Goal: Task Accomplishment & Management: Complete application form

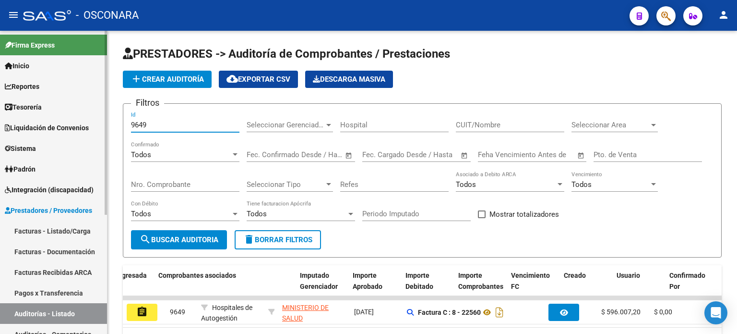
scroll to position [0, 248]
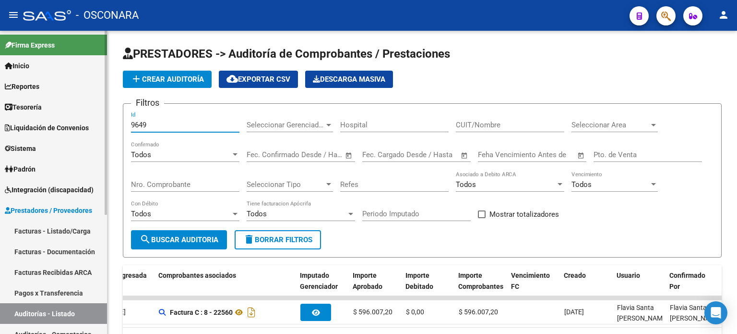
click at [39, 233] on link "Facturas - Listado/Carga" at bounding box center [53, 230] width 107 height 21
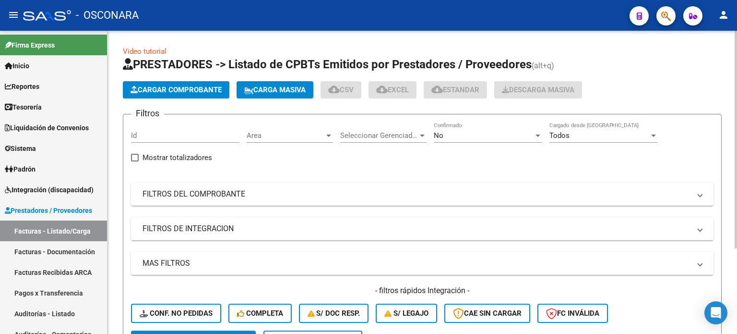
click at [165, 86] on span "Cargar Comprobante" at bounding box center [176, 89] width 91 height 9
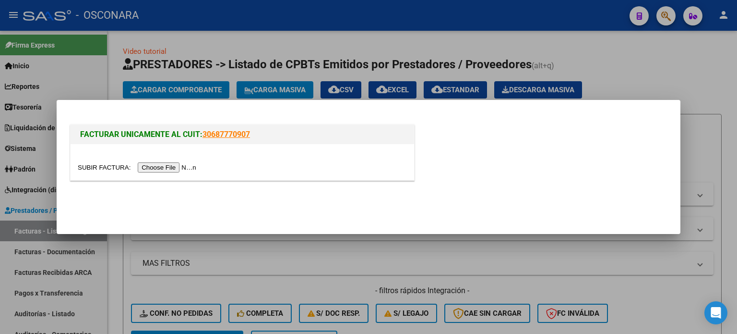
click at [155, 170] on input "file" at bounding box center [138, 167] width 121 height 10
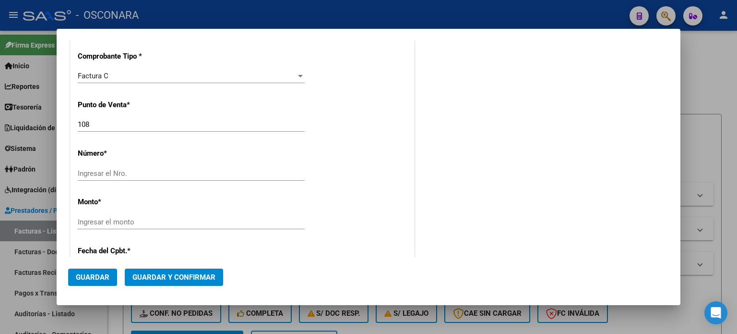
scroll to position [288, 0]
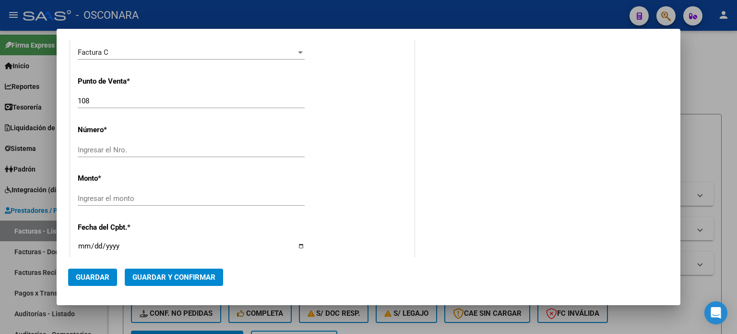
click at [92, 147] on input "Ingresar el Nro." at bounding box center [191, 149] width 227 height 9
type input "12879"
click at [84, 198] on input "Ingresar el monto" at bounding box center [191, 198] width 227 height 9
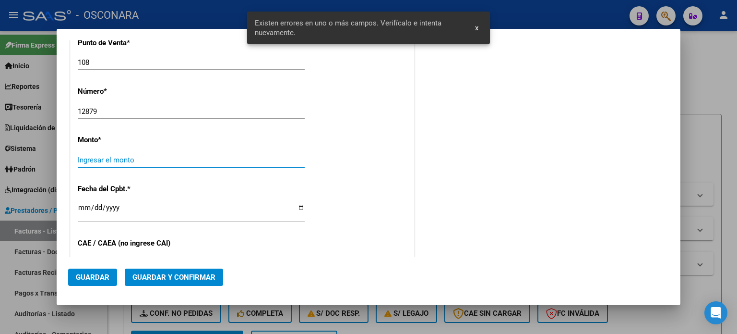
scroll to position [333, 0]
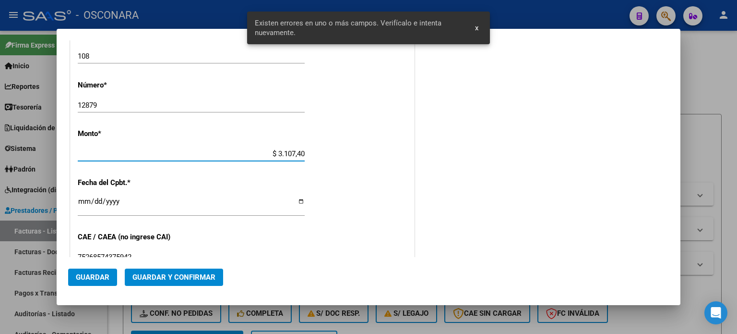
type input "$ 31.074,00"
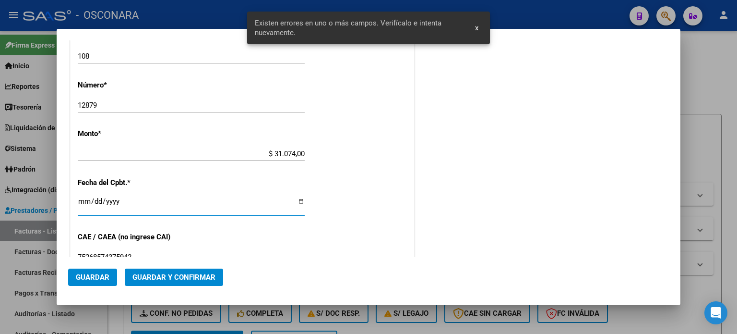
click at [87, 197] on input "Ingresar la fecha" at bounding box center [191, 204] width 227 height 15
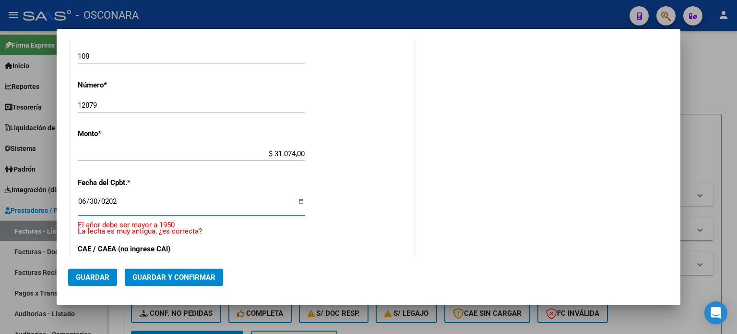
type input "[DATE]"
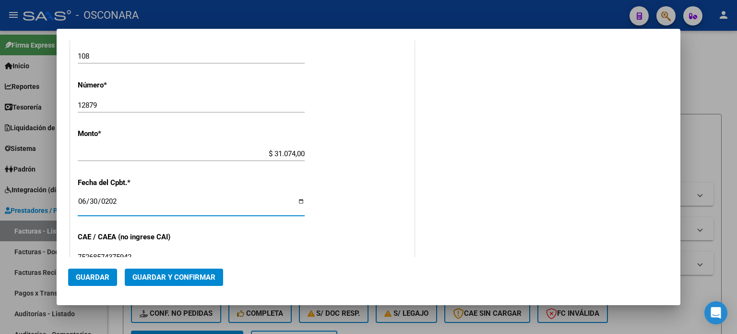
click at [139, 281] on span "Guardar y Confirmar" at bounding box center [173, 277] width 83 height 9
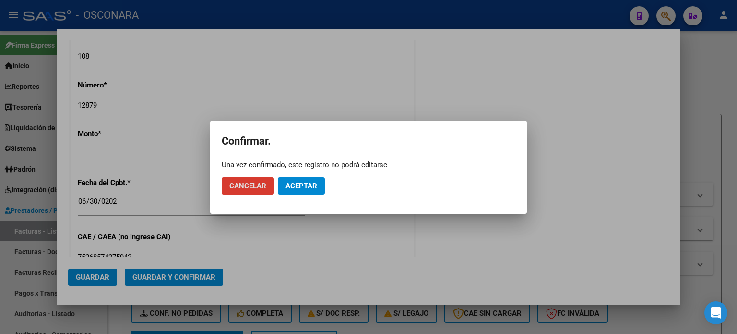
click at [305, 190] on span "Aceptar" at bounding box center [302, 185] width 32 height 9
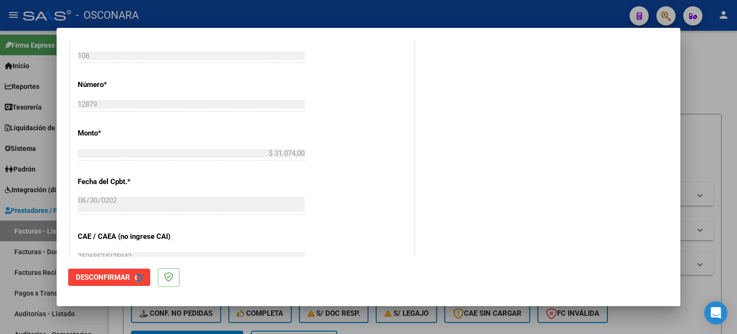
scroll to position [0, 0]
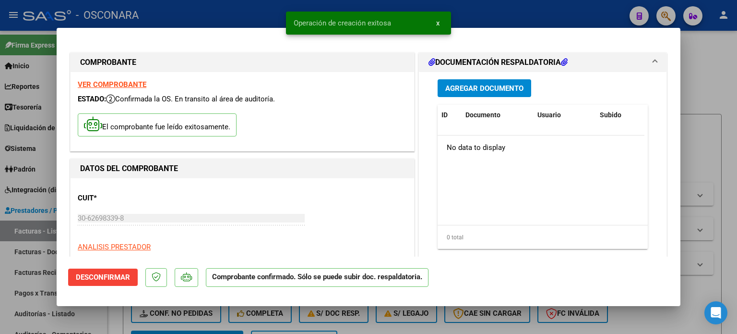
click at [19, 312] on div at bounding box center [368, 167] width 737 height 334
type input "$ 0,00"
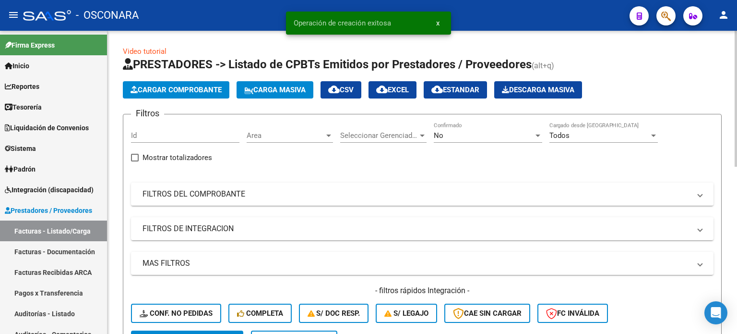
click at [154, 87] on span "Cargar Comprobante" at bounding box center [176, 89] width 91 height 9
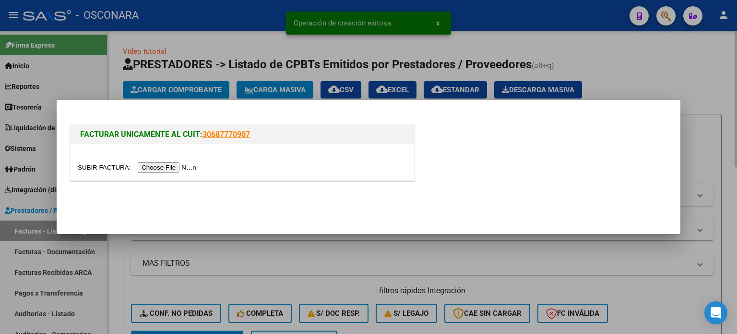
drag, startPoint x: 660, startPoint y: 73, endPoint x: 550, endPoint y: 95, distance: 113.0
click at [660, 73] on div at bounding box center [368, 167] width 737 height 334
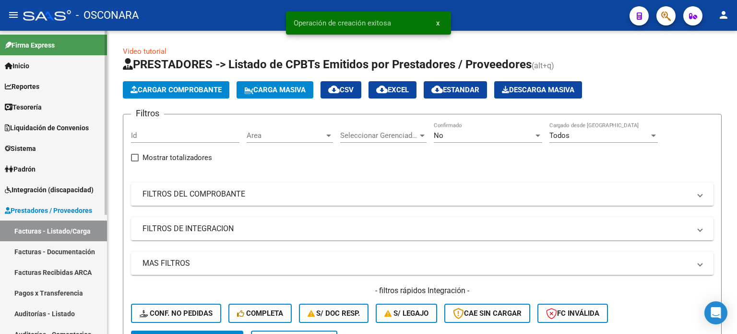
click at [27, 309] on link "Auditorías - Listado" at bounding box center [53, 313] width 107 height 21
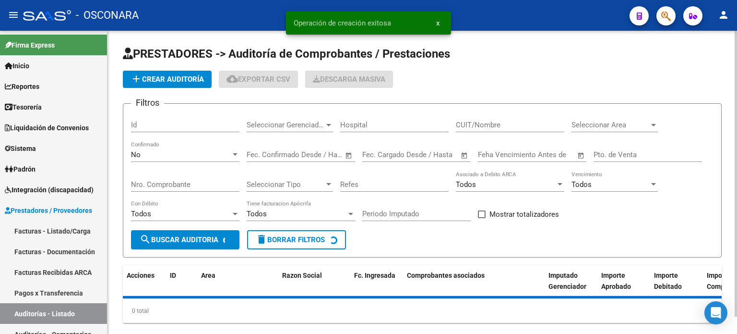
click at [163, 80] on span "add Crear Auditoría" at bounding box center [167, 79] width 73 height 9
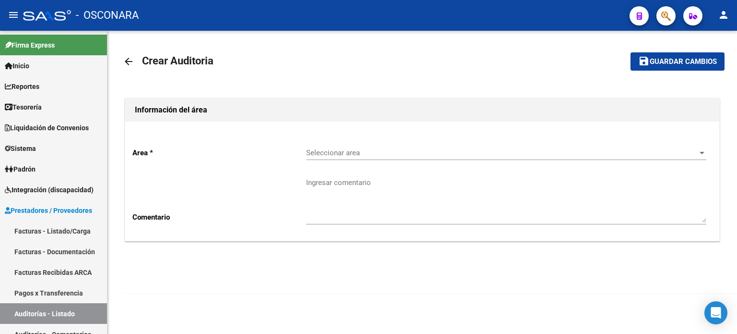
click at [353, 151] on span "Seleccionar area" at bounding box center [502, 152] width 392 height 9
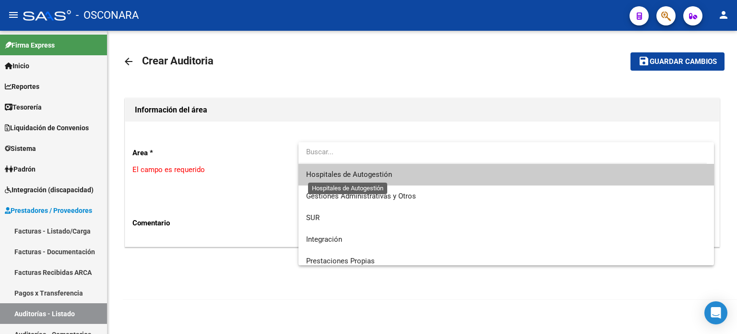
click at [345, 174] on span "Hospitales de Autogestión" at bounding box center [349, 174] width 86 height 9
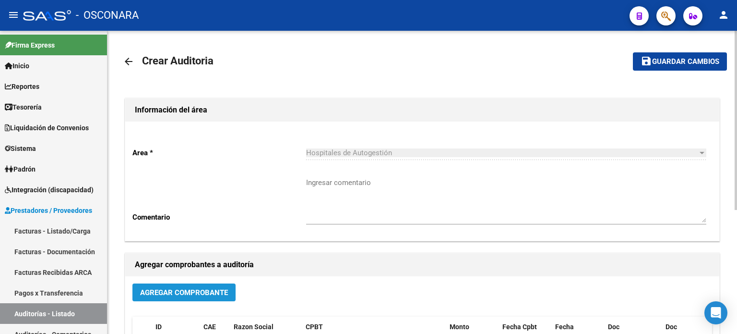
click at [174, 289] on span "Agregar Comprobante" at bounding box center [184, 292] width 88 height 9
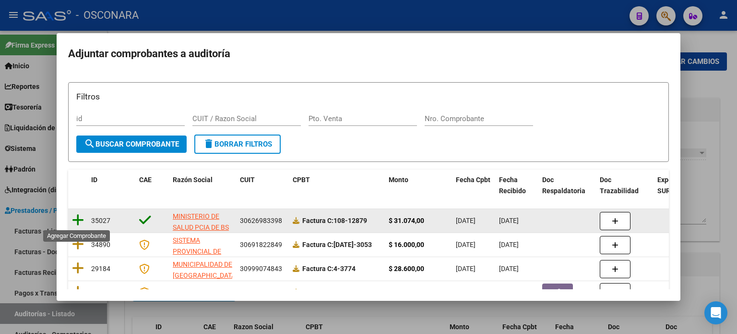
click at [81, 220] on icon at bounding box center [78, 219] width 12 height 13
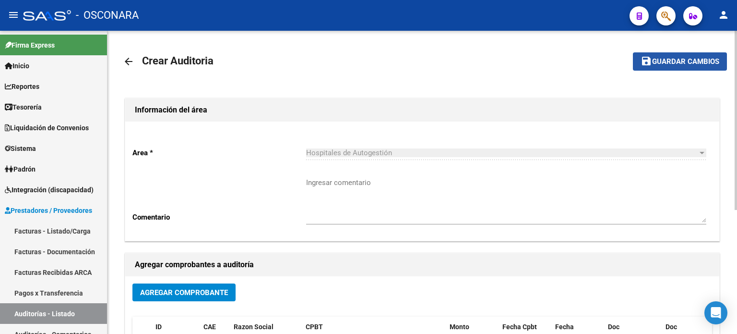
click at [699, 64] on span "Guardar cambios" at bounding box center [685, 62] width 67 height 9
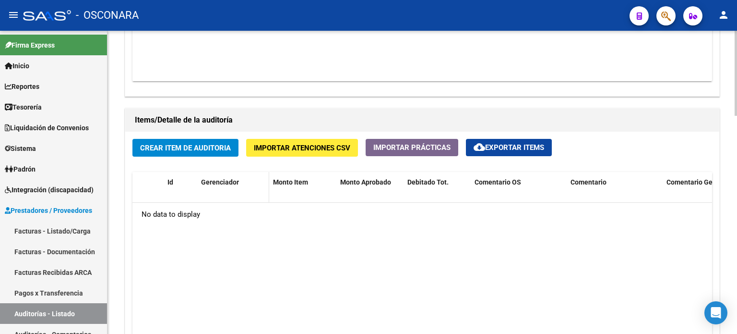
scroll to position [624, 0]
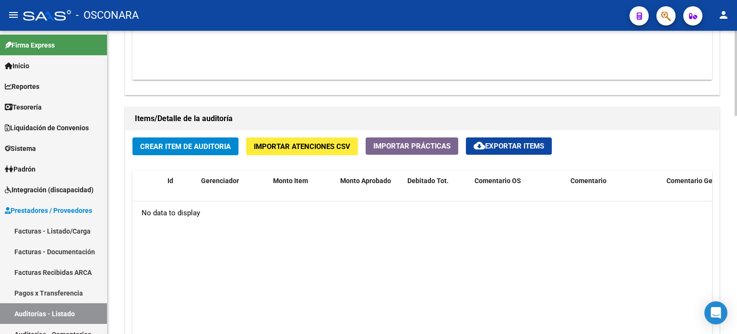
click at [208, 146] on span "Crear Item de Auditoria" at bounding box center [185, 146] width 91 height 9
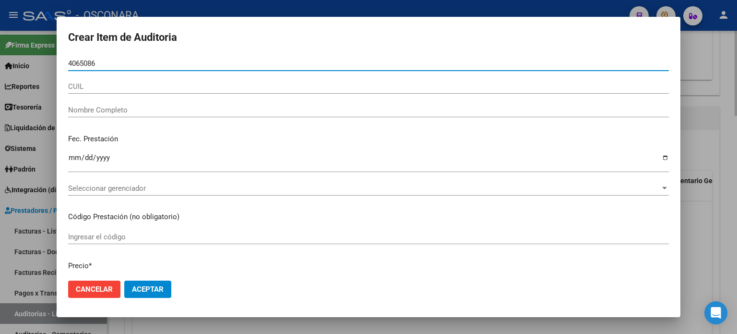
type input "40650864"
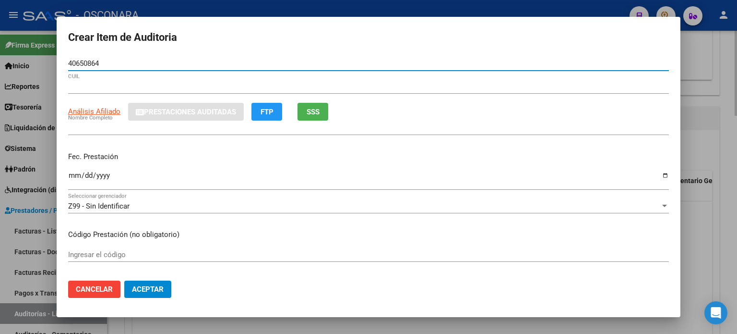
type input "20406508642"
type input "[PERSON_NAME] [PERSON_NAME] -"
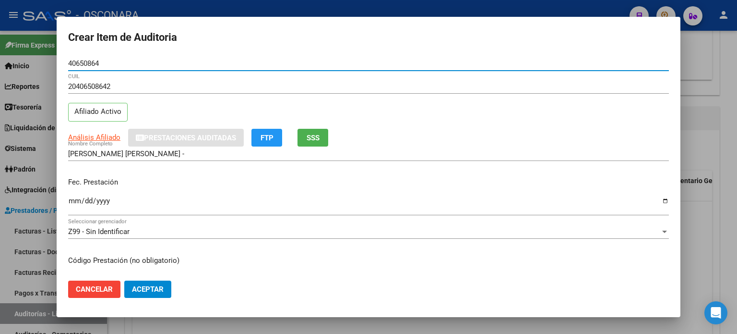
type input "40650864"
click at [309, 134] on span "SSS" at bounding box center [313, 137] width 13 height 9
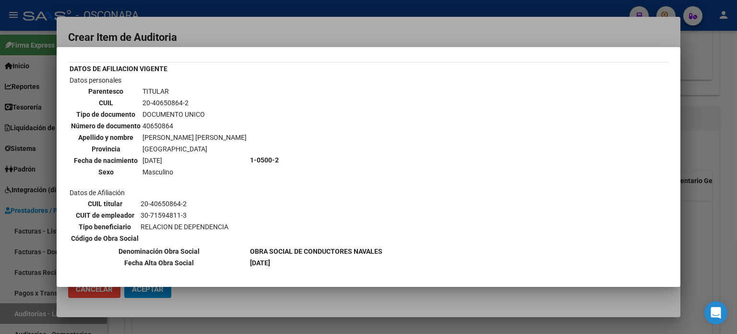
scroll to position [48, 0]
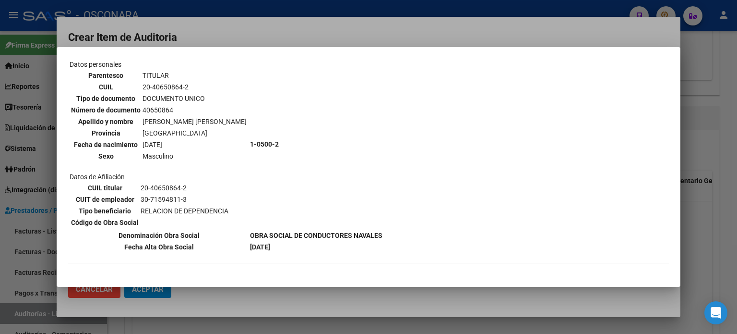
drag, startPoint x: 726, startPoint y: 249, endPoint x: 634, endPoint y: 245, distance: 92.2
click at [725, 249] on div at bounding box center [368, 167] width 737 height 334
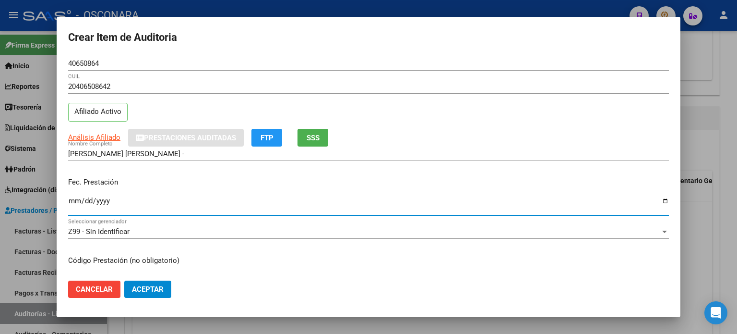
click at [71, 205] on input "Ingresar la fecha" at bounding box center [368, 204] width 601 height 15
type input "[DATE]"
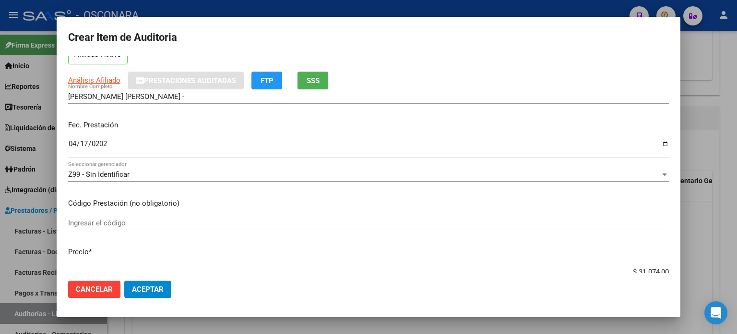
scroll to position [96, 0]
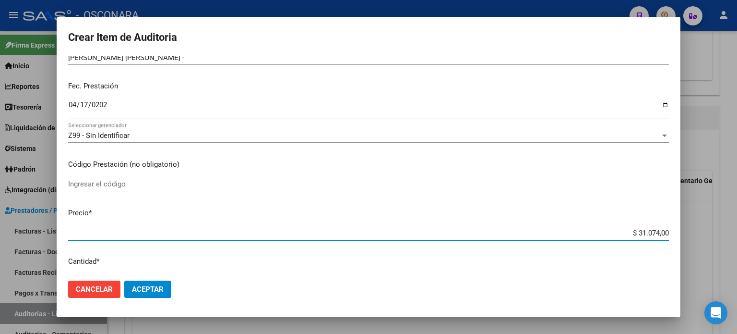
drag, startPoint x: 629, startPoint y: 232, endPoint x: 737, endPoint y: 224, distance: 108.3
click at [737, 225] on div "Crear Item de Auditoria 40650864 Nro Documento 20406508642 CUIL Afiliado Activo…" at bounding box center [368, 167] width 737 height 334
type input "$ 0,01"
type input "$ 0,11"
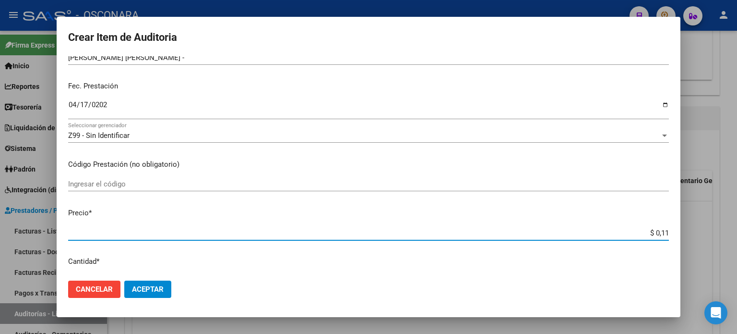
type input "$ 0,11"
type input "$ 1,18"
type input "$ 11,88"
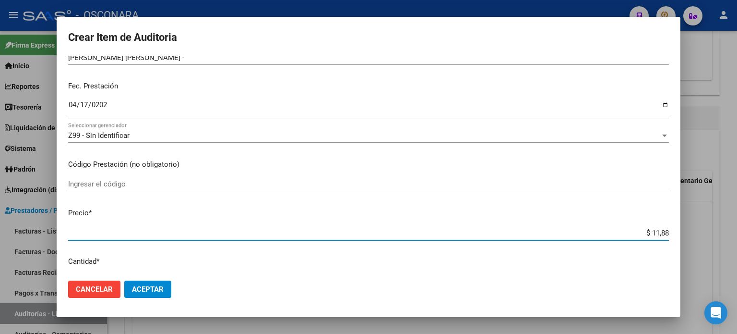
type input "$ 118,89"
type input "$ 1.188,90"
type input "$ 11.889,00"
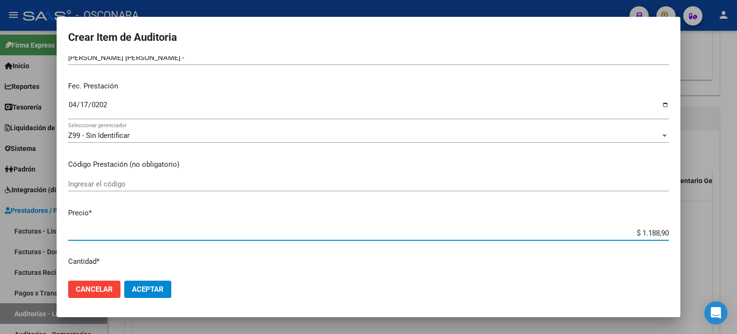
type input "$ 11.889,00"
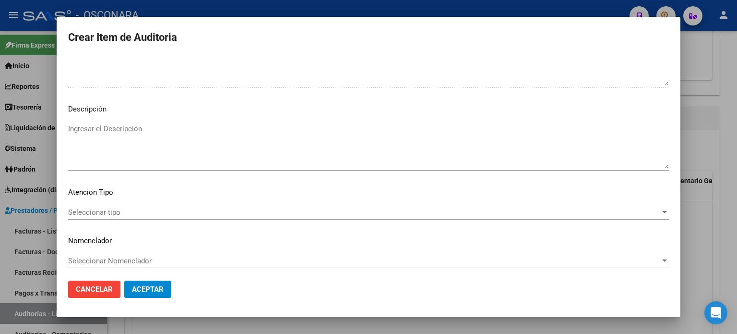
scroll to position [647, 0]
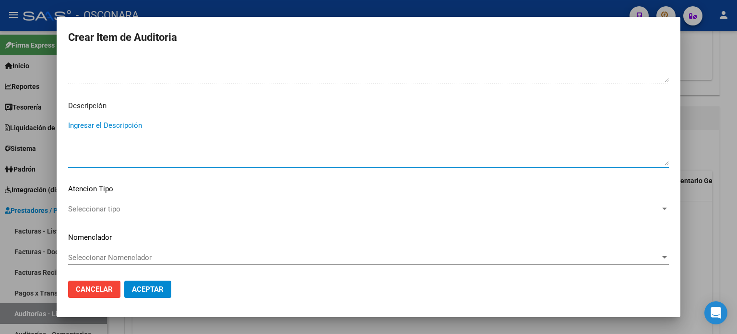
click at [106, 128] on textarea "Ingresar el Descripción" at bounding box center [368, 142] width 601 height 45
type textarea "a"
type textarea "AMBULATORIO"
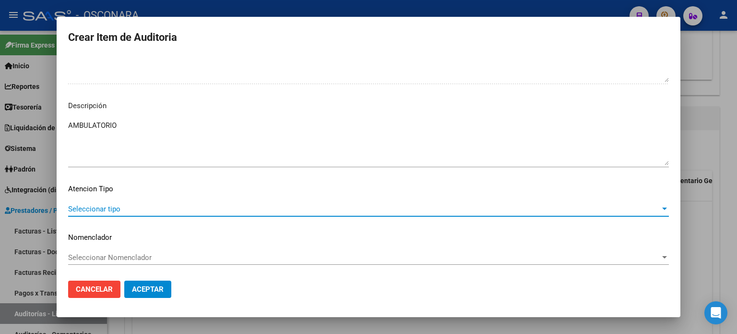
click at [84, 205] on span "Seleccionar tipo" at bounding box center [364, 208] width 592 height 9
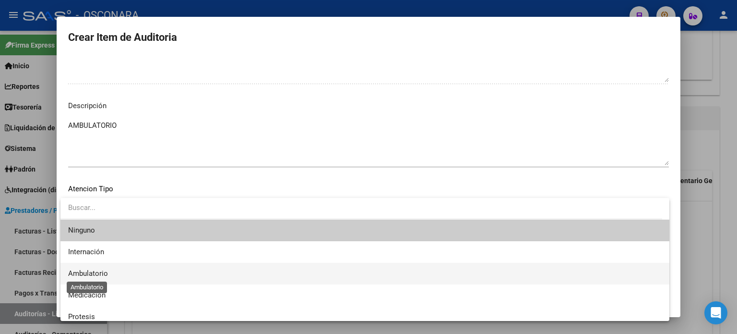
click at [88, 276] on span "Ambulatorio" at bounding box center [88, 273] width 40 height 9
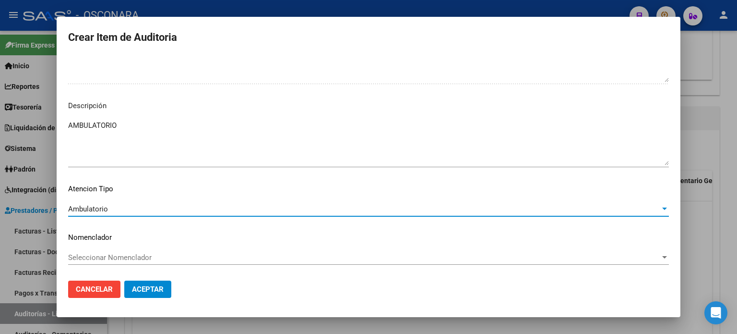
click at [146, 285] on span "Aceptar" at bounding box center [148, 289] width 32 height 9
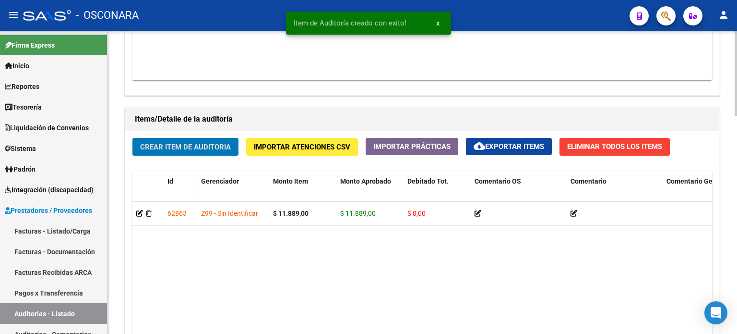
scroll to position [624, 0]
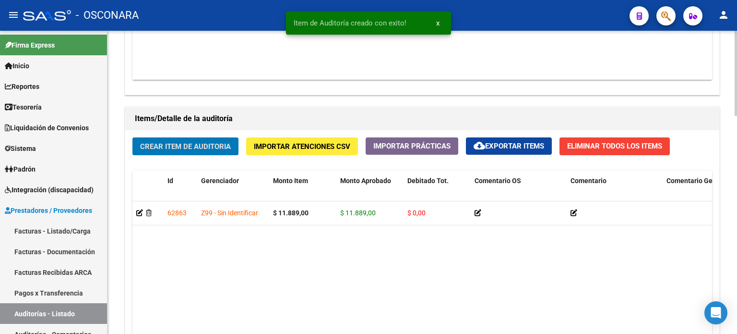
click at [197, 144] on span "Crear Item de Auditoria" at bounding box center [185, 146] width 91 height 9
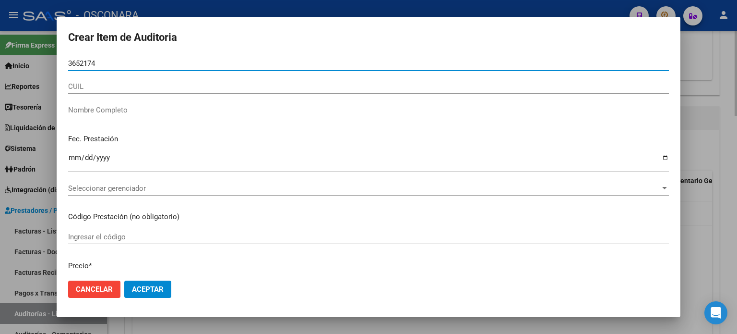
type input "36521749"
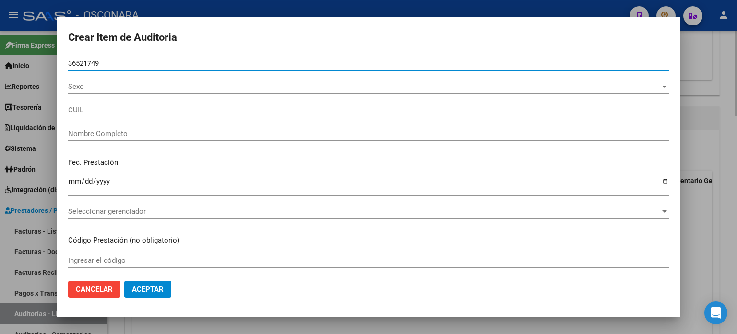
type input "20365217492"
type input "[PERSON_NAME] [PERSON_NAME]"
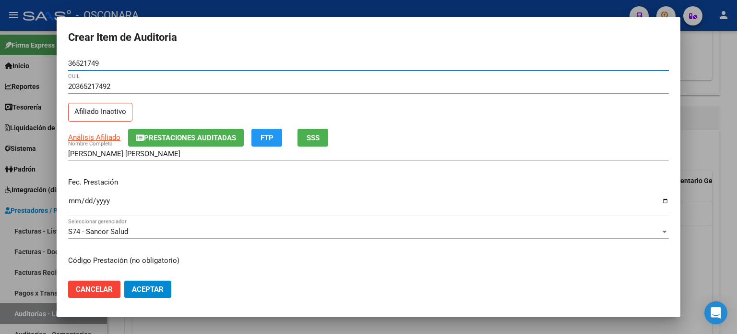
type input "36521749"
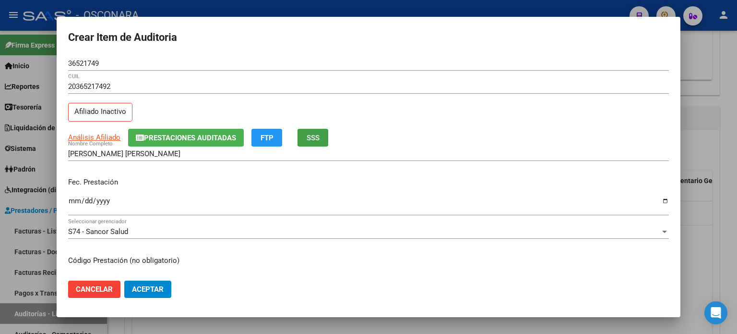
click at [317, 139] on span "SSS" at bounding box center [313, 137] width 13 height 9
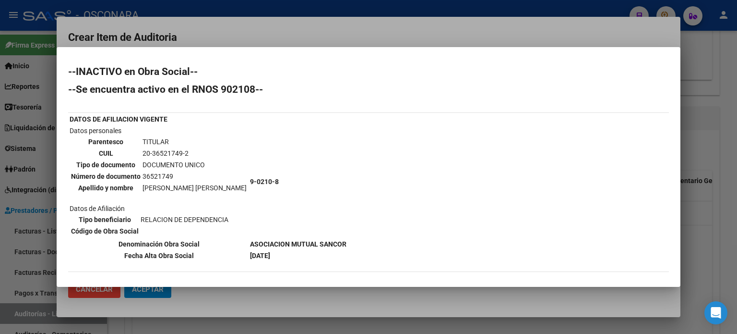
scroll to position [48, 0]
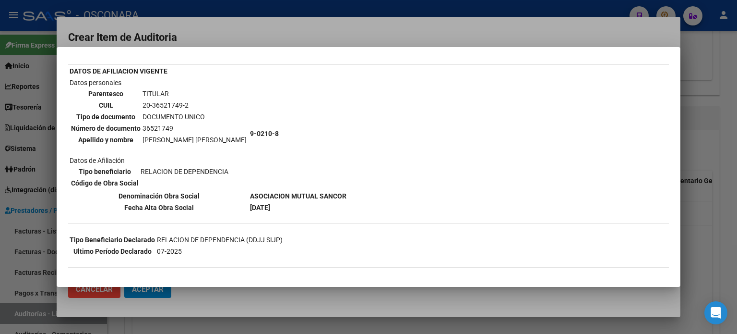
drag, startPoint x: 706, startPoint y: 176, endPoint x: 299, endPoint y: 184, distance: 407.1
click at [708, 176] on div at bounding box center [368, 167] width 737 height 334
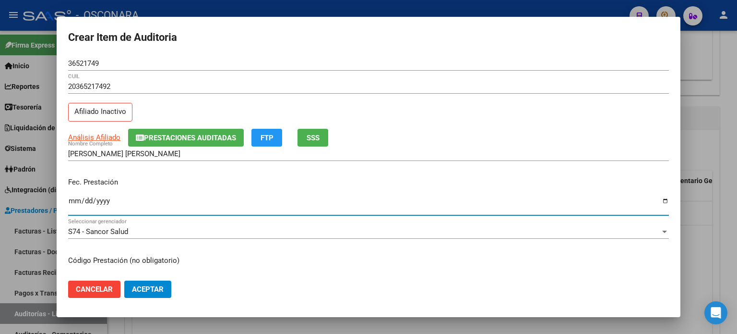
click at [72, 201] on input "Ingresar la fecha" at bounding box center [368, 204] width 601 height 15
type input "[DATE]"
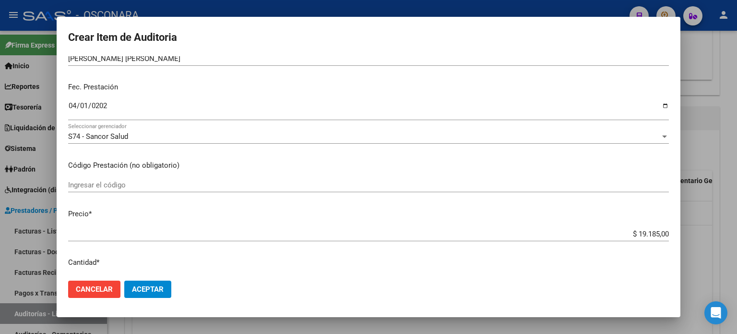
scroll to position [96, 0]
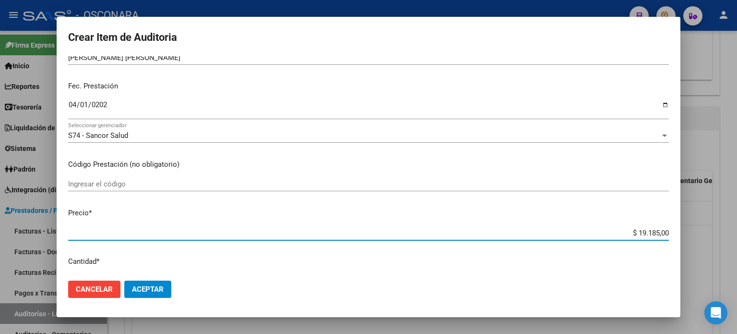
drag, startPoint x: 632, startPoint y: 230, endPoint x: 737, endPoint y: 228, distance: 105.1
click at [737, 230] on div "Crear Item de Auditoria 36521749 Nro Documento 20365217492 CUIL Afiliado Inacti…" at bounding box center [368, 167] width 737 height 334
type input "$ 0,04"
type input "$ 0,46"
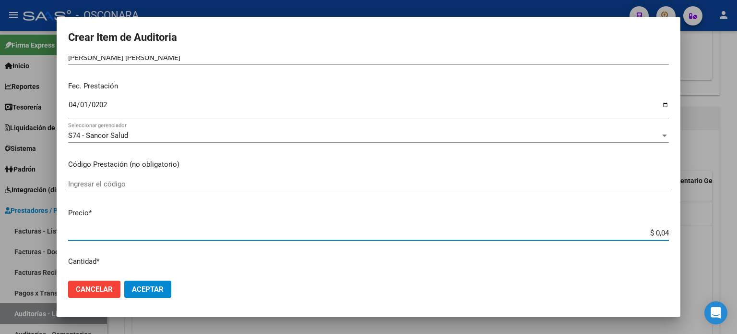
type input "$ 0,46"
type input "$ 4,69"
type input "$ 46,97"
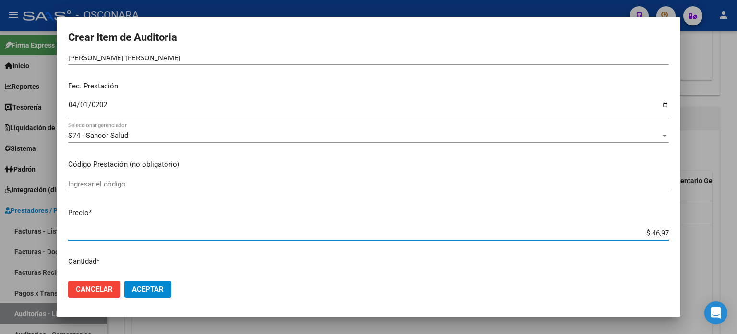
type input "$ 469,70"
type input "$ 4.697,00"
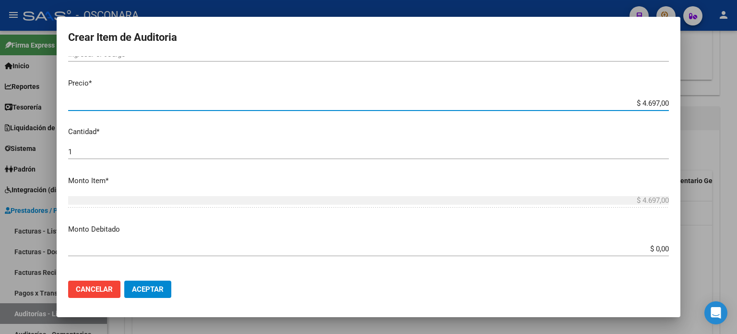
scroll to position [240, 0]
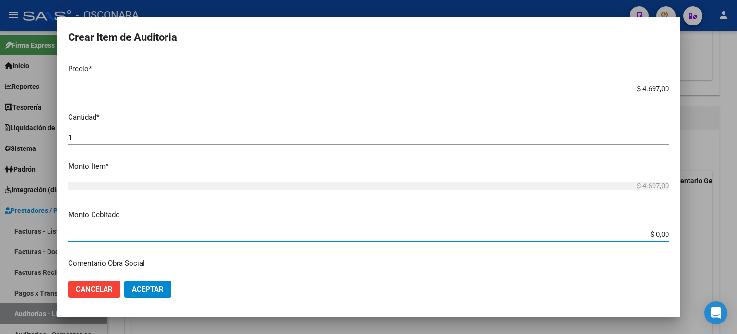
drag, startPoint x: 649, startPoint y: 234, endPoint x: 737, endPoint y: 234, distance: 87.8
click at [737, 234] on div "Crear Item de Auditoria 36521749 Nro Documento 20365217492 CUIL Afiliado Inacti…" at bounding box center [368, 167] width 737 height 334
type input "$ 4.697,00"
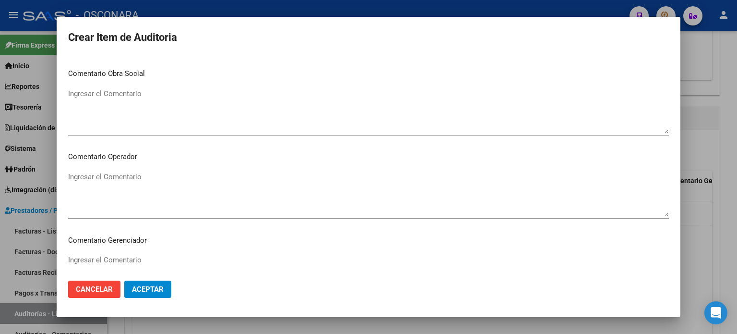
scroll to position [432, 0]
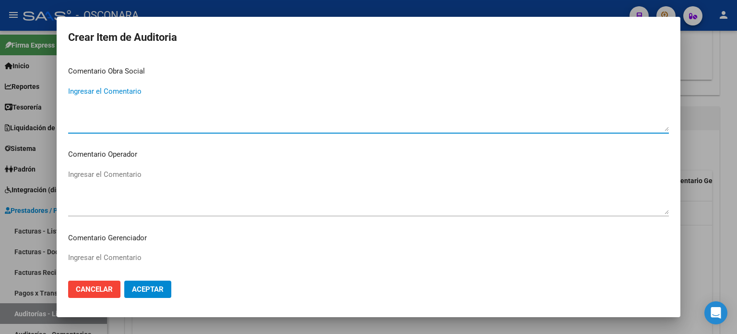
click at [142, 95] on textarea "Ingresar el Comentario" at bounding box center [368, 108] width 601 height 45
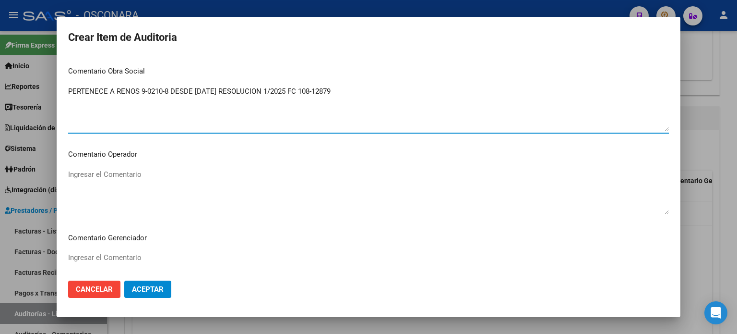
drag, startPoint x: 350, startPoint y: 89, endPoint x: 48, endPoint y: 102, distance: 302.7
click at [47, 102] on div "Crear Item de Auditoria 36521749 Nro Documento 20365217492 CUIL Afiliado Inacti…" at bounding box center [368, 167] width 737 height 334
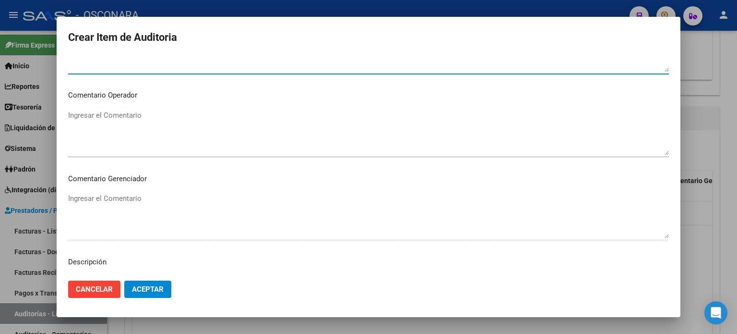
scroll to position [576, 0]
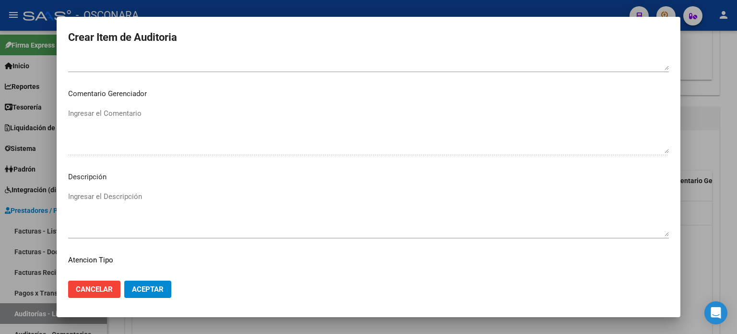
type textarea "PERTENECE A RENOS 9-0210-8 DESDE [DATE] RESOLUCION 1/2025 FC 108-12879"
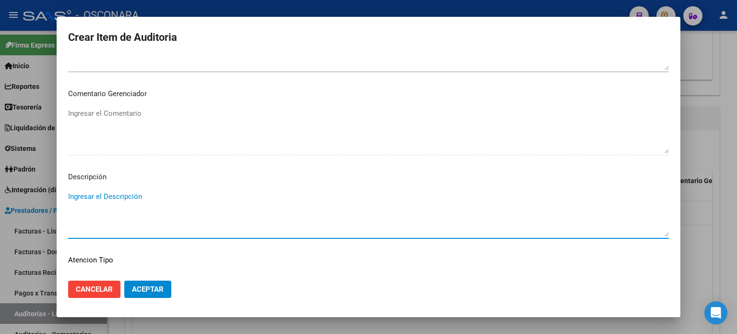
paste textarea "PERTENECE A RENOS 9-0210-8 DESDE [DATE] RESOLUCION 1/2025 FC 108-12879"
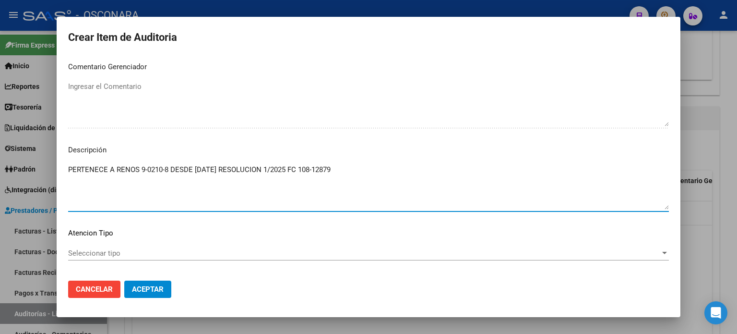
scroll to position [647, 0]
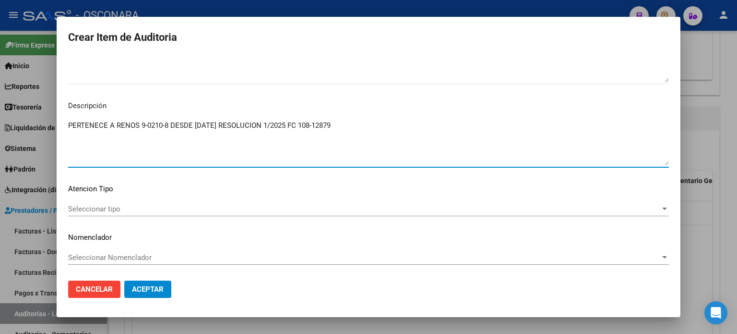
type textarea "PERTENECE A RENOS 9-0210-8 DESDE [DATE] RESOLUCION 1/2025 FC 108-12879"
click at [89, 207] on span "Seleccionar tipo" at bounding box center [364, 208] width 592 height 9
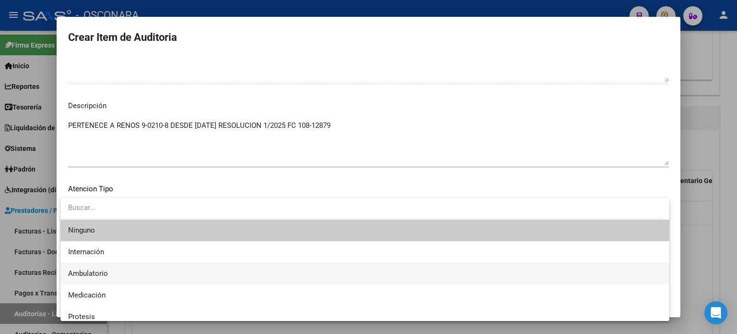
click at [93, 275] on span "Ambulatorio" at bounding box center [88, 273] width 40 height 9
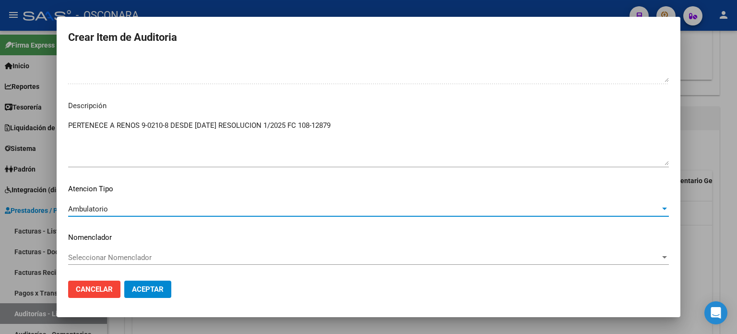
click at [157, 293] on span "Aceptar" at bounding box center [148, 289] width 32 height 9
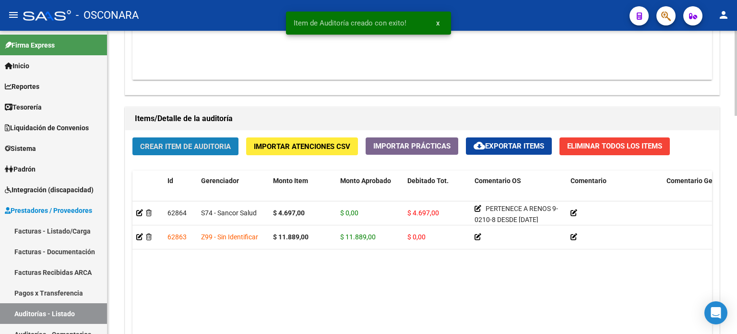
click at [186, 145] on span "Crear Item de Auditoria" at bounding box center [185, 146] width 91 height 9
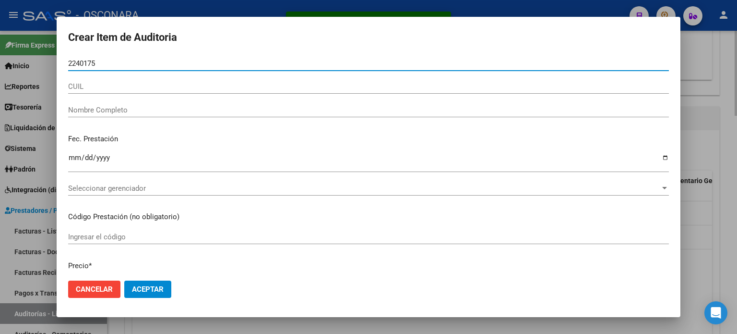
type input "22401758"
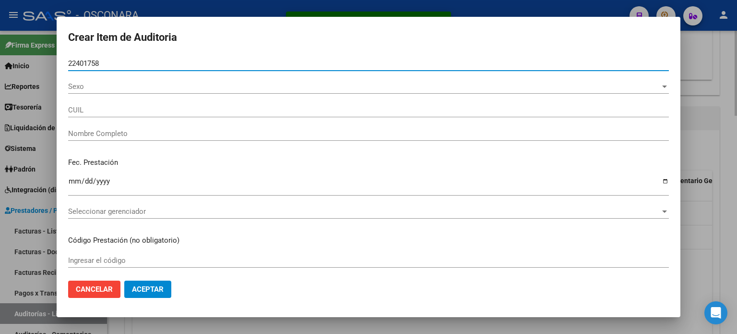
type input "27224017583"
type input "[PERSON_NAME] [PERSON_NAME]"
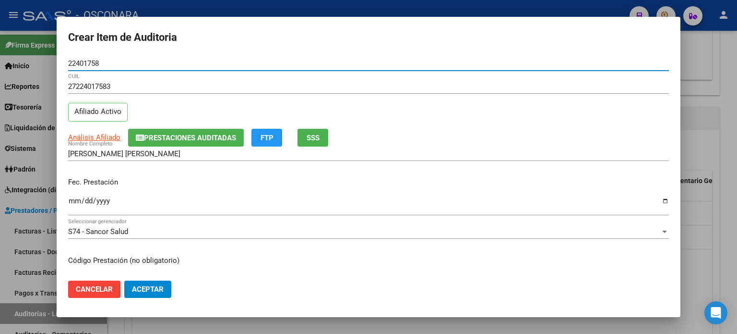
type input "22401758"
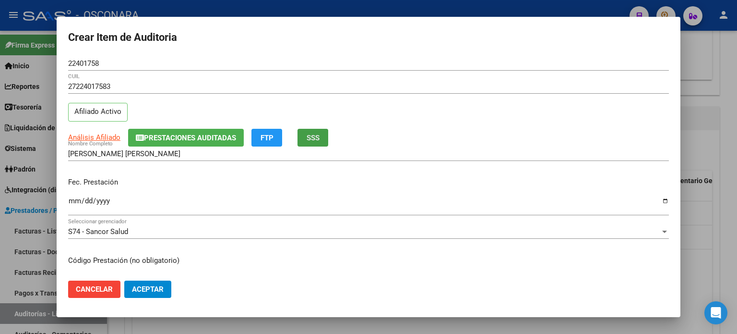
click at [317, 143] on button "SSS" at bounding box center [313, 138] width 31 height 18
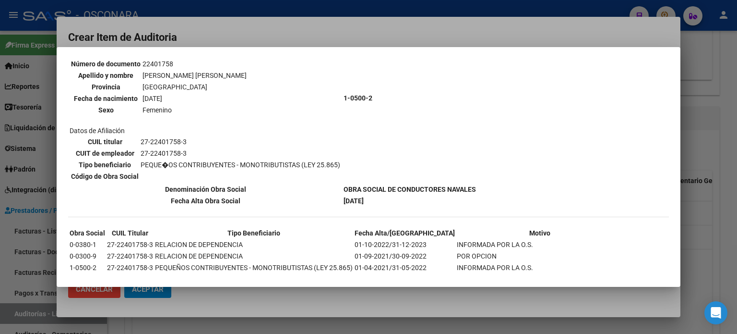
scroll to position [96, 0]
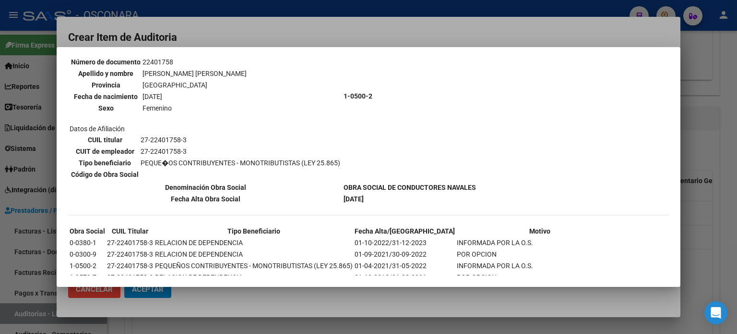
click at [682, 192] on div at bounding box center [368, 167] width 737 height 334
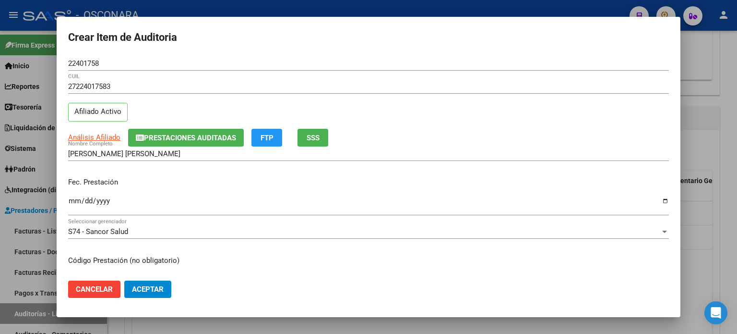
click at [73, 199] on input "Ingresar la fecha" at bounding box center [368, 204] width 601 height 15
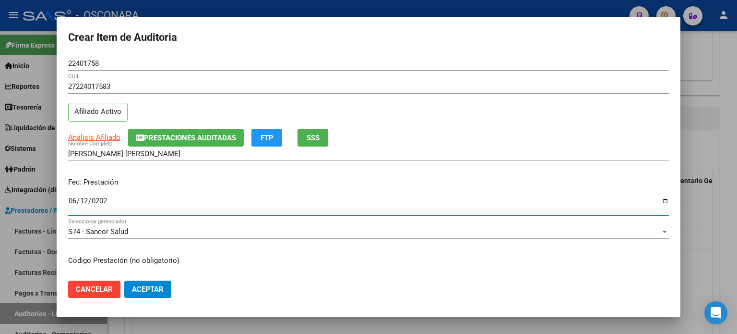
type input "[DATE]"
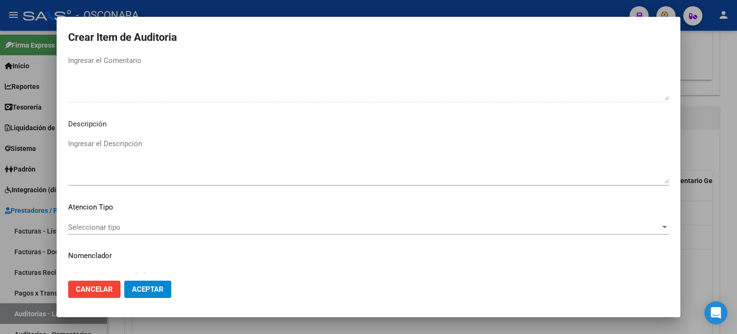
scroll to position [647, 0]
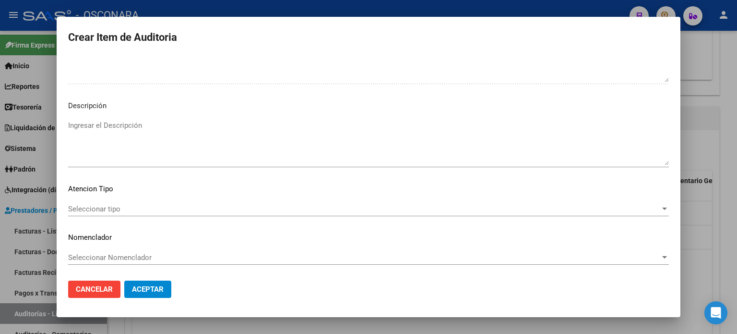
click at [104, 139] on textarea "Ingresar el Descripción" at bounding box center [368, 142] width 601 height 45
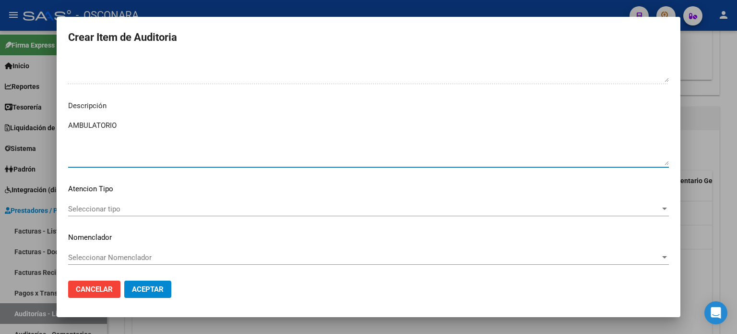
type textarea "AMBULATORIO"
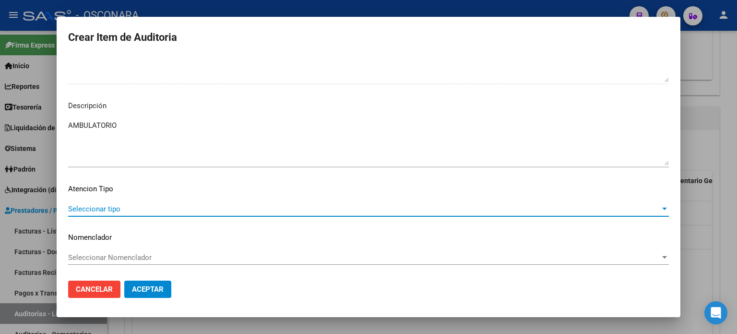
click at [96, 204] on span "Seleccionar tipo" at bounding box center [364, 208] width 592 height 9
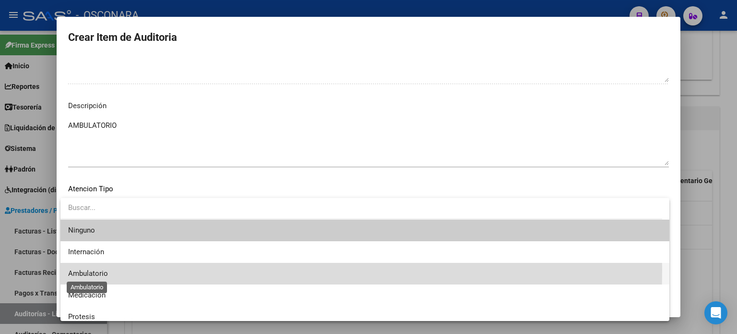
click at [89, 269] on span "Ambulatorio" at bounding box center [88, 273] width 40 height 9
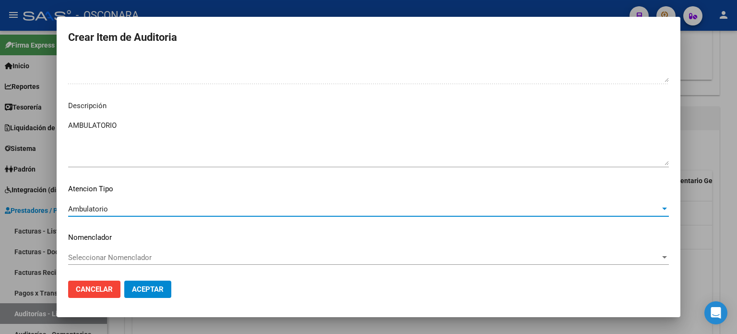
click at [148, 288] on span "Aceptar" at bounding box center [148, 289] width 32 height 9
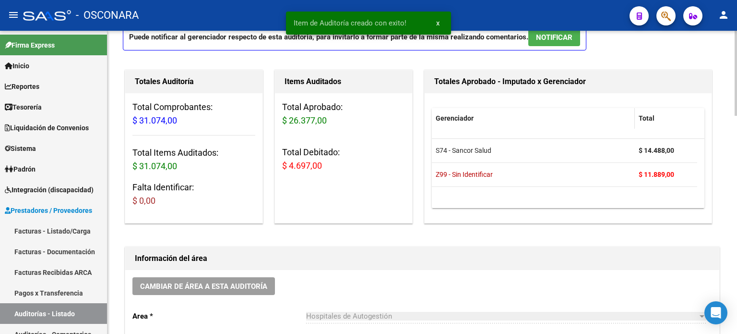
scroll to position [0, 0]
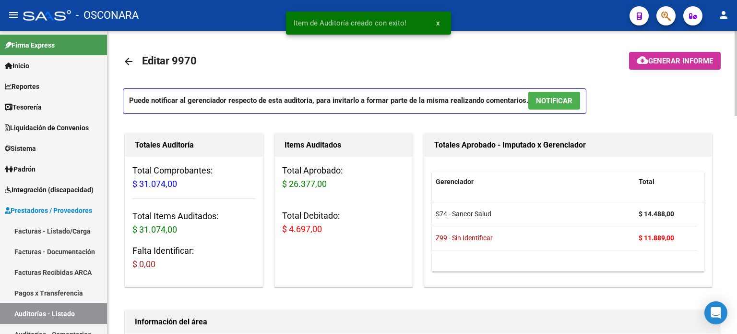
click at [562, 99] on span "NOTIFICAR" at bounding box center [554, 100] width 36 height 9
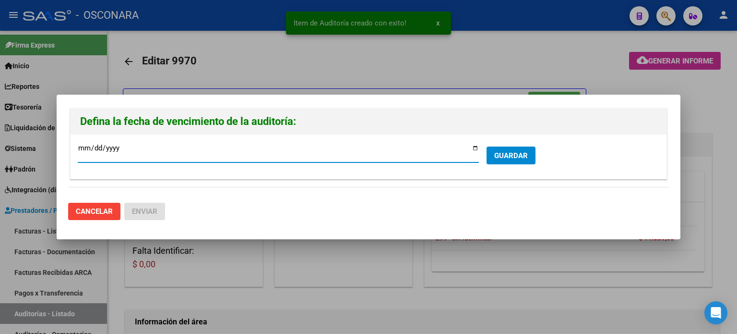
click at [474, 148] on input "[DATE]" at bounding box center [278, 151] width 401 height 15
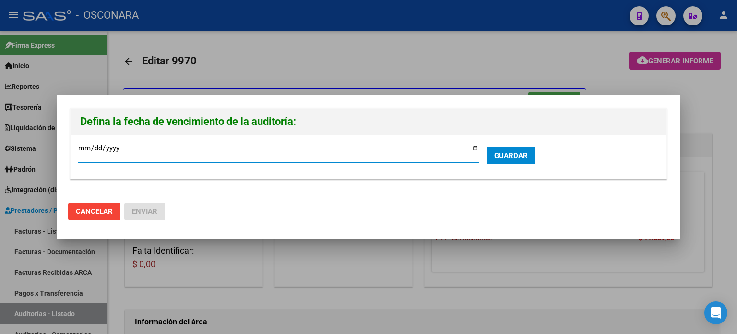
type input "[DATE]"
click at [510, 153] on span "GUARDAR" at bounding box center [511, 155] width 34 height 9
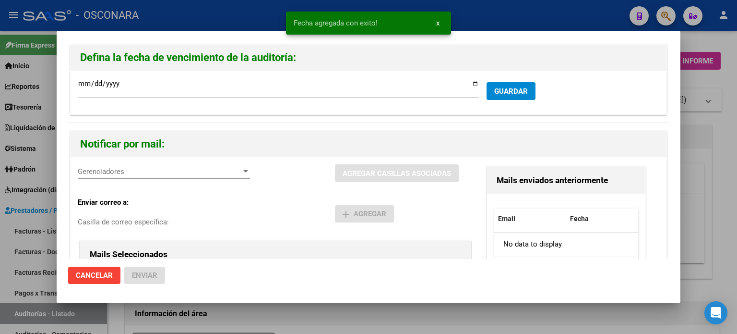
click at [134, 180] on div "Gerenciadores Gerenciadores" at bounding box center [164, 176] width 172 height 24
click at [135, 172] on span "Gerenciadores" at bounding box center [160, 171] width 164 height 9
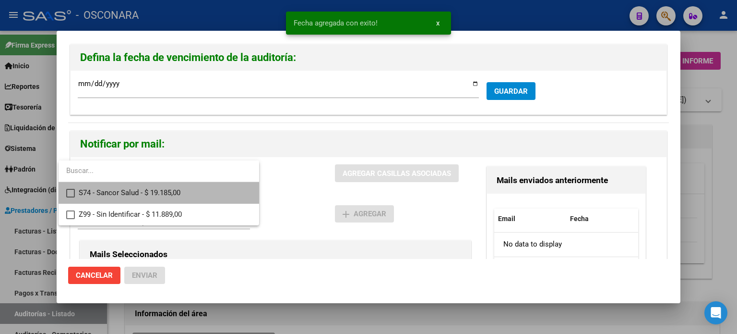
click at [132, 193] on span "S74 - Sancor Salud - $ 19.185,00" at bounding box center [165, 193] width 173 height 22
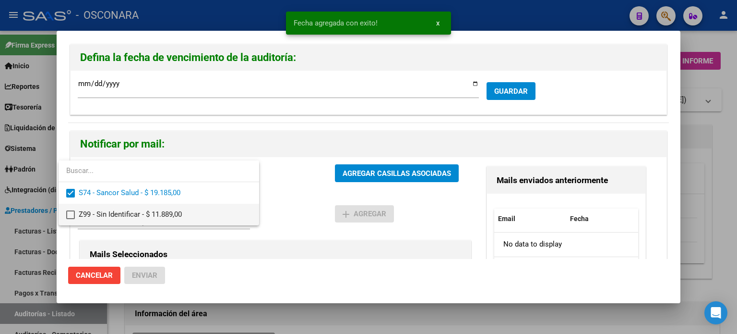
click at [136, 215] on span "Z99 - Sin Identificar - $ 11.889,00" at bounding box center [165, 215] width 173 height 22
click at [371, 165] on div at bounding box center [368, 167] width 737 height 334
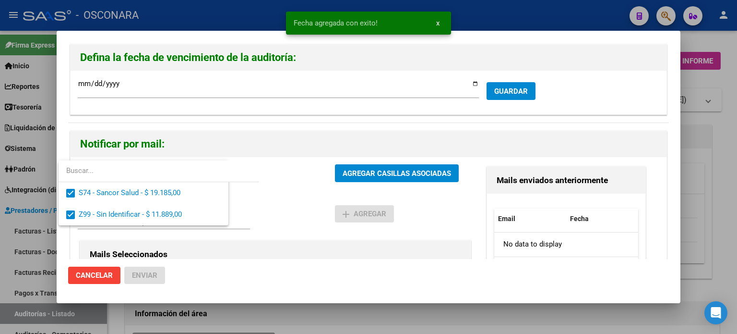
click at [371, 172] on span "AGREGAR CASILLAS ASOCIADAS" at bounding box center [397, 173] width 108 height 9
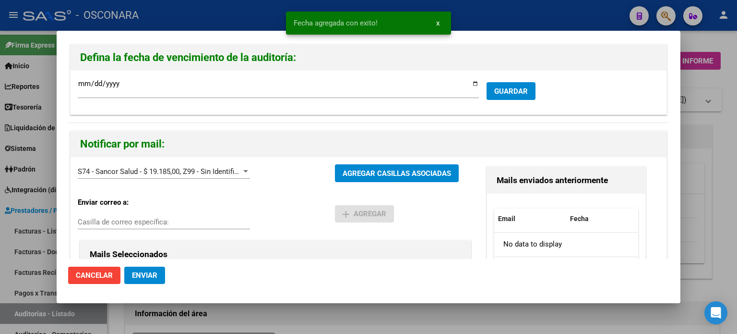
click at [144, 274] on span "Enviar" at bounding box center [144, 275] width 25 height 9
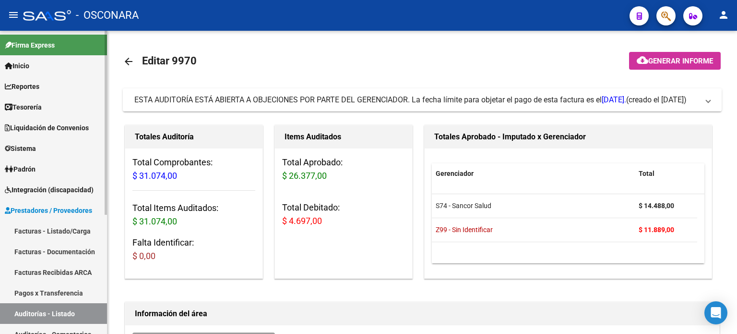
drag, startPoint x: 42, startPoint y: 233, endPoint x: 58, endPoint y: 224, distance: 18.7
click at [42, 232] on link "Facturas - Listado/Carga" at bounding box center [53, 230] width 107 height 21
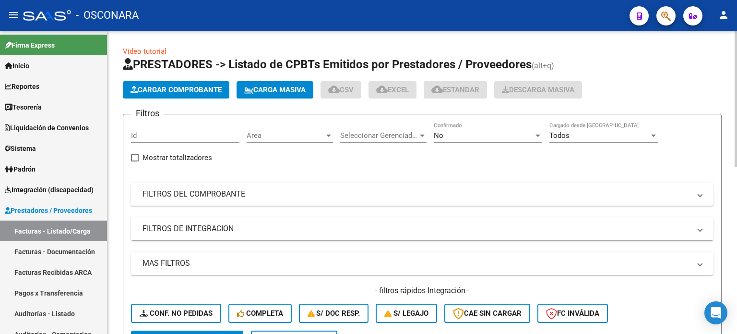
click at [151, 91] on span "Cargar Comprobante" at bounding box center [176, 89] width 91 height 9
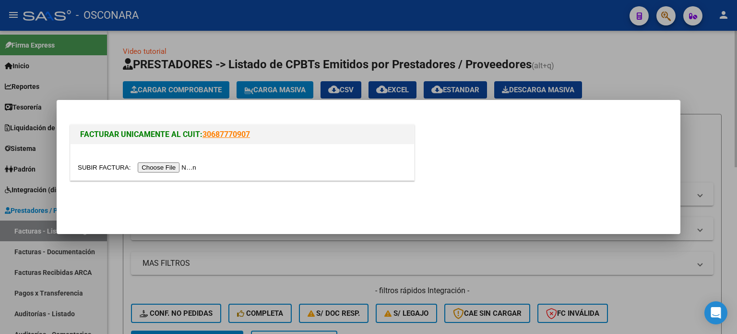
click at [638, 64] on div at bounding box center [368, 167] width 737 height 334
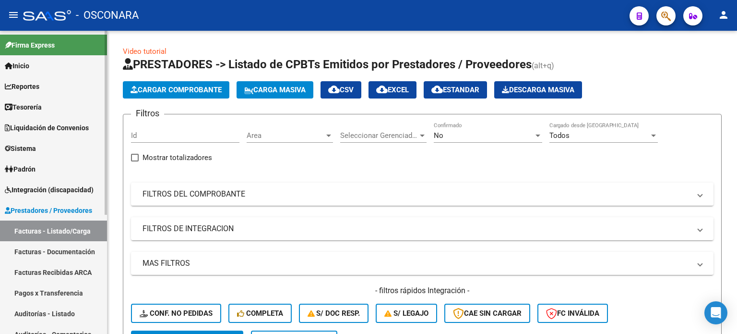
click at [24, 310] on link "Auditorías - Listado" at bounding box center [53, 313] width 107 height 21
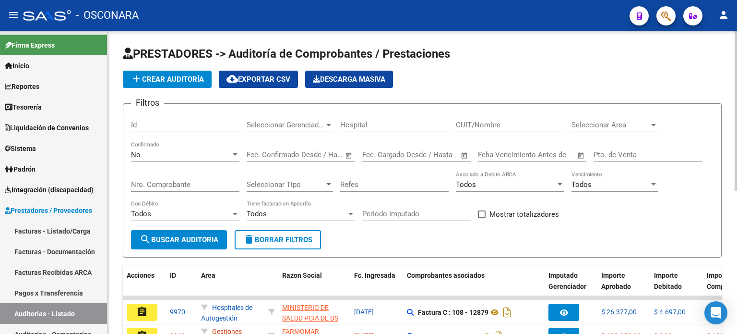
click at [148, 128] on input "Id" at bounding box center [185, 124] width 108 height 9
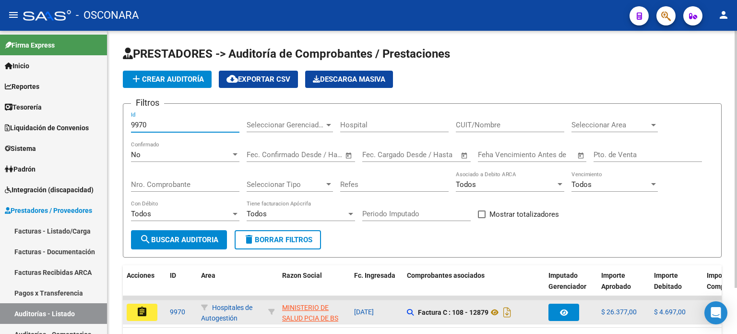
type input "9970"
click at [148, 313] on button "assignment" at bounding box center [142, 311] width 31 height 17
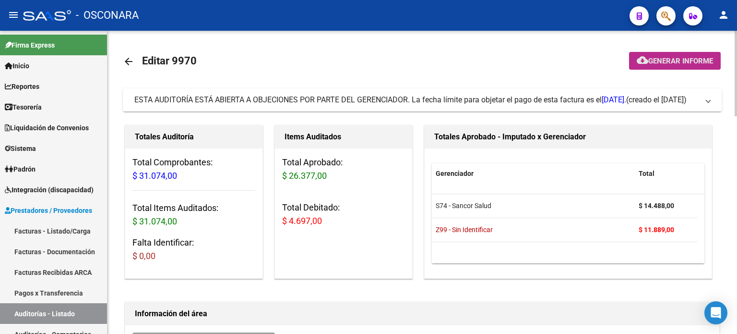
click at [657, 63] on span "Generar informe" at bounding box center [680, 61] width 65 height 9
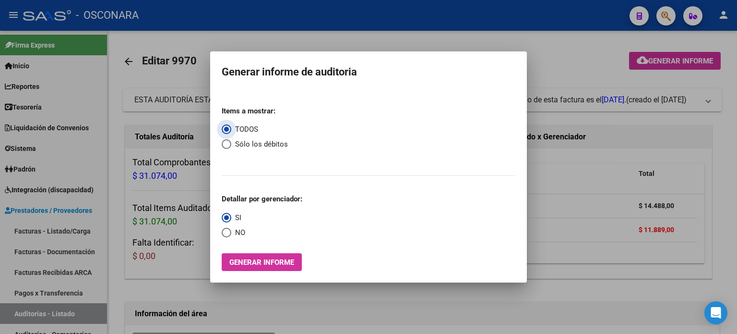
click at [226, 142] on span "Select an option" at bounding box center [227, 144] width 10 height 10
click at [226, 142] on input "Sólo los débitos" at bounding box center [227, 144] width 10 height 10
radio input "true"
click at [250, 261] on span "Generar informe" at bounding box center [261, 262] width 65 height 9
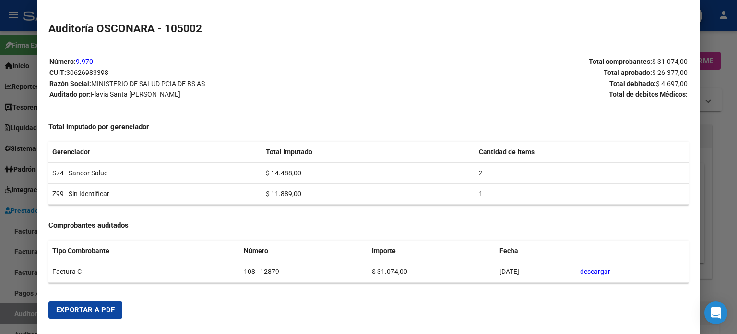
click at [87, 298] on mat-dialog-actions "Exportar a PDF" at bounding box center [368, 309] width 640 height 33
click at [85, 305] on span "Exportar a PDF" at bounding box center [85, 309] width 59 height 9
click at [0, 283] on div at bounding box center [368, 167] width 737 height 334
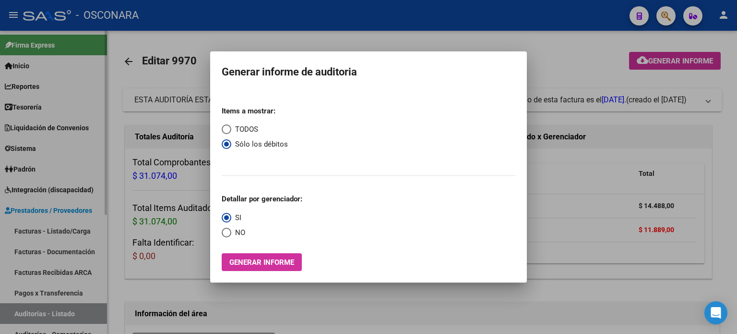
click at [30, 228] on div at bounding box center [368, 167] width 737 height 334
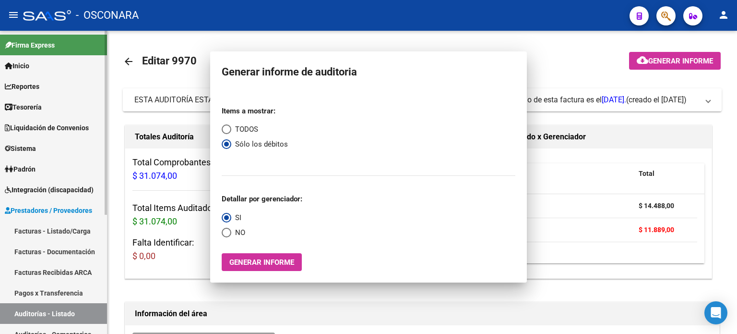
click at [30, 228] on link "Facturas - Listado/Carga" at bounding box center [53, 230] width 107 height 21
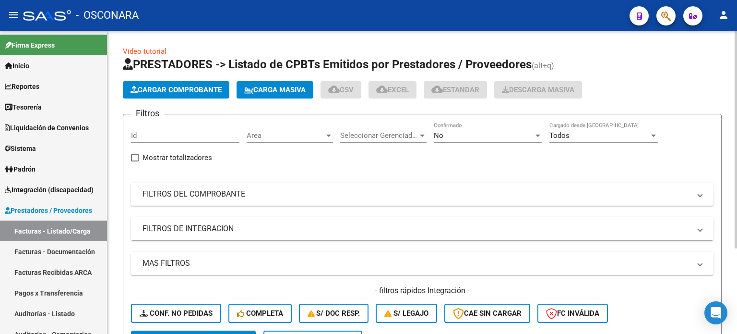
click at [184, 89] on span "Cargar Comprobante" at bounding box center [176, 89] width 91 height 9
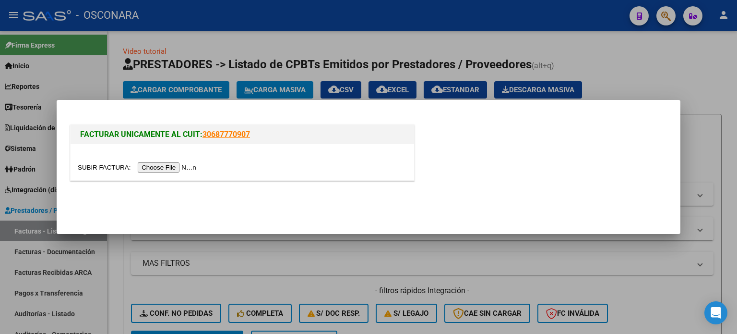
click at [165, 175] on div at bounding box center [243, 162] width 344 height 36
click at [168, 165] on input "file" at bounding box center [138, 167] width 121 height 10
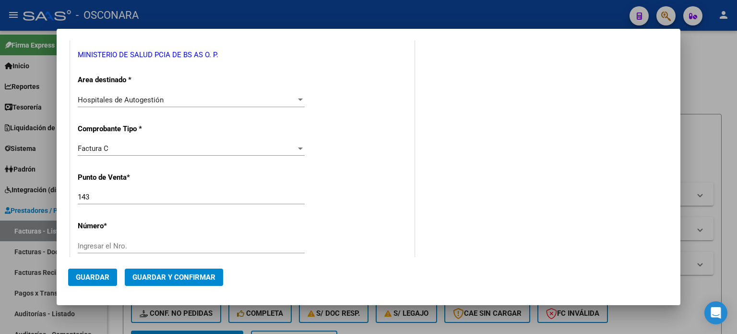
scroll to position [240, 0]
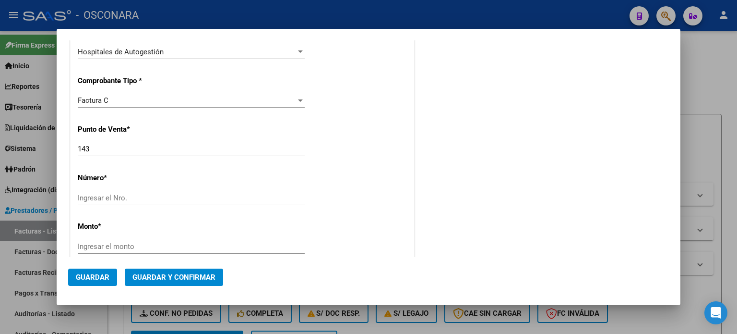
click at [92, 195] on input "Ingresar el Nro." at bounding box center [191, 197] width 227 height 9
type input "13548"
click at [93, 245] on input "Ingresar el monto" at bounding box center [191, 246] width 227 height 9
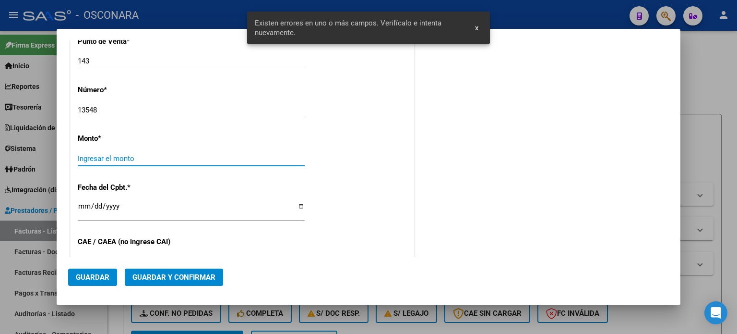
scroll to position [333, 0]
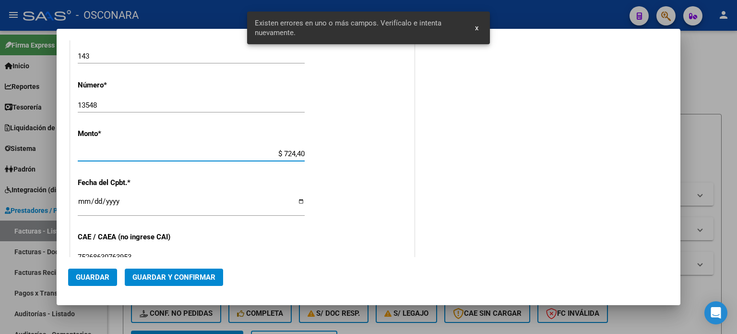
type input "$ 7.244,00"
click at [85, 198] on input "Ingresar la fecha" at bounding box center [191, 204] width 227 height 15
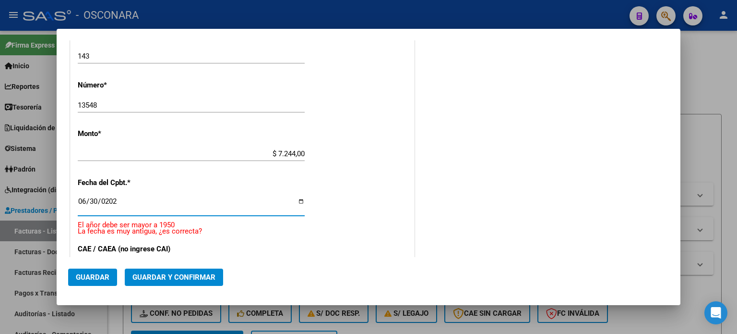
type input "[DATE]"
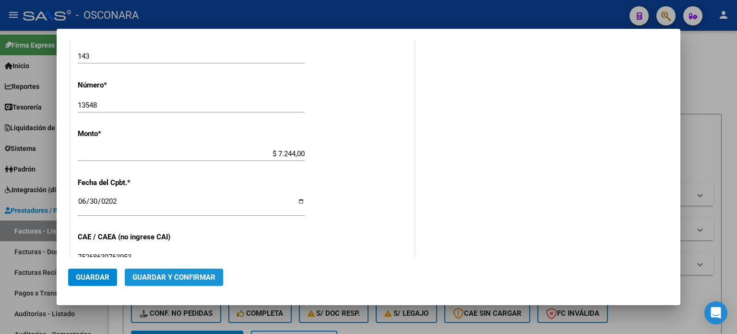
click at [168, 274] on span "Guardar y Confirmar" at bounding box center [173, 277] width 83 height 9
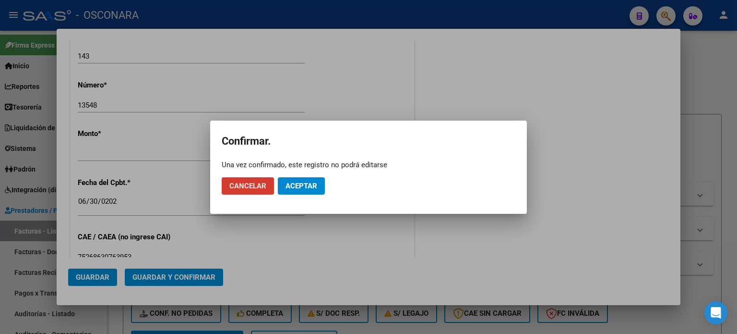
click at [311, 184] on span "Aceptar" at bounding box center [302, 185] width 32 height 9
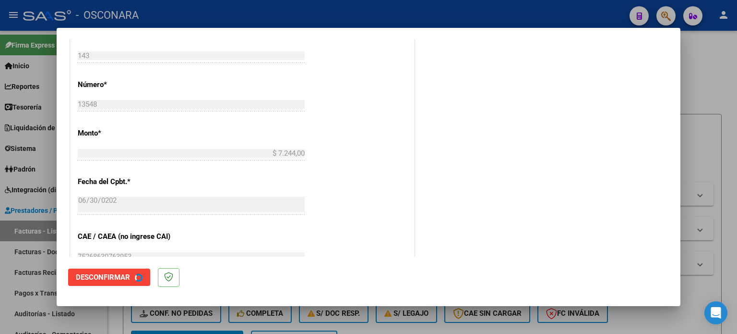
scroll to position [0, 0]
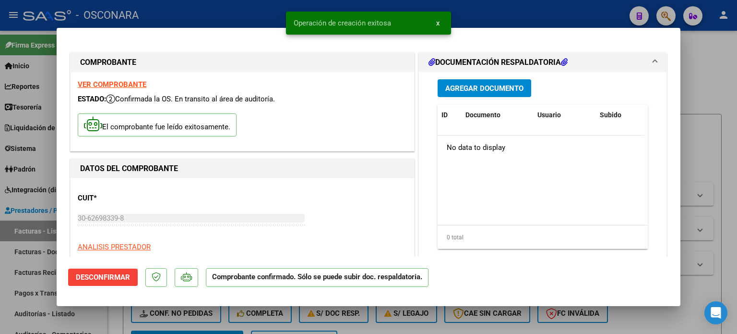
click at [0, 282] on div at bounding box center [368, 167] width 737 height 334
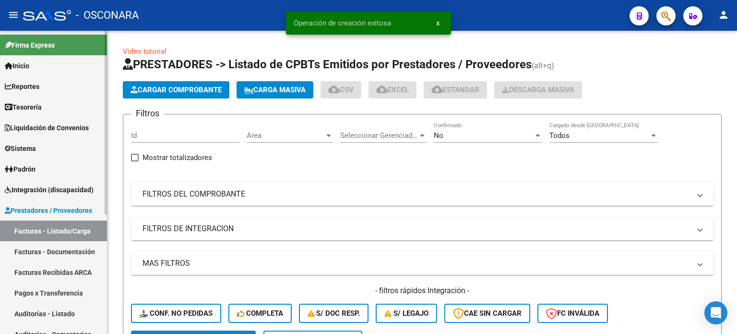
click at [30, 312] on link "Auditorías - Listado" at bounding box center [53, 313] width 107 height 21
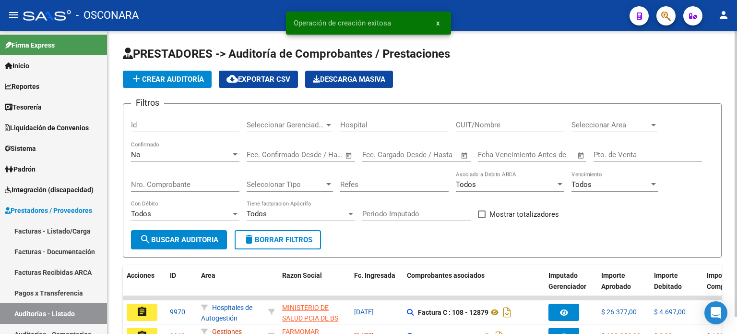
click at [184, 72] on button "add Crear Auditoría" at bounding box center [167, 79] width 89 height 17
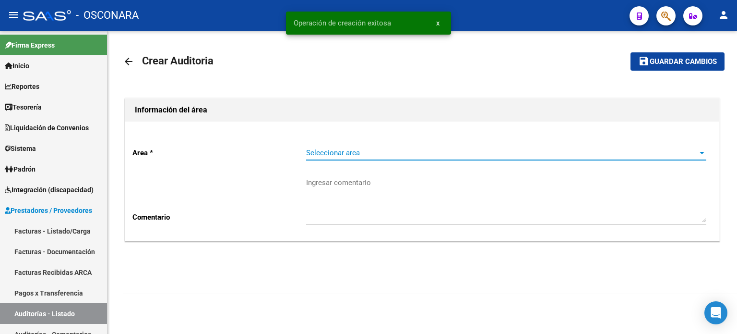
click at [345, 154] on span "Seleccionar area" at bounding box center [502, 152] width 392 height 9
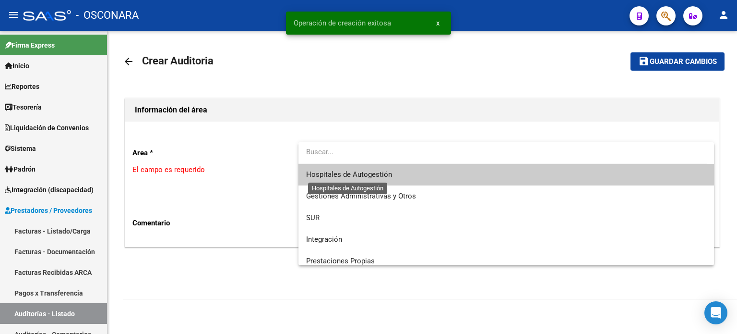
click at [359, 172] on span "Hospitales de Autogestión" at bounding box center [349, 174] width 86 height 9
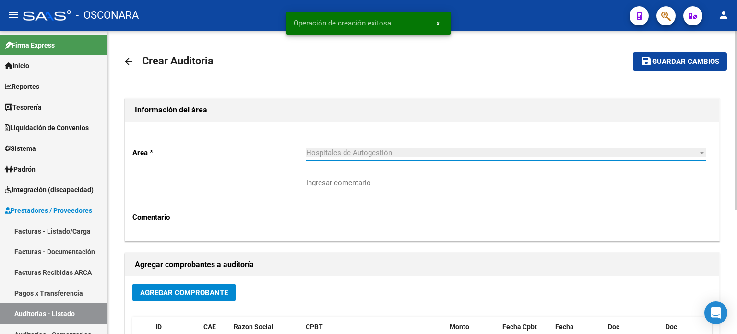
click at [200, 288] on span "Agregar Comprobante" at bounding box center [184, 292] width 88 height 9
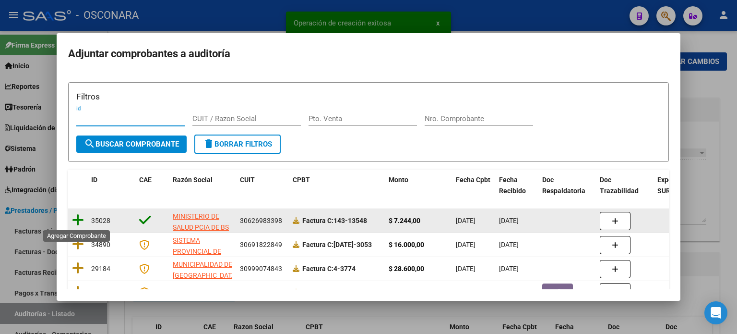
click at [73, 222] on icon at bounding box center [78, 219] width 12 height 13
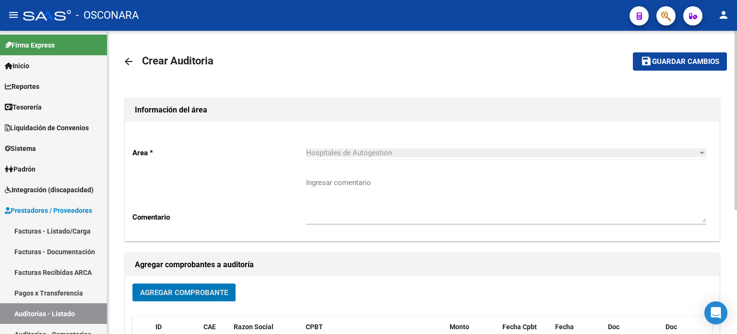
click at [649, 59] on mat-icon "save" at bounding box center [647, 61] width 12 height 12
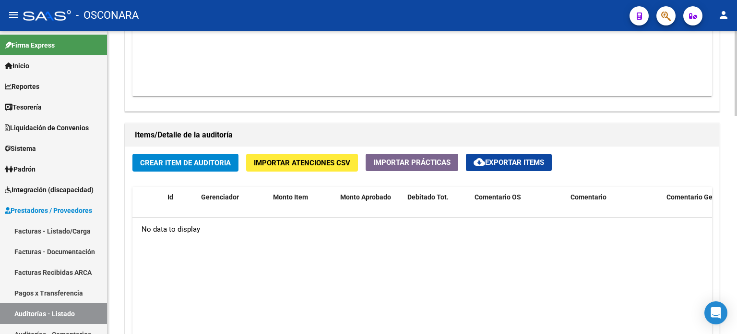
scroll to position [720, 0]
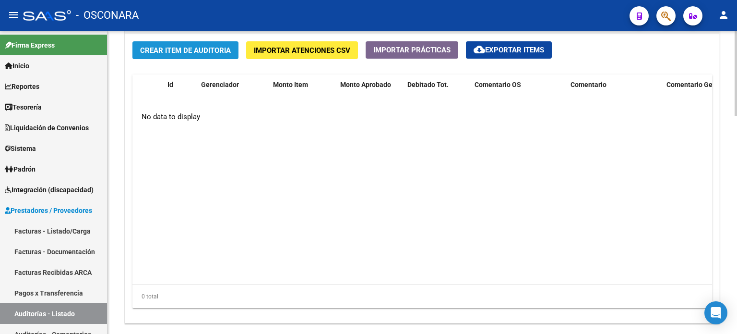
click at [186, 46] on span "Crear Item de Auditoria" at bounding box center [185, 50] width 91 height 9
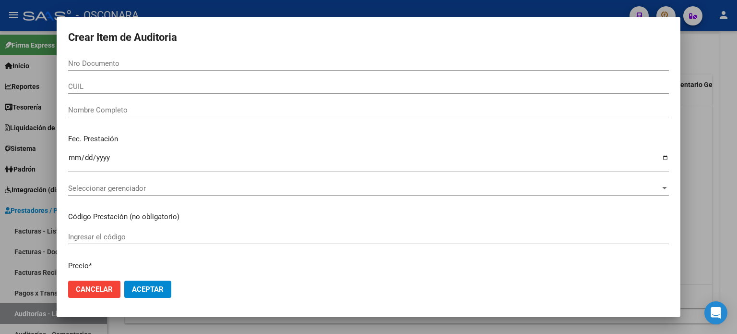
click at [189, 44] on h2 "Crear Item de Auditoria" at bounding box center [368, 37] width 601 height 18
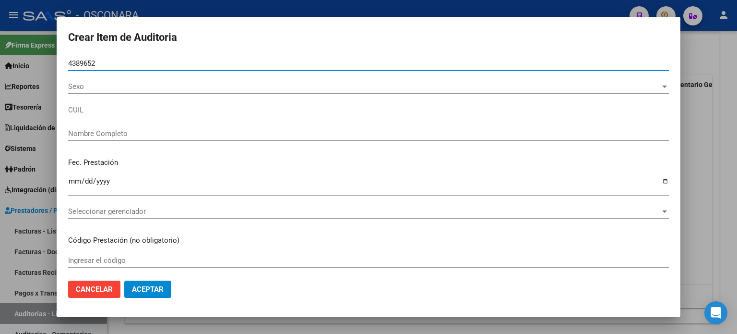
type input "43896528"
type input "23438965289"
type input "[PERSON_NAME] [PERSON_NAME]"
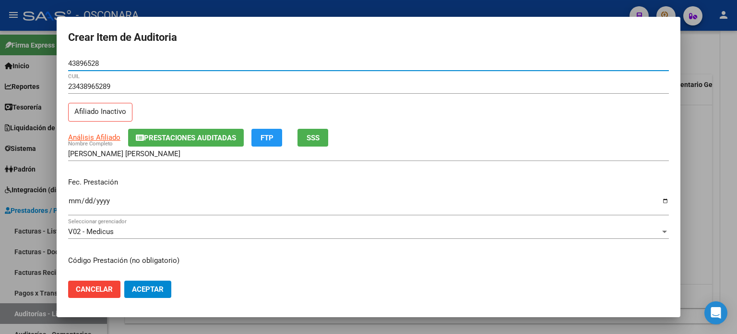
type input "43896528"
click at [325, 134] on button "SSS" at bounding box center [313, 138] width 31 height 18
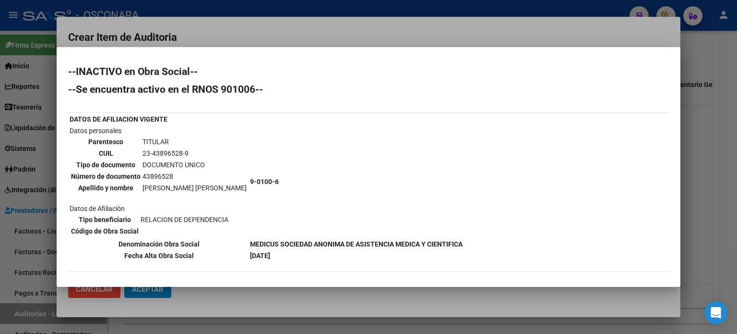
click at [716, 217] on div at bounding box center [368, 167] width 737 height 334
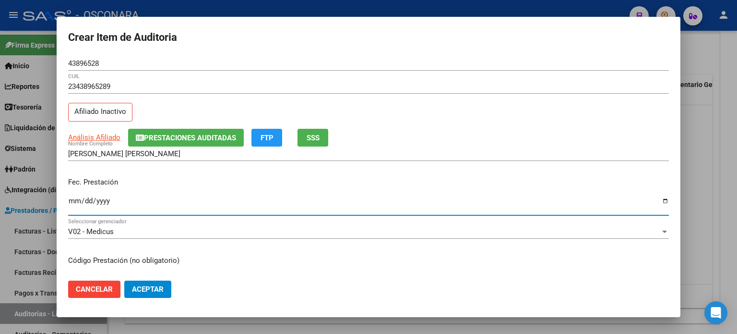
click at [71, 203] on input "Ingresar la fecha" at bounding box center [368, 204] width 601 height 15
type input "[DATE]"
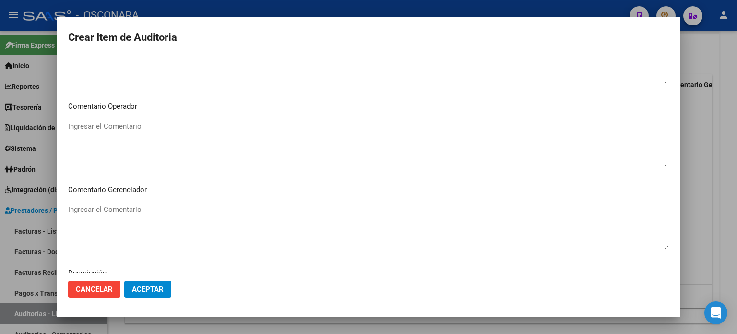
scroll to position [647, 0]
click at [119, 144] on textarea "Ingresar el Descripción" at bounding box center [368, 142] width 601 height 45
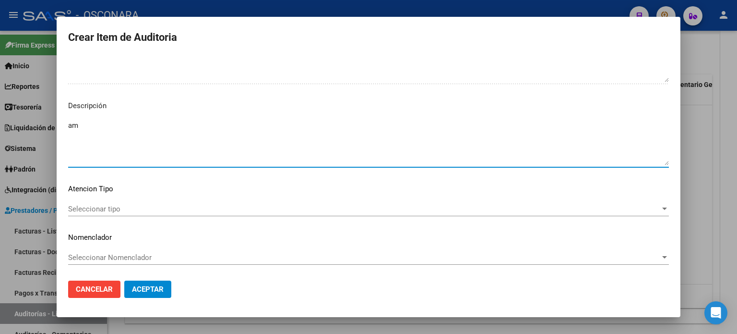
type textarea "a"
type textarea "AMBULATORIO"
click at [89, 209] on span "Seleccionar tipo" at bounding box center [364, 208] width 592 height 9
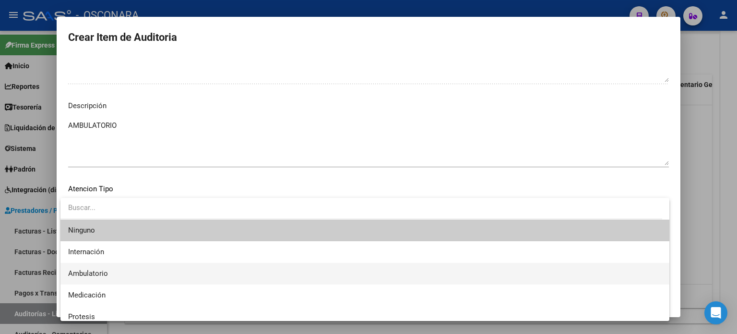
click at [88, 269] on span "Ambulatorio" at bounding box center [88, 273] width 40 height 9
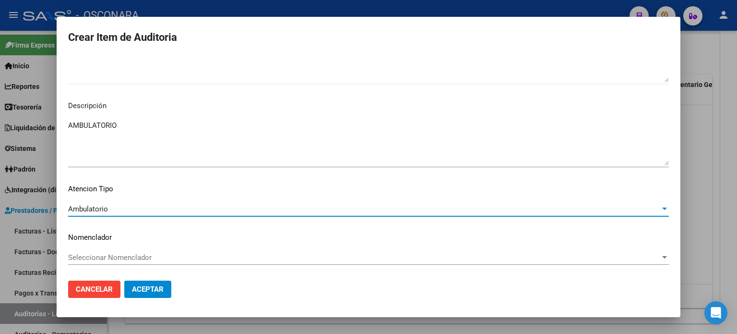
click at [127, 280] on button "Aceptar" at bounding box center [147, 288] width 47 height 17
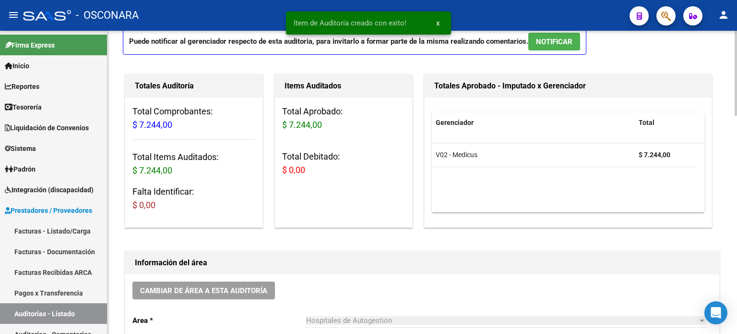
scroll to position [0, 0]
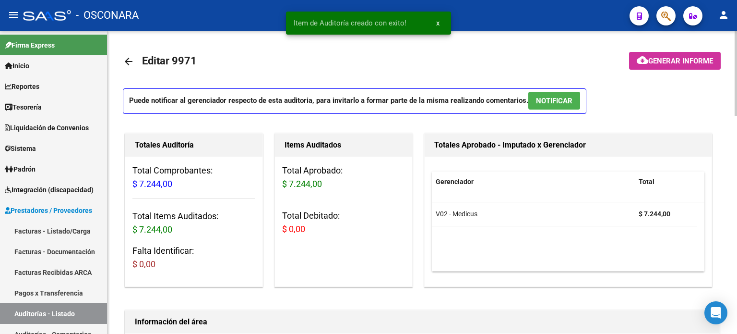
click at [568, 103] on span "NOTIFICAR" at bounding box center [554, 100] width 36 height 9
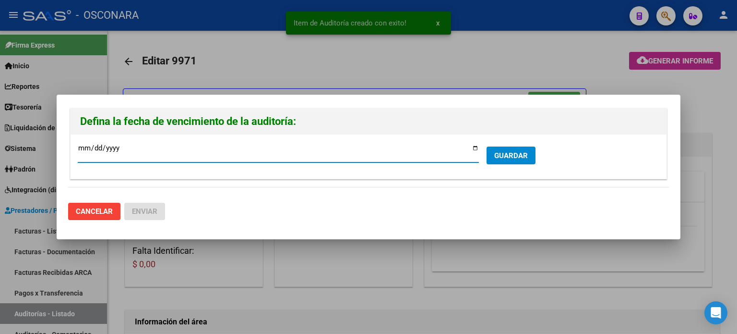
click at [475, 145] on input "[DATE]" at bounding box center [278, 151] width 401 height 15
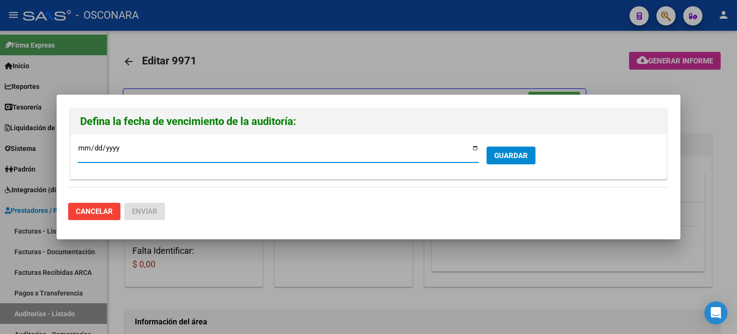
type input "[DATE]"
click at [502, 154] on span "GUARDAR" at bounding box center [511, 155] width 34 height 9
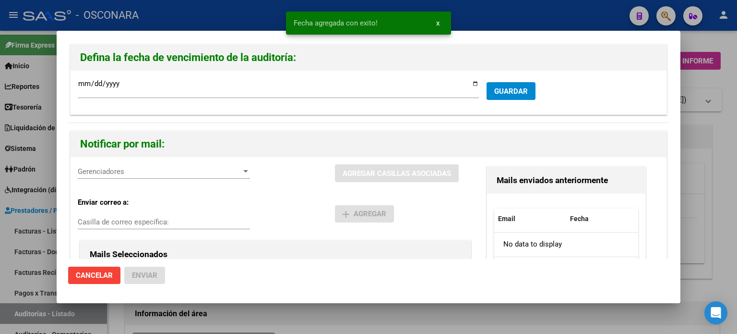
click at [144, 178] on div "Gerenciadores Gerenciadores" at bounding box center [164, 171] width 172 height 14
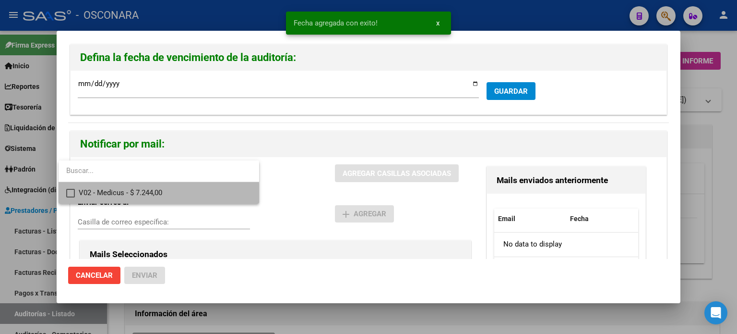
click at [130, 195] on span "V02 - Medicus - $ 7.244,00" at bounding box center [165, 193] width 173 height 22
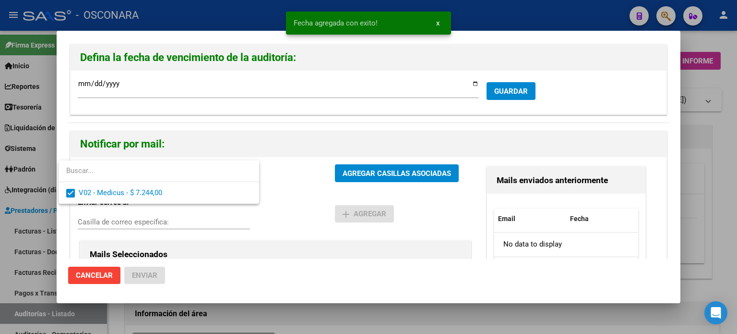
click at [383, 170] on div at bounding box center [368, 167] width 737 height 334
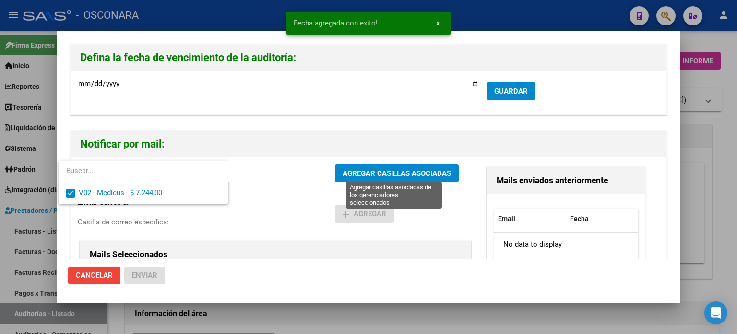
click at [383, 170] on span "AGREGAR CASILLAS ASOCIADAS" at bounding box center [397, 173] width 108 height 9
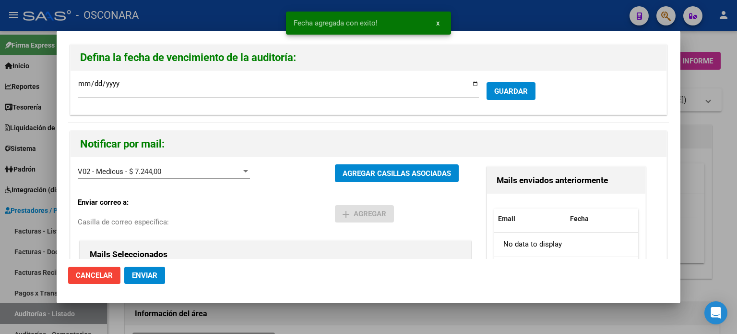
click at [154, 280] on button "Enviar" at bounding box center [144, 274] width 41 height 17
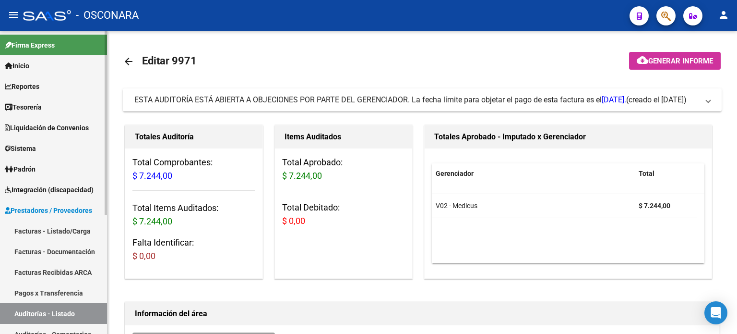
drag, startPoint x: 25, startPoint y: 232, endPoint x: 75, endPoint y: 205, distance: 56.9
click at [26, 232] on link "Facturas - Listado/Carga" at bounding box center [53, 230] width 107 height 21
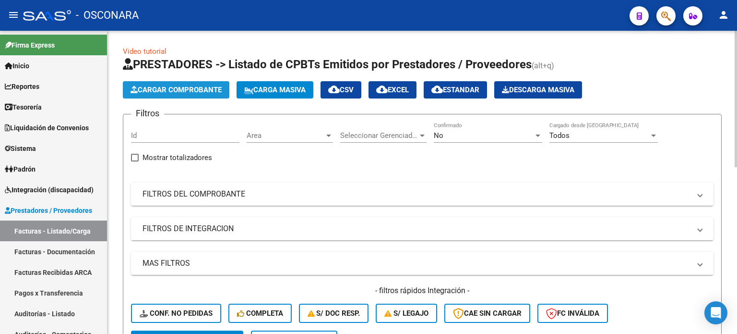
click at [147, 85] on span "Cargar Comprobante" at bounding box center [176, 89] width 91 height 9
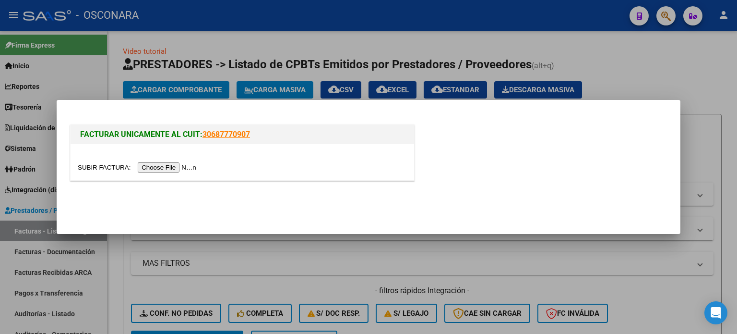
click at [180, 166] on input "file" at bounding box center [138, 167] width 121 height 10
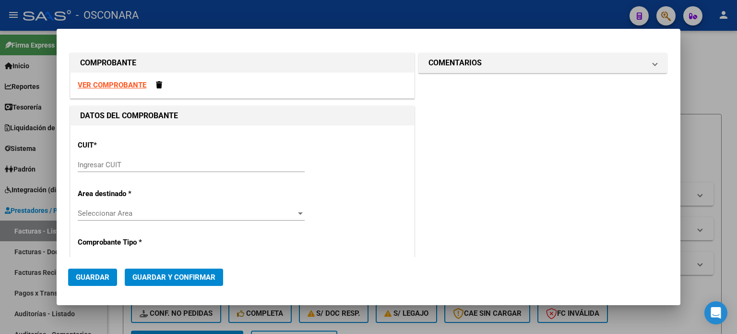
click at [111, 167] on input "Ingresar CUIT" at bounding box center [191, 164] width 227 height 9
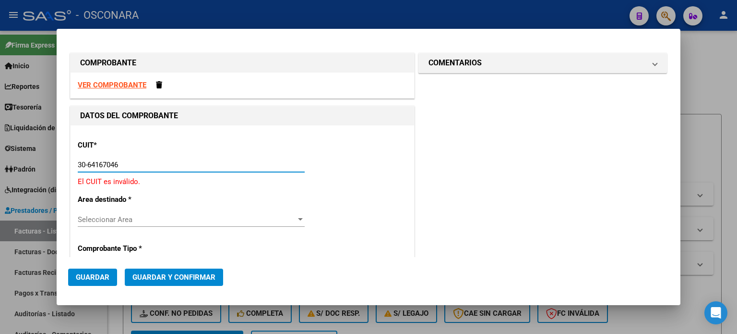
type input "30-64167046-0"
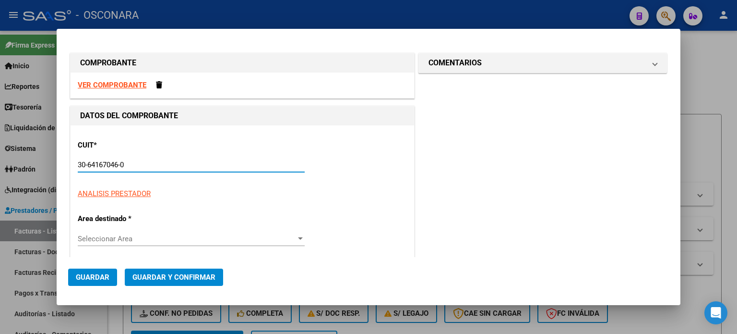
type input "3"
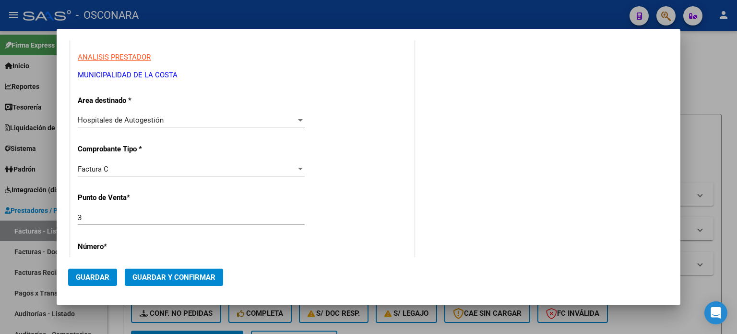
scroll to position [192, 0]
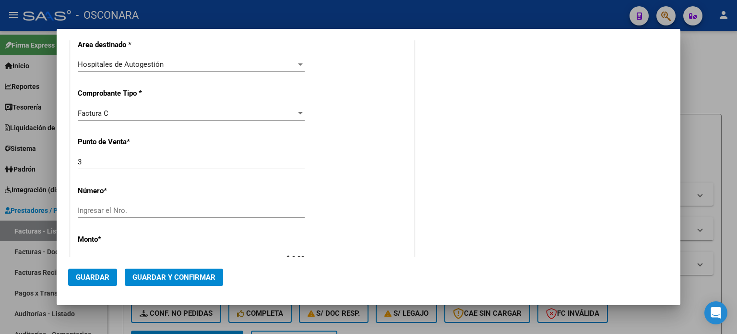
type input "30-64167046-0"
click at [110, 163] on input "3" at bounding box center [191, 161] width 227 height 9
type input "17"
click at [96, 206] on input "1249" at bounding box center [191, 210] width 227 height 9
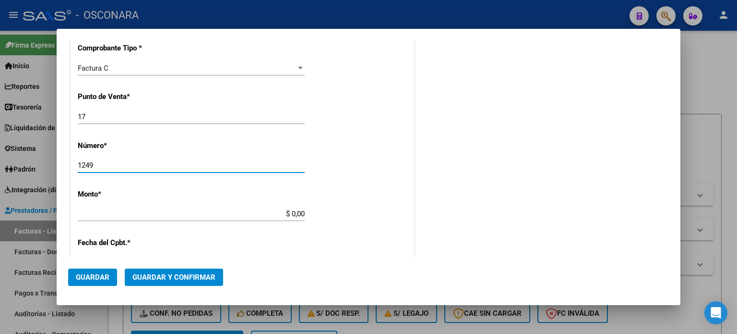
scroll to position [288, 0]
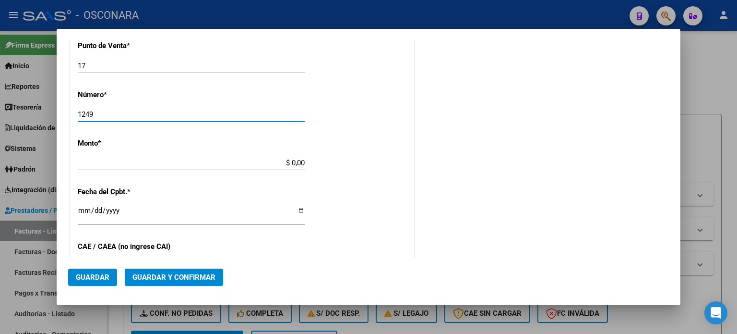
type input "1249"
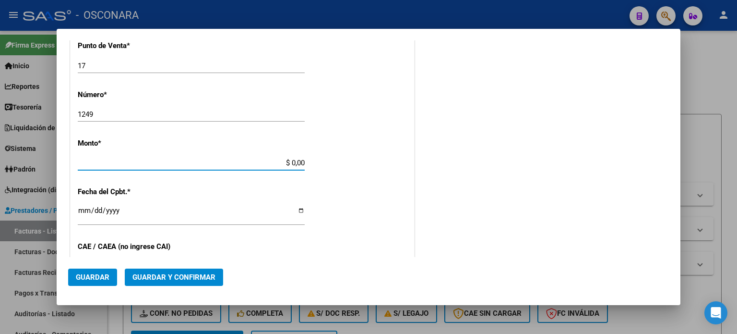
drag, startPoint x: 290, startPoint y: 159, endPoint x: 350, endPoint y: 159, distance: 60.5
click at [350, 159] on div "CUIT * 30-64167046-0 Ingresar CUIT ANALISIS PRESTADOR MUNICIPALIDAD DE LA [GEOG…" at bounding box center [243, 177] width 344 height 681
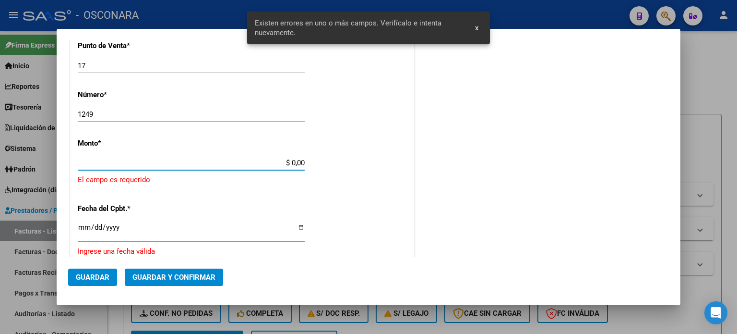
scroll to position [298, 0]
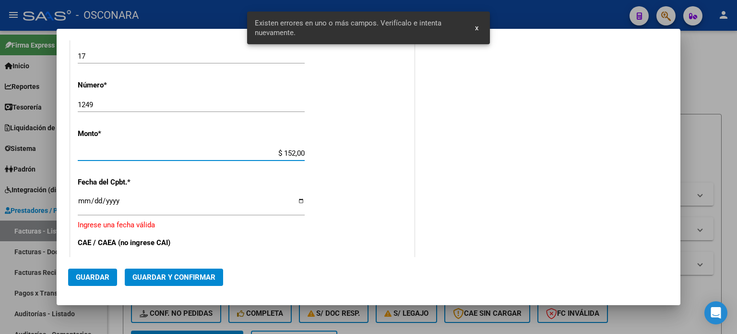
type input "$ 1.520,00"
click at [84, 203] on input "Ingresar la fecha" at bounding box center [191, 204] width 227 height 15
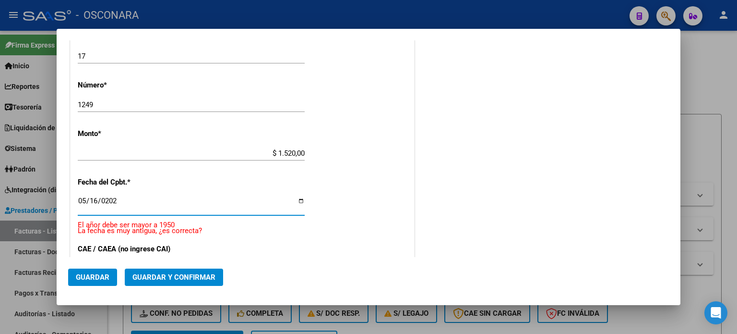
type input "[DATE]"
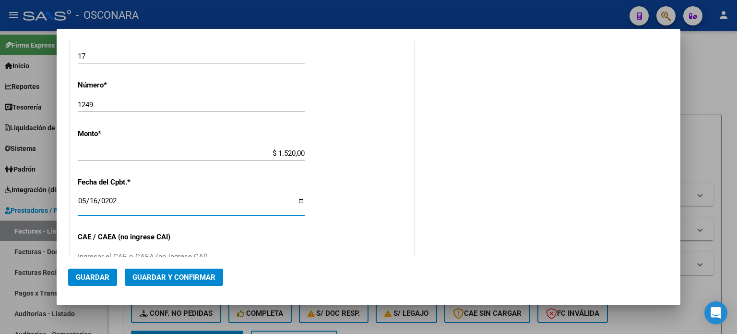
click at [141, 276] on span "Guardar y Confirmar" at bounding box center [173, 277] width 83 height 9
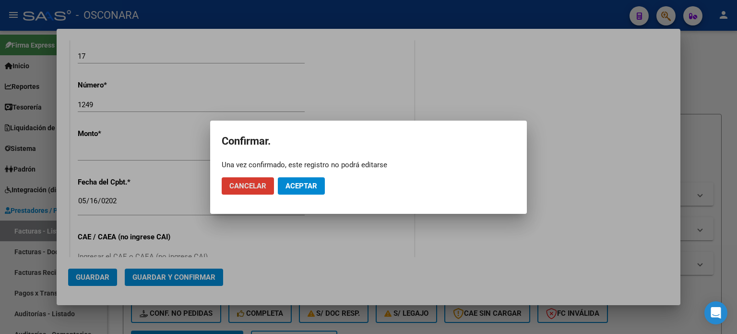
click at [305, 180] on button "Aceptar" at bounding box center [301, 185] width 47 height 17
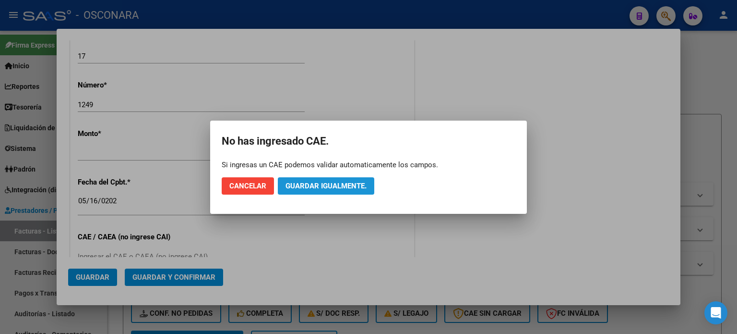
click at [313, 182] on span "Guardar igualmente." at bounding box center [326, 185] width 81 height 9
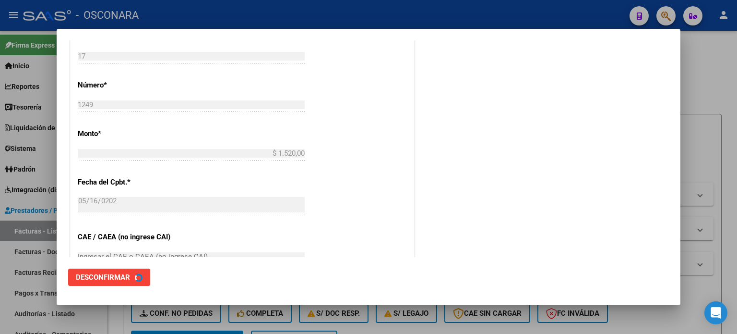
scroll to position [0, 0]
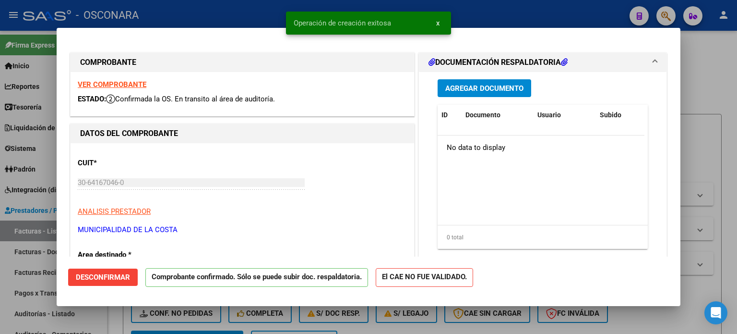
click at [0, 290] on div at bounding box center [368, 167] width 737 height 334
type input "$ 0,00"
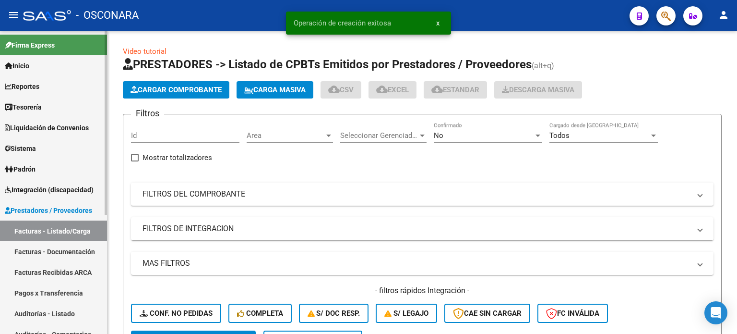
click at [32, 315] on link "Auditorías - Listado" at bounding box center [53, 313] width 107 height 21
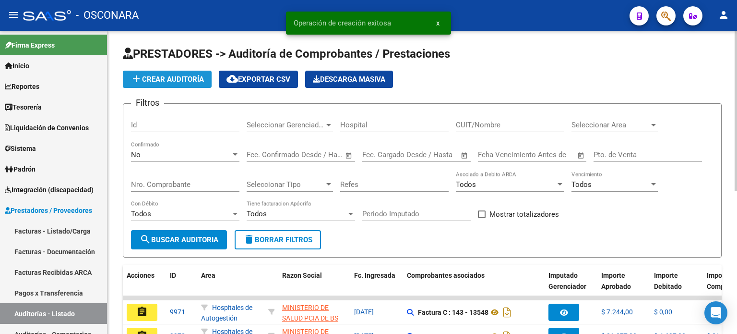
click at [161, 77] on span "add Crear Auditoría" at bounding box center [167, 79] width 73 height 9
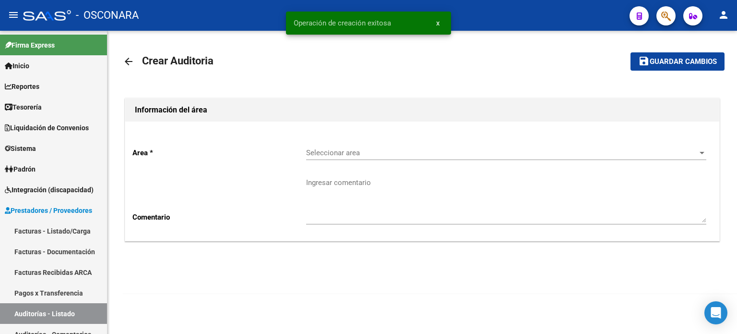
click at [328, 153] on span "Seleccionar area" at bounding box center [502, 152] width 392 height 9
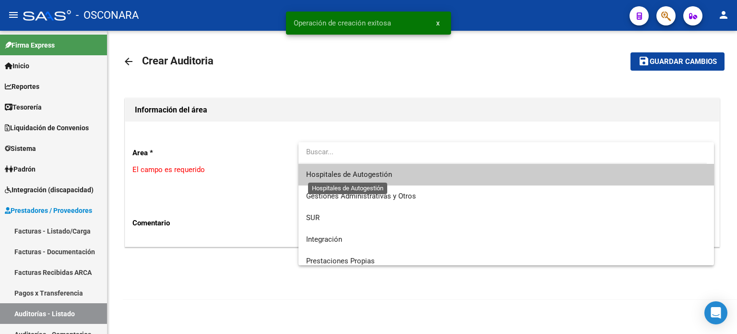
click at [337, 172] on span "Hospitales de Autogestión" at bounding box center [349, 174] width 86 height 9
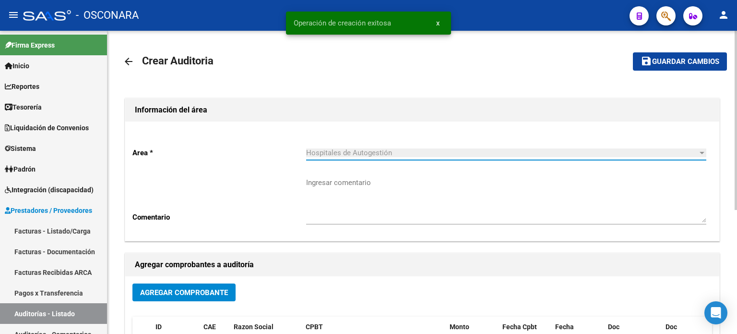
click at [178, 295] on span "Agregar Comprobante" at bounding box center [184, 292] width 88 height 9
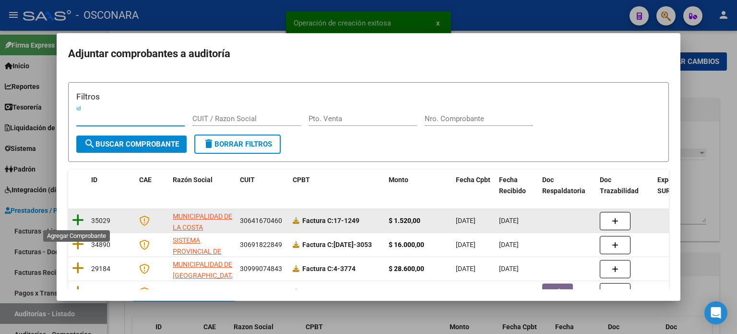
click at [80, 216] on icon at bounding box center [78, 219] width 12 height 13
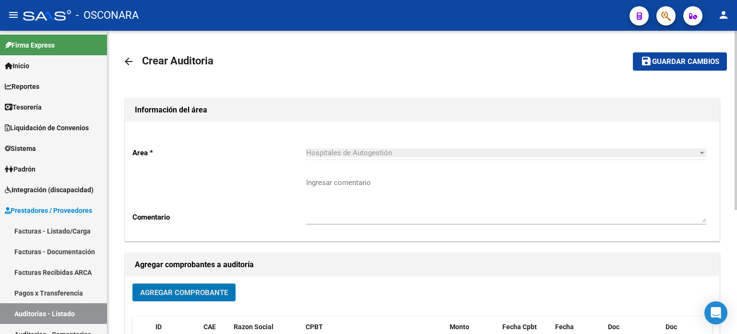
click at [653, 59] on span "Guardar cambios" at bounding box center [685, 62] width 67 height 9
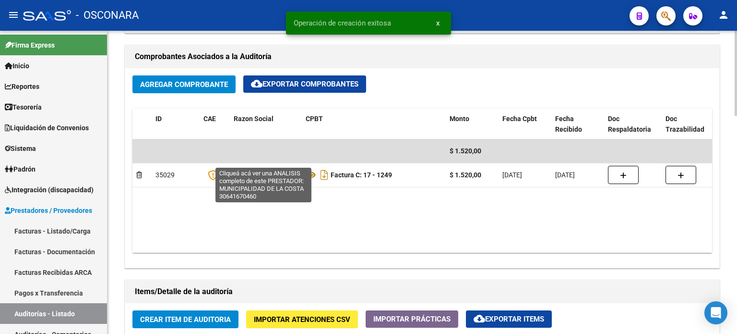
scroll to position [480, 0]
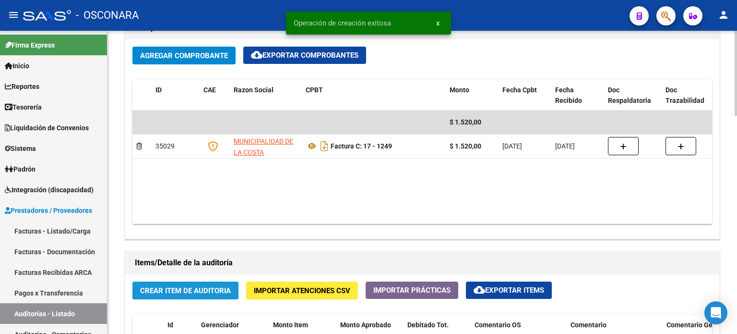
click at [162, 289] on span "Crear Item de Auditoria" at bounding box center [185, 290] width 91 height 9
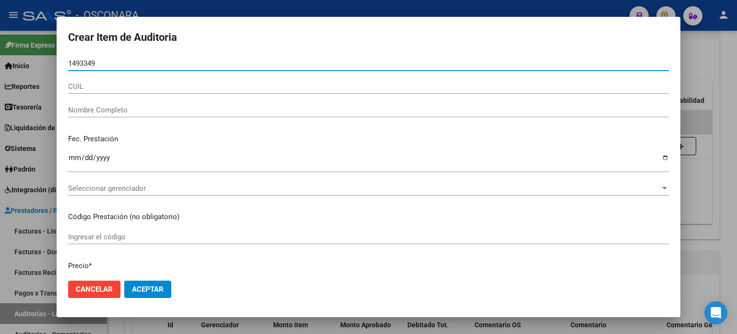
type input "14933493"
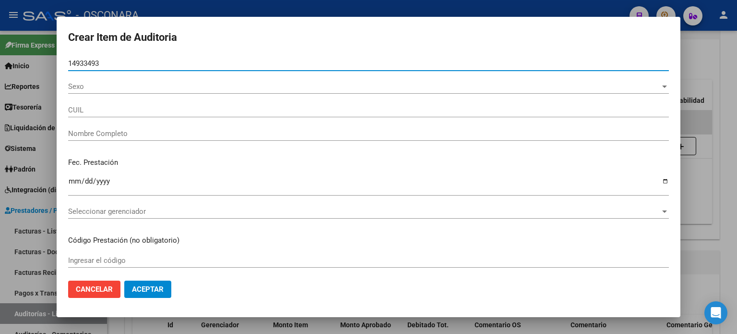
type input "23149334939"
type input "[PERSON_NAME]"
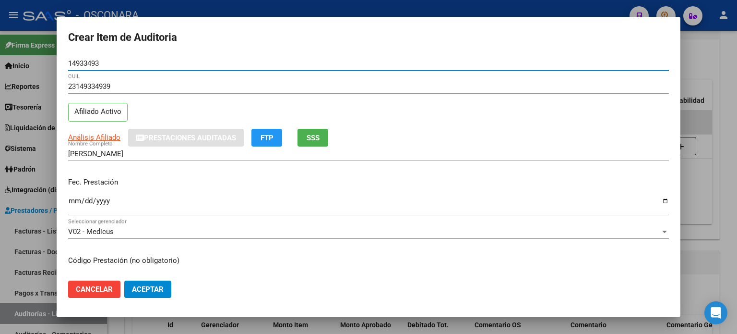
type input "14933493"
click at [311, 135] on span "SSS" at bounding box center [313, 137] width 13 height 9
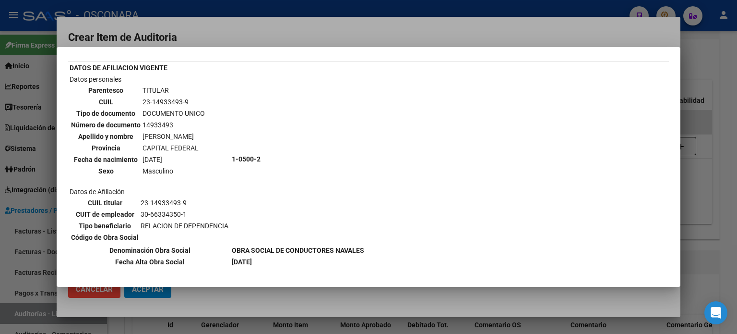
scroll to position [48, 0]
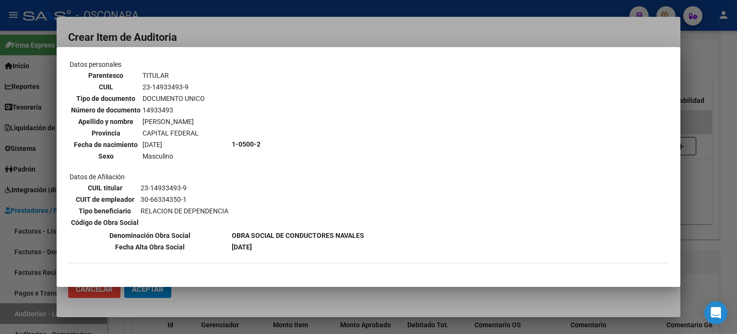
click at [705, 188] on div at bounding box center [368, 167] width 737 height 334
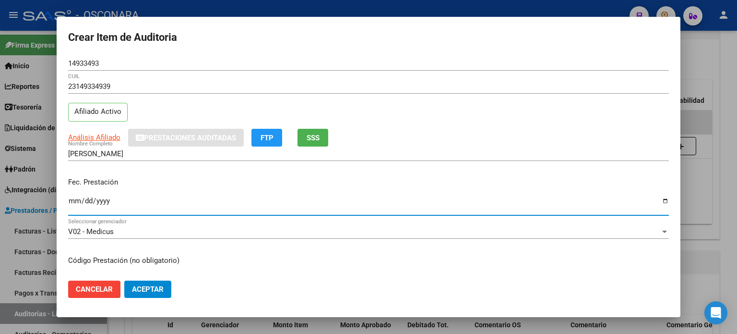
click at [72, 202] on input "Ingresar la fecha" at bounding box center [368, 204] width 601 height 15
type input "[DATE]"
click at [309, 143] on button "SSS" at bounding box center [313, 138] width 31 height 18
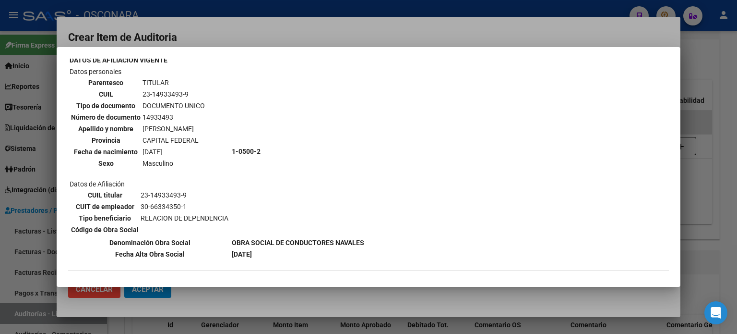
scroll to position [96, 0]
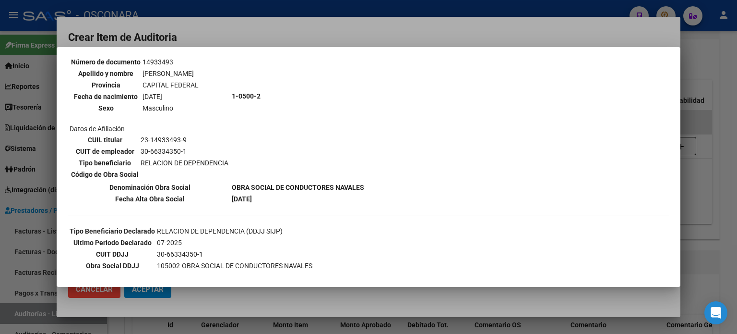
click at [705, 198] on div at bounding box center [368, 167] width 737 height 334
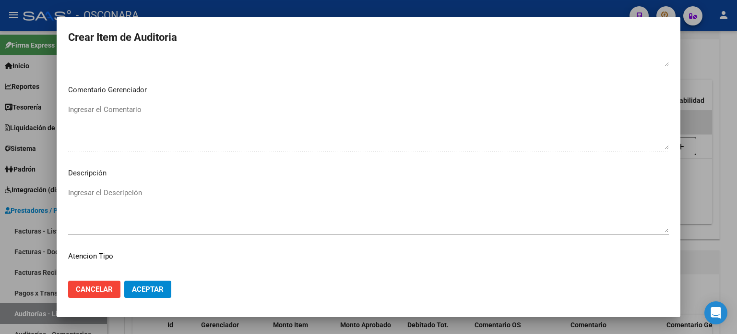
scroll to position [647, 0]
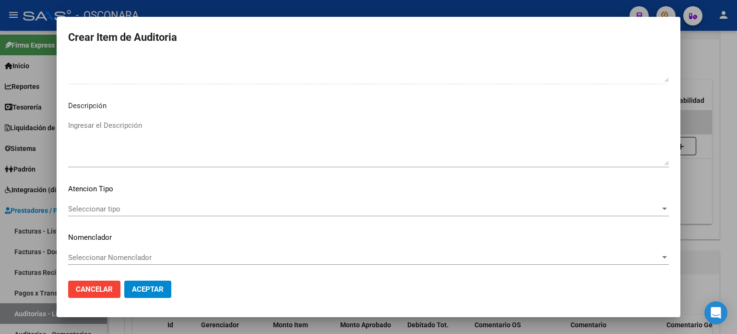
click at [127, 146] on textarea "Ingresar el Descripción" at bounding box center [368, 142] width 601 height 45
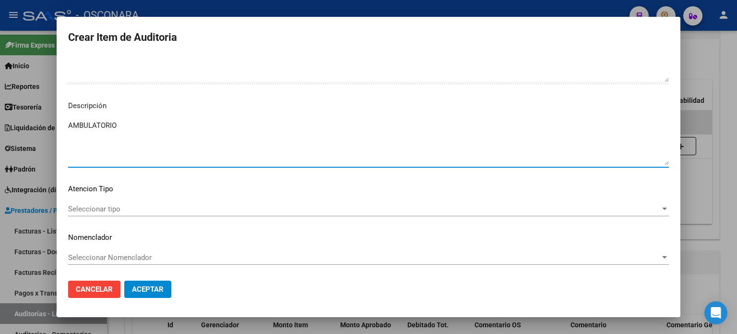
type textarea "AMBULATORIO"
click at [101, 206] on span "Seleccionar tipo" at bounding box center [364, 208] width 592 height 9
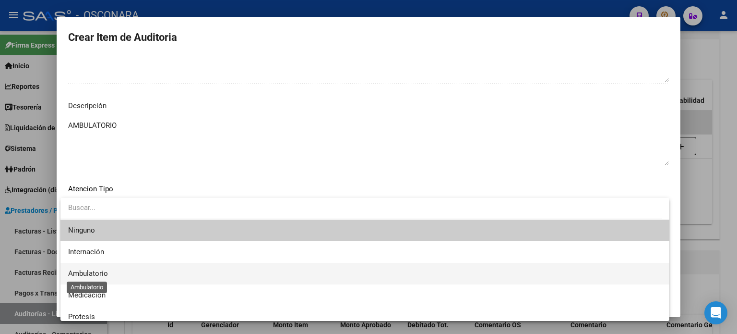
click at [90, 273] on span "Ambulatorio" at bounding box center [88, 273] width 40 height 9
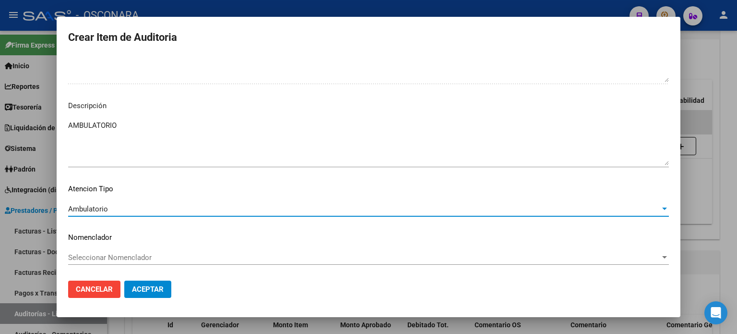
click at [147, 295] on button "Aceptar" at bounding box center [147, 288] width 47 height 17
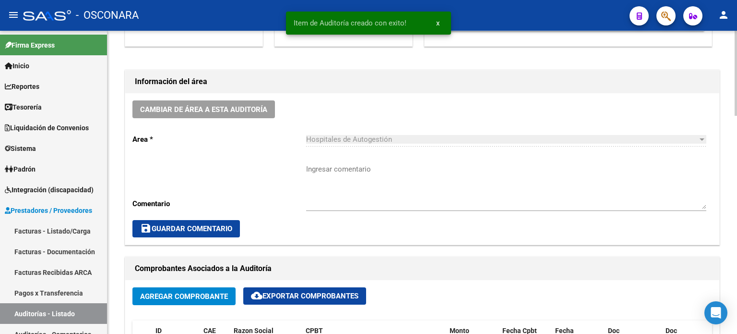
scroll to position [0, 0]
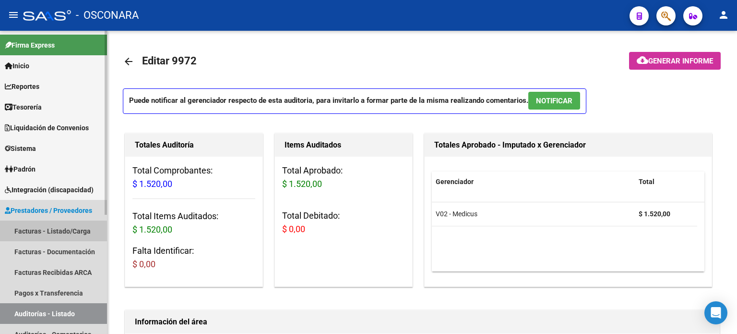
click at [44, 232] on link "Facturas - Listado/Carga" at bounding box center [53, 230] width 107 height 21
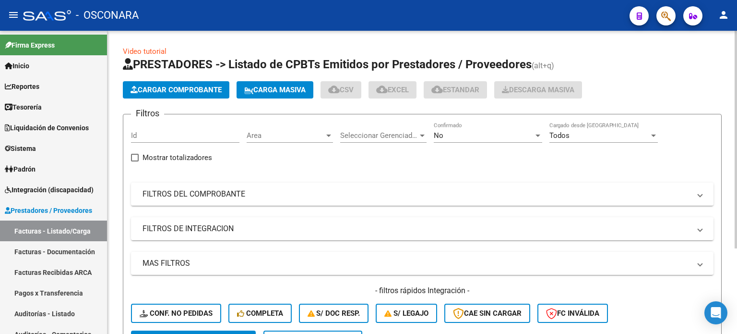
click at [159, 94] on button "Cargar Comprobante" at bounding box center [176, 89] width 107 height 17
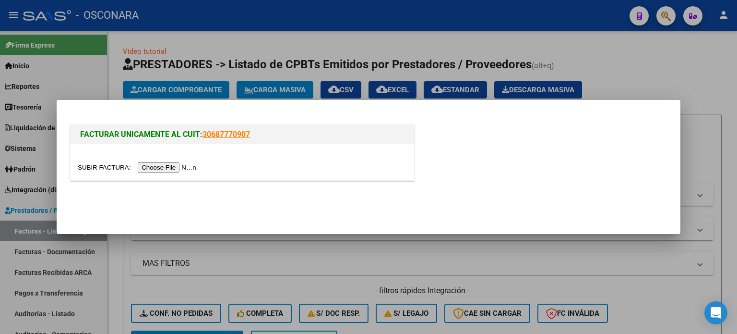
click at [189, 169] on input "file" at bounding box center [138, 167] width 121 height 10
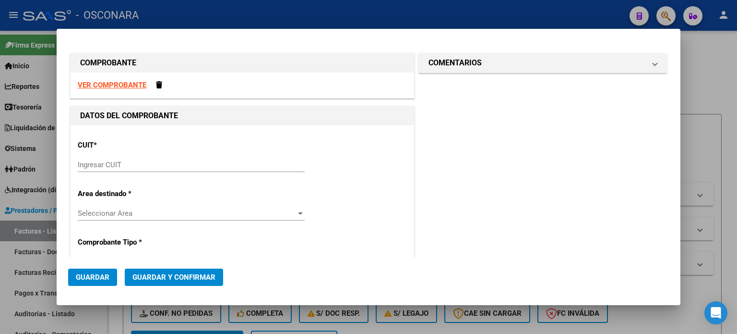
click at [93, 165] on input "Ingresar CUIT" at bounding box center [191, 164] width 227 height 9
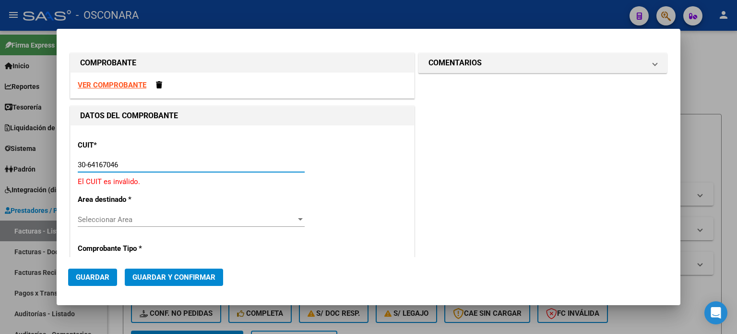
type input "30-64167046-0"
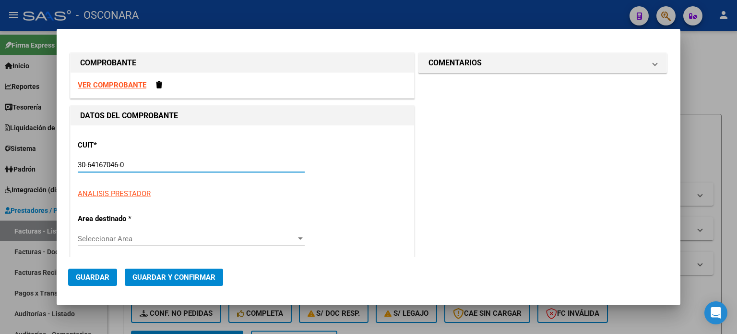
type input "17"
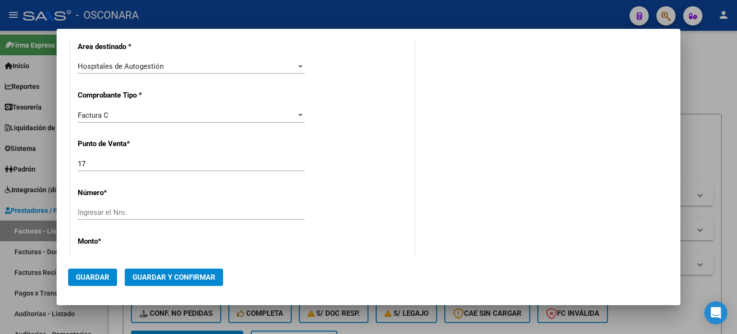
scroll to position [192, 0]
type input "30-64167046-0"
click at [92, 166] on div "17 Ingresar el Nro." at bounding box center [191, 162] width 227 height 14
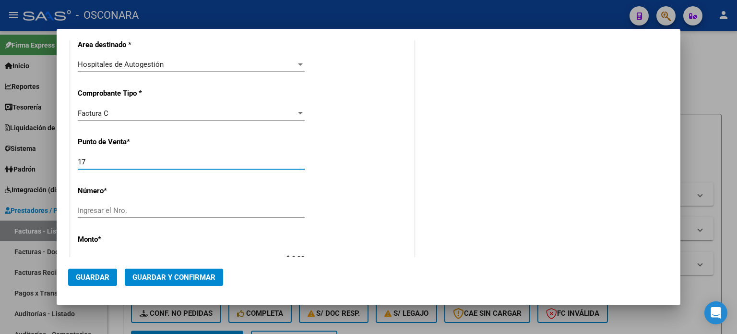
type input "1"
type input "3"
click at [101, 214] on input "Ingresar el Nro." at bounding box center [191, 210] width 227 height 9
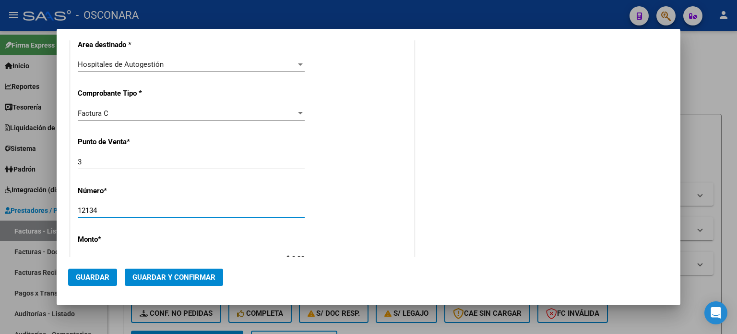
type input "12134"
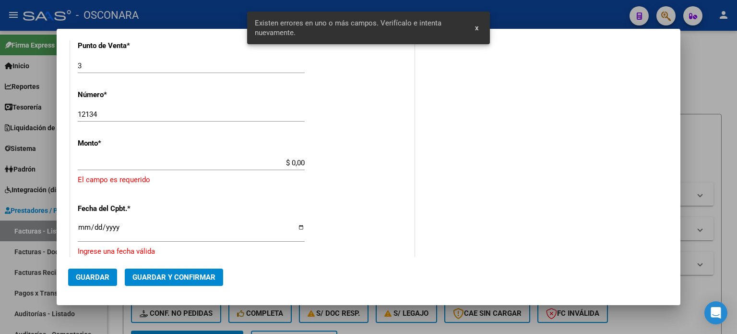
scroll to position [298, 0]
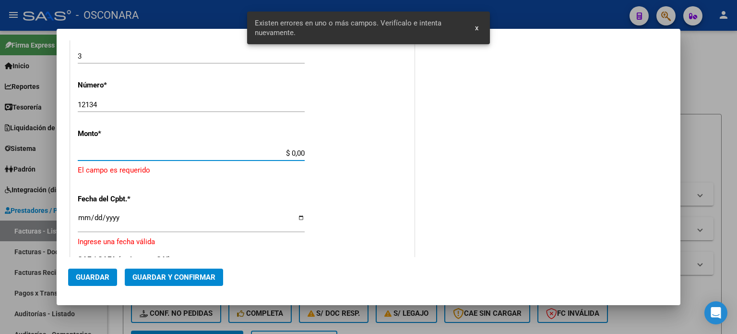
drag, startPoint x: 288, startPoint y: 153, endPoint x: 351, endPoint y: 153, distance: 63.8
click at [351, 153] on div "CUIT * 30-64167046-0 Ingresar CUIT ANALISIS PRESTADOR MUNICIPALIDAD DE LA [GEOG…" at bounding box center [243, 179] width 344 height 703
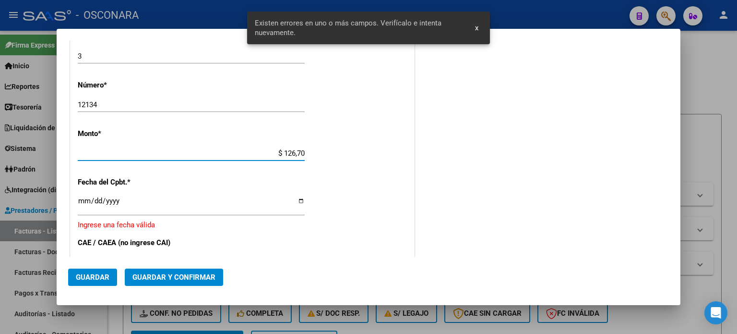
type input "$ 1.267,00"
click at [82, 199] on input "Ingresar la fecha" at bounding box center [191, 204] width 227 height 15
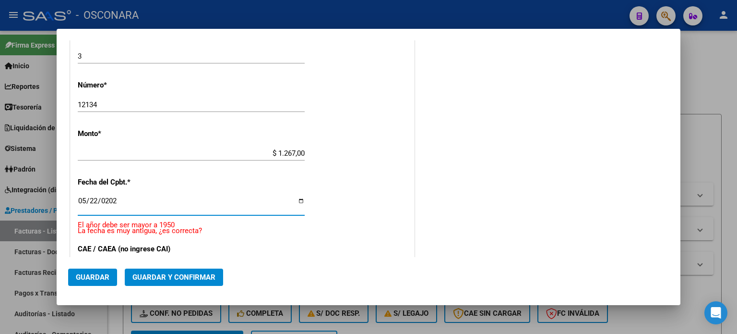
type input "[DATE]"
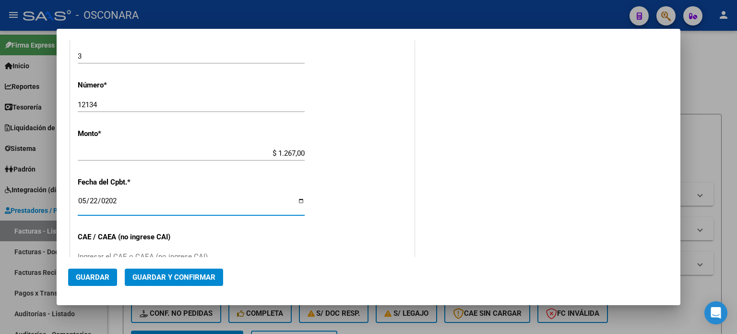
click at [148, 273] on span "Guardar y Confirmar" at bounding box center [173, 277] width 83 height 9
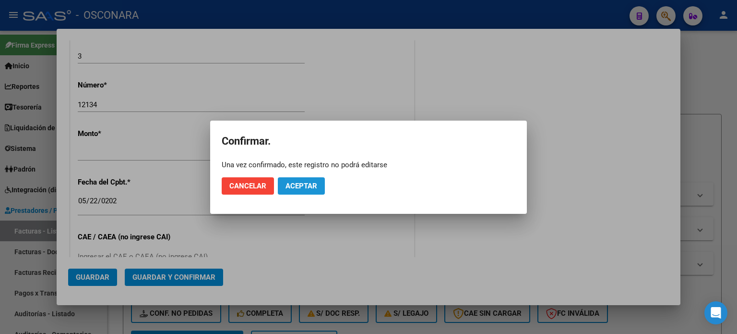
click at [312, 185] on span "Aceptar" at bounding box center [302, 185] width 32 height 9
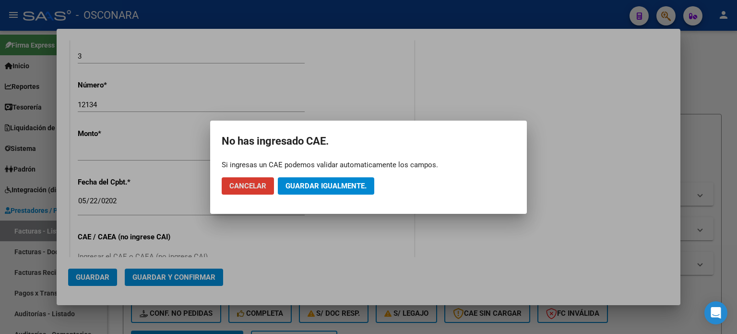
click at [334, 192] on button "Guardar igualmente." at bounding box center [326, 185] width 96 height 17
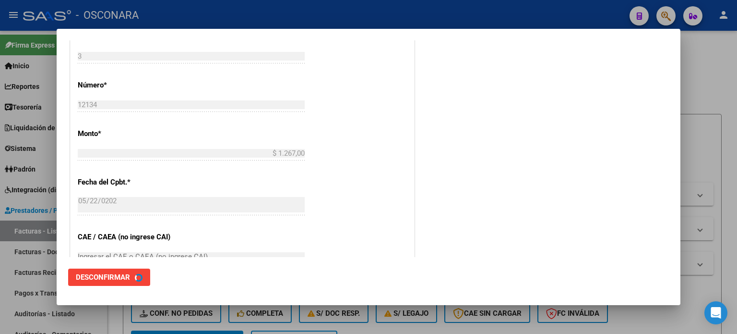
scroll to position [0, 0]
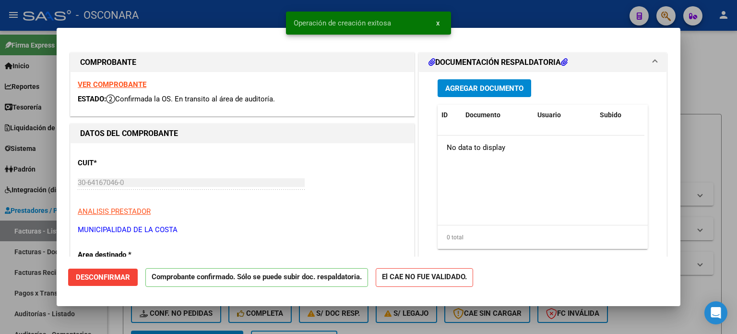
click at [0, 285] on div at bounding box center [368, 167] width 737 height 334
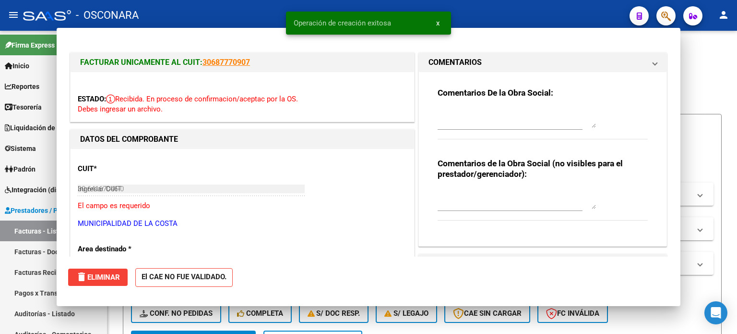
type input "$ 0,00"
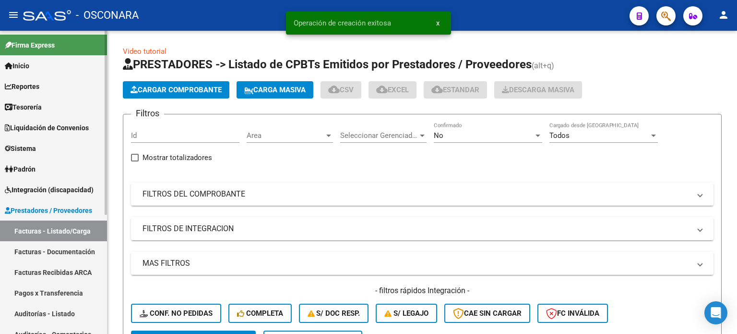
click at [42, 313] on link "Auditorías - Listado" at bounding box center [53, 313] width 107 height 21
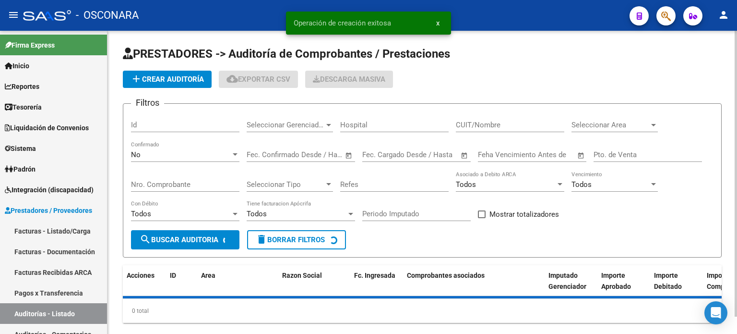
click at [174, 72] on button "add Crear Auditoría" at bounding box center [167, 79] width 89 height 17
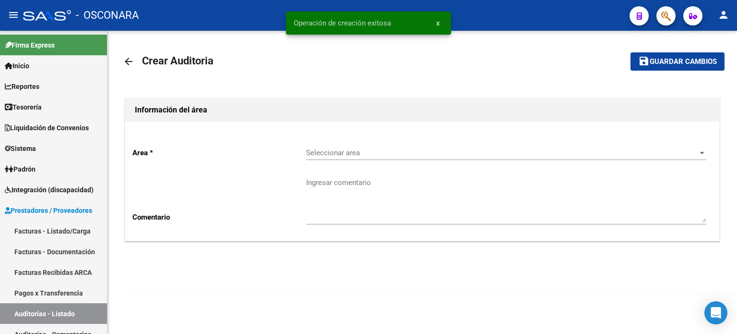
click at [396, 148] on span "Seleccionar area" at bounding box center [502, 152] width 392 height 9
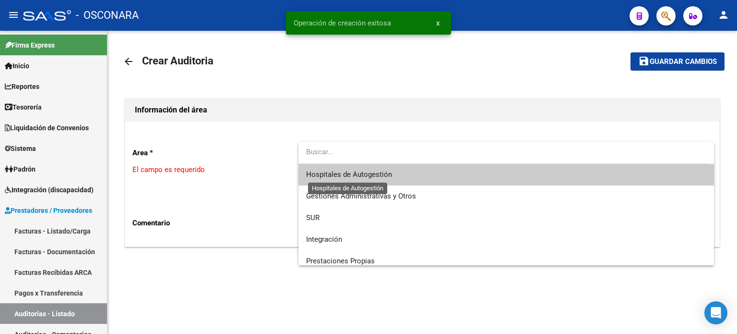
click at [378, 171] on span "Hospitales de Autogestión" at bounding box center [349, 174] width 86 height 9
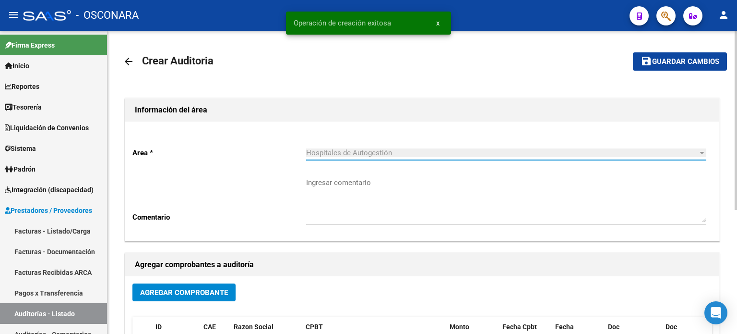
click at [203, 288] on span "Agregar Comprobante" at bounding box center [184, 292] width 88 height 9
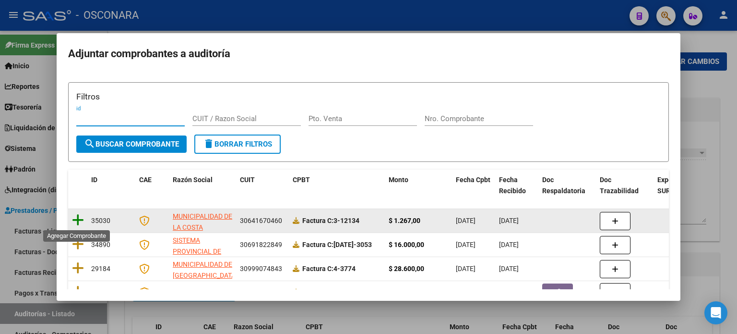
click at [83, 221] on icon at bounding box center [78, 219] width 12 height 13
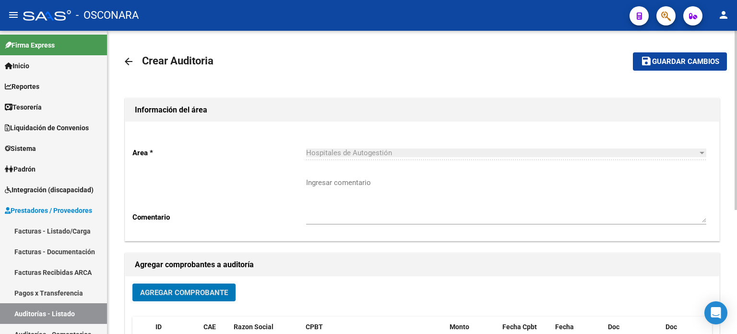
click at [680, 60] on span "Guardar cambios" at bounding box center [685, 62] width 67 height 9
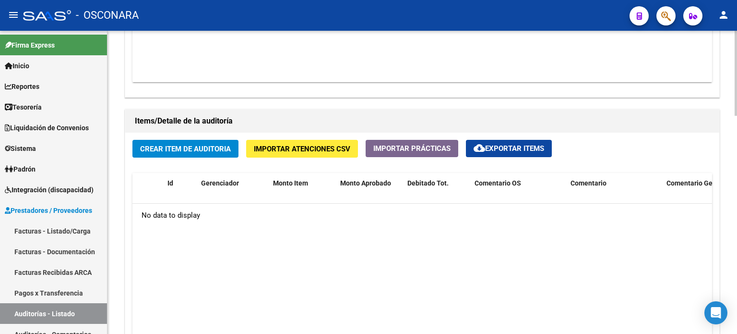
scroll to position [624, 0]
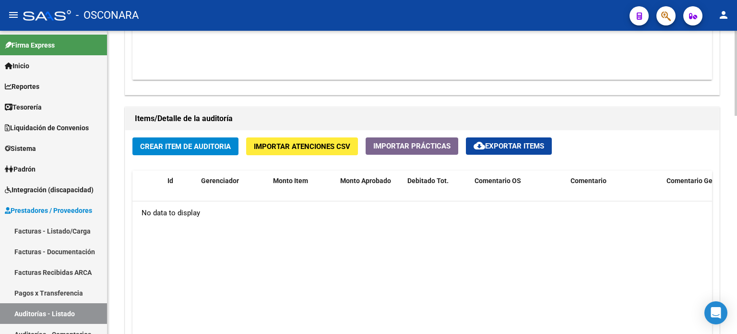
click at [174, 144] on span "Crear Item de Auditoria" at bounding box center [185, 146] width 91 height 9
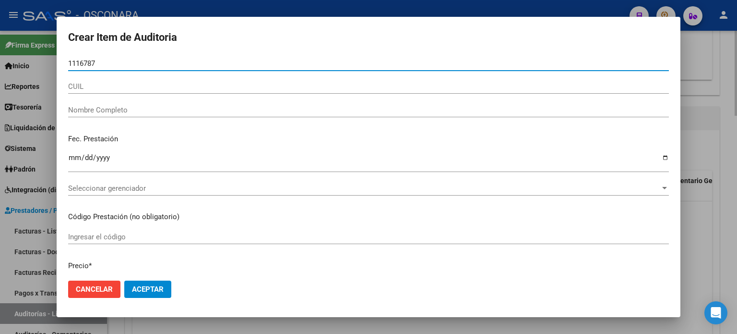
type input "11167878"
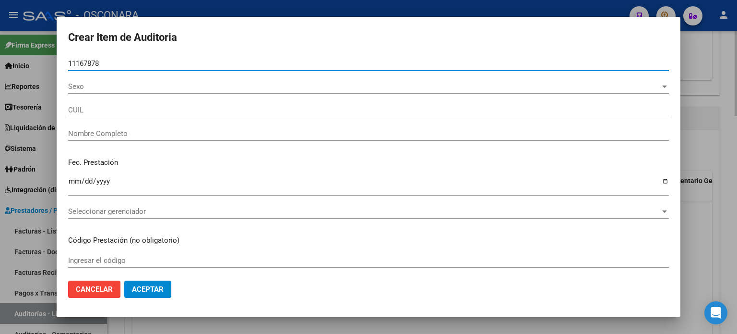
type input "20111678783"
type input "[PERSON_NAME] [PERSON_NAME]"
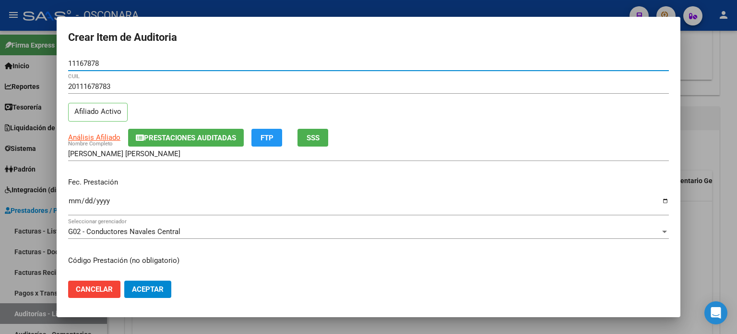
type input "11167878"
click at [313, 138] on span "SSS" at bounding box center [313, 137] width 13 height 9
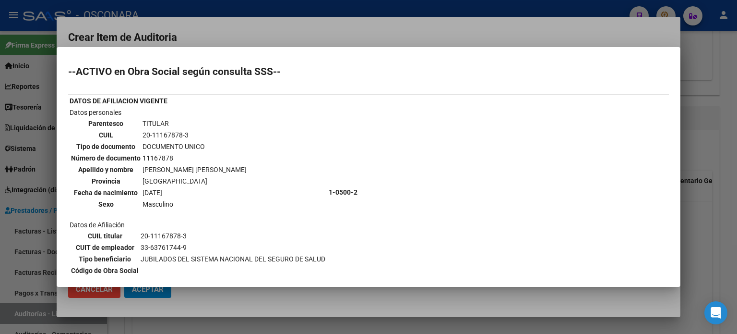
scroll to position [48, 0]
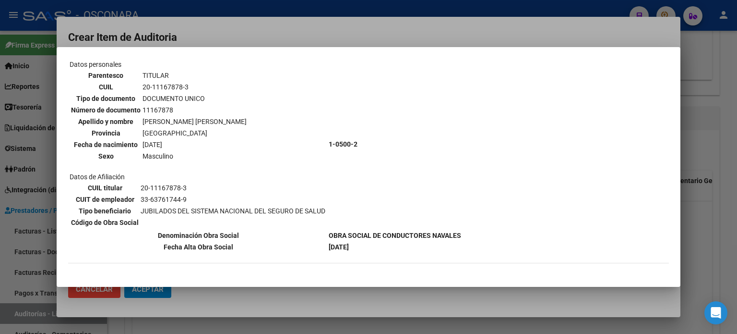
click at [714, 197] on div at bounding box center [368, 167] width 737 height 334
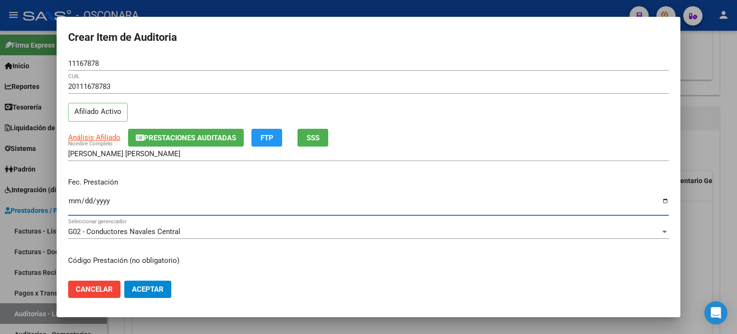
click at [73, 200] on input "Ingresar la fecha" at bounding box center [368, 204] width 601 height 15
type input "[DATE]"
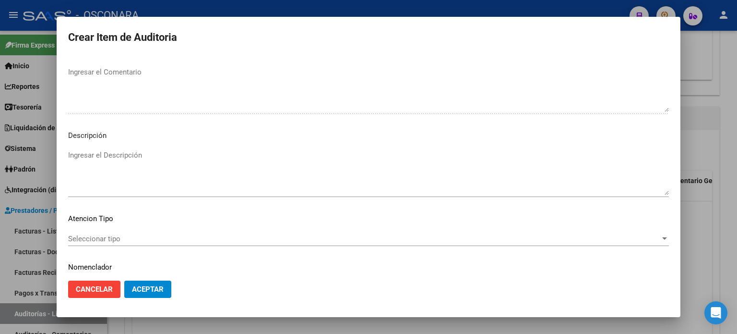
scroll to position [647, 0]
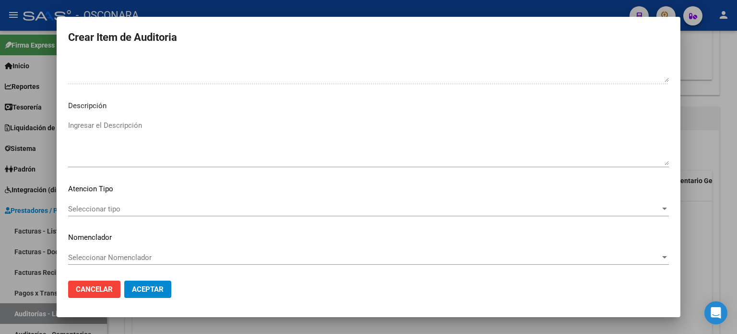
click at [134, 139] on textarea "Ingresar el Descripción" at bounding box center [368, 142] width 601 height 45
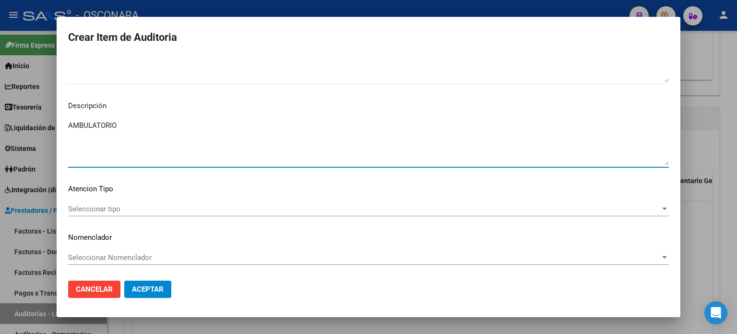
type textarea "AMBULATORIO"
click at [103, 204] on div "Seleccionar tipo Seleccionar tipo" at bounding box center [368, 209] width 601 height 14
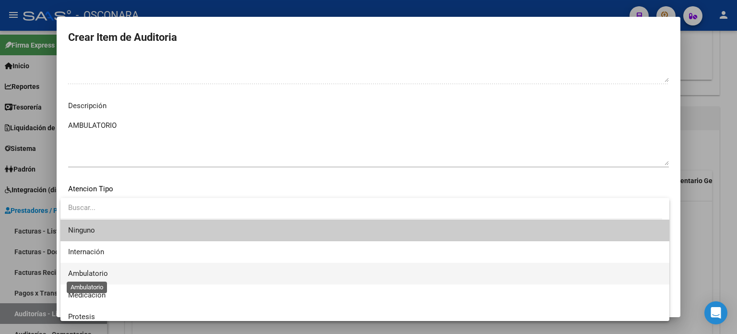
click at [98, 270] on span "Ambulatorio" at bounding box center [88, 273] width 40 height 9
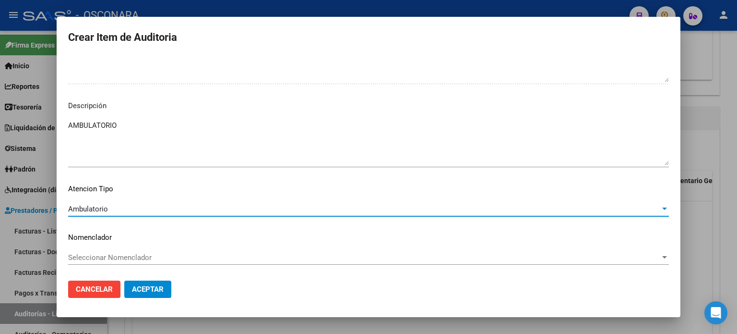
click at [154, 290] on span "Aceptar" at bounding box center [148, 289] width 32 height 9
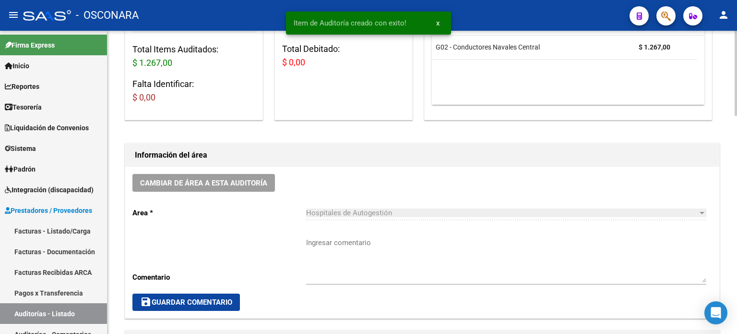
scroll to position [48, 0]
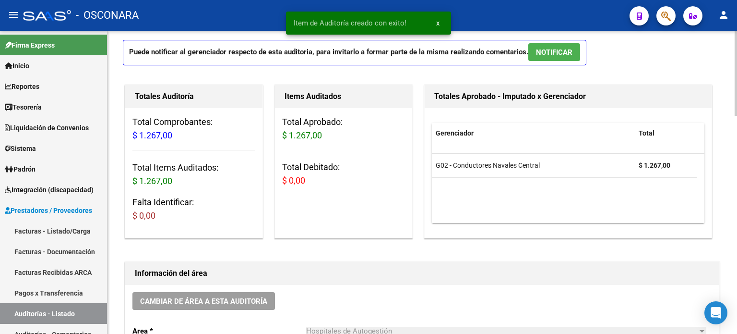
click at [557, 48] on span "NOTIFICAR" at bounding box center [554, 52] width 36 height 9
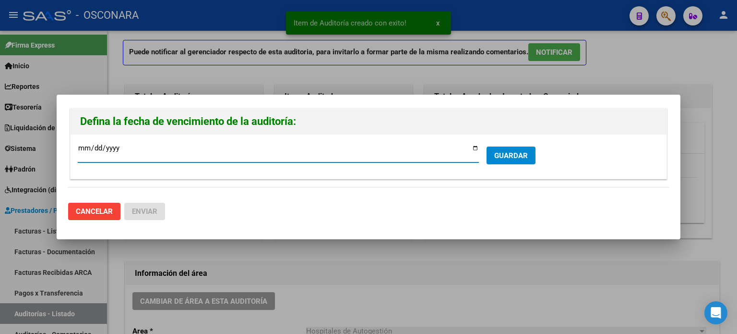
click at [474, 150] on input "[DATE]" at bounding box center [278, 151] width 401 height 15
type input "[DATE]"
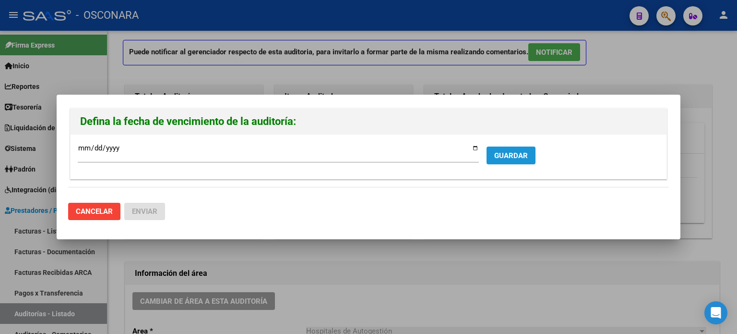
click at [516, 151] on span "GUARDAR" at bounding box center [511, 155] width 34 height 9
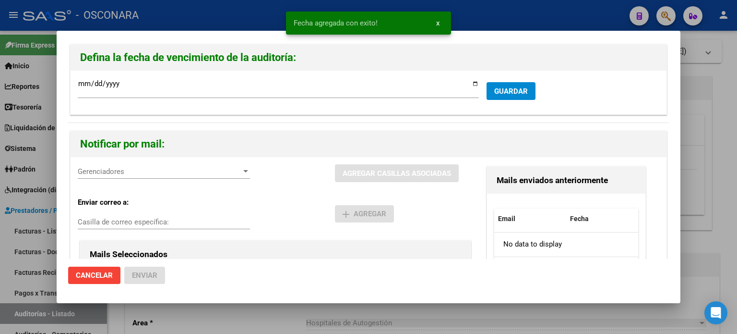
drag, startPoint x: 162, startPoint y: 157, endPoint x: 159, endPoint y: 169, distance: 12.7
click at [161, 157] on div "Gerenciadores Gerenciadores AGREGAR [PERSON_NAME] ASOCIADAS Enviar correo a: Ca…" at bounding box center [369, 268] width 596 height 222
click at [159, 170] on span "Gerenciadores" at bounding box center [160, 171] width 164 height 9
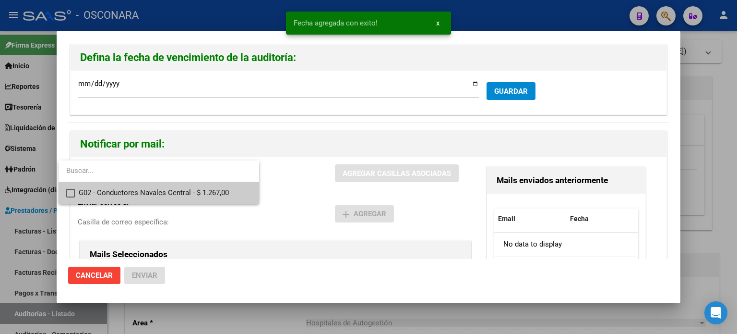
click at [146, 197] on span "G02 - Conductores Navales Central - $ 1.267,00" at bounding box center [165, 193] width 173 height 22
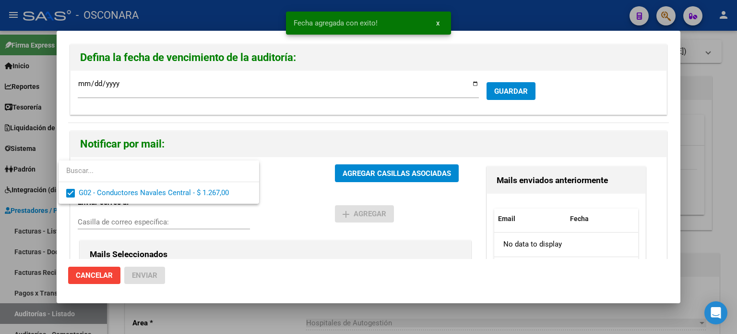
click at [378, 174] on div at bounding box center [368, 167] width 737 height 334
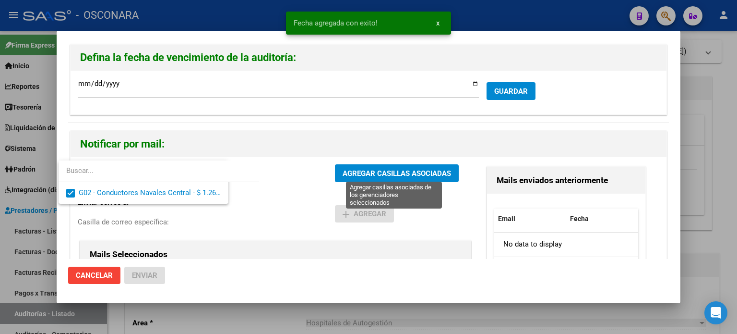
click at [378, 174] on span "AGREGAR CASILLAS ASOCIADAS" at bounding box center [397, 173] width 108 height 9
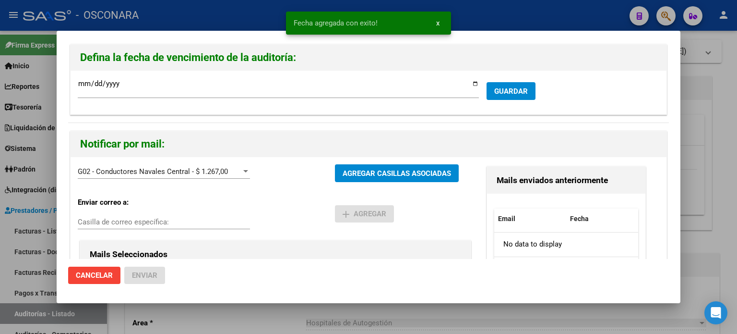
click at [711, 111] on div at bounding box center [368, 167] width 737 height 334
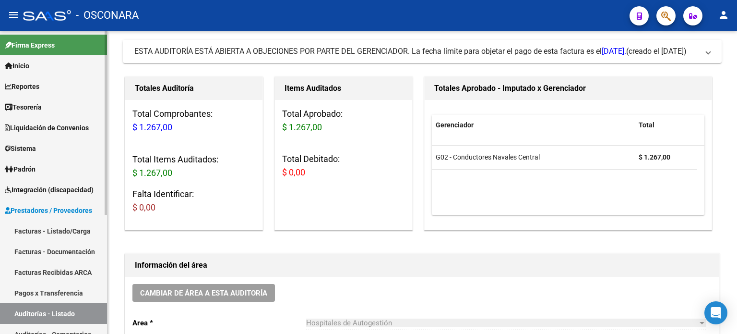
click at [48, 232] on link "Facturas - Listado/Carga" at bounding box center [53, 230] width 107 height 21
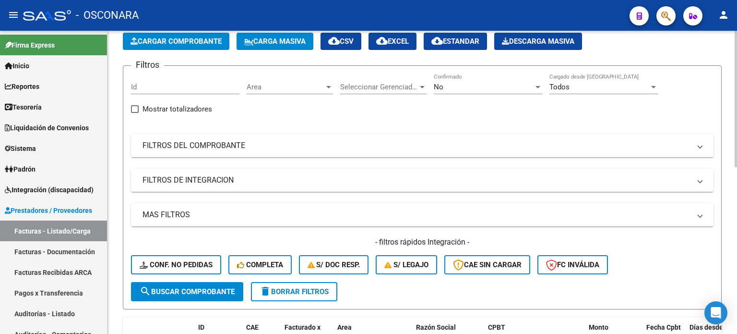
click at [164, 38] on span "Cargar Comprobante" at bounding box center [176, 41] width 91 height 9
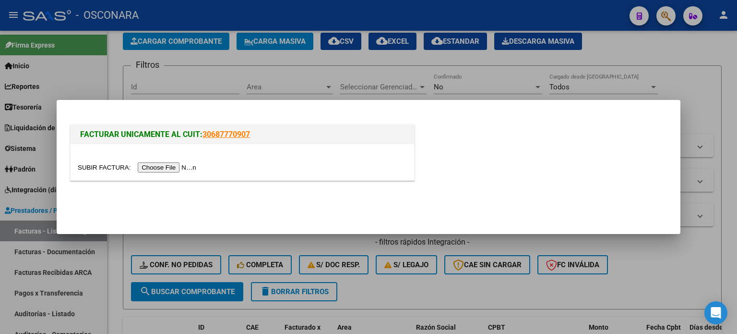
click at [161, 167] on input "file" at bounding box center [138, 167] width 121 height 10
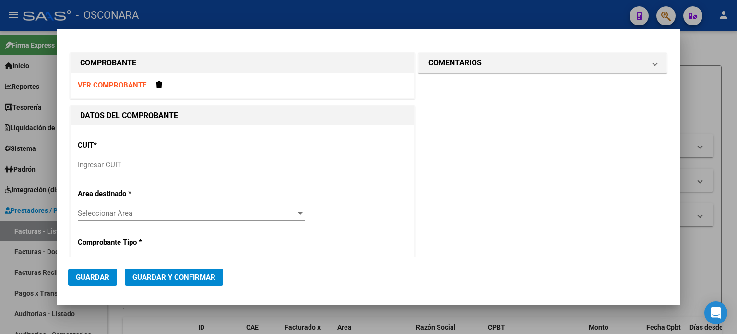
click at [104, 166] on input "Ingresar CUIT" at bounding box center [191, 164] width 227 height 9
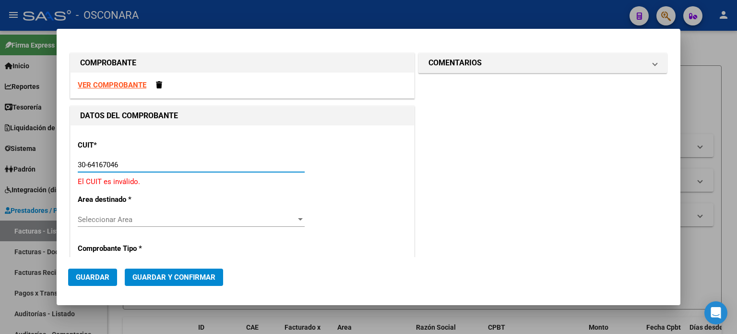
type input "30-64167046-0"
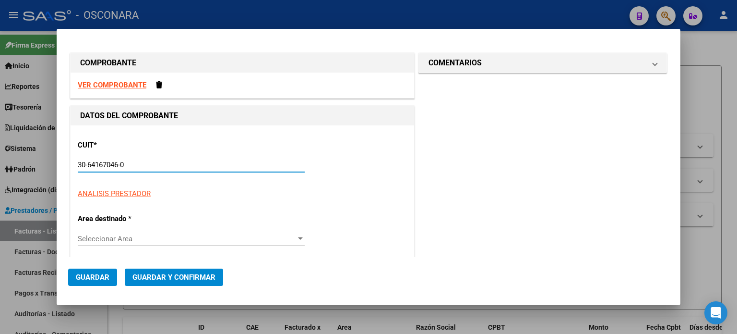
type input "17"
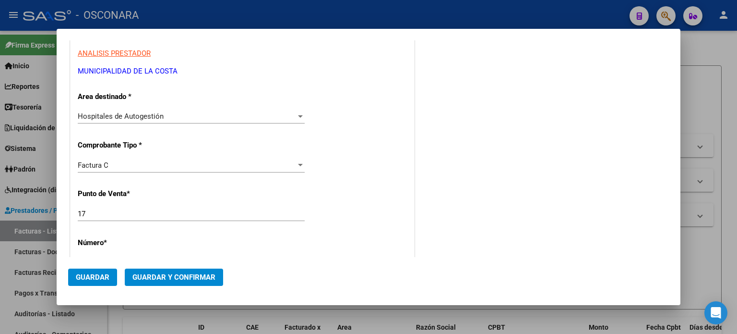
scroll to position [144, 0]
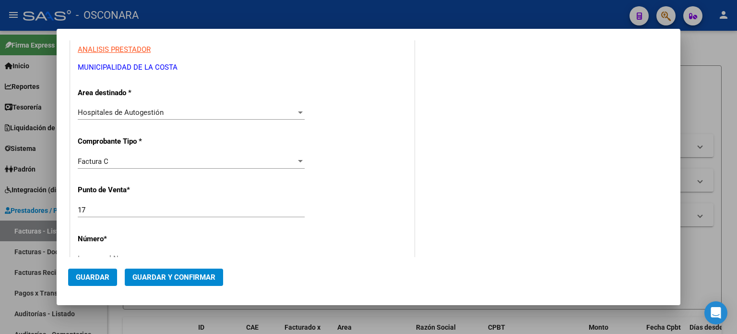
type input "30-64167046-0"
click at [98, 207] on input "17" at bounding box center [191, 209] width 227 height 9
type input "1"
type input "2"
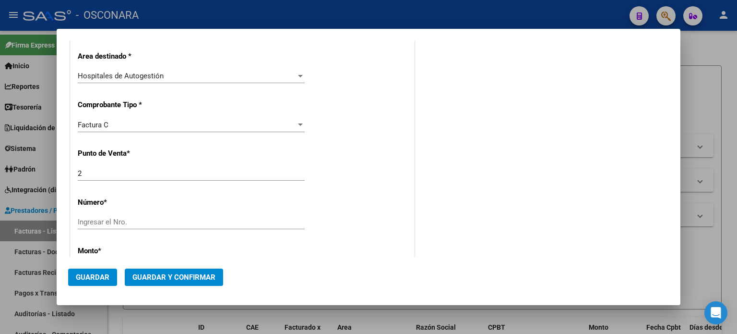
scroll to position [192, 0]
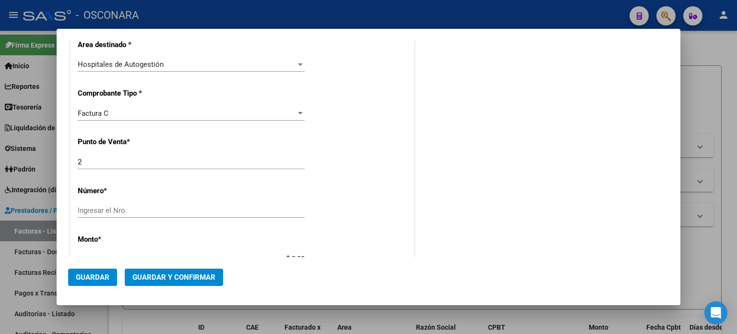
click at [95, 206] on input "Ingresar el Nro." at bounding box center [191, 210] width 227 height 9
type input "23414"
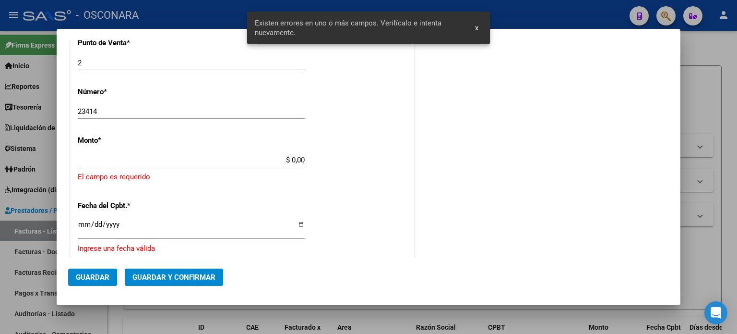
scroll to position [298, 0]
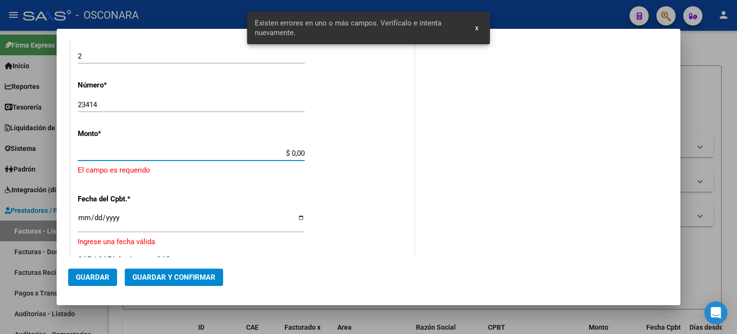
drag, startPoint x: 288, startPoint y: 151, endPoint x: 346, endPoint y: 152, distance: 58.1
click at [346, 152] on div "CUIT * 30-64167046-0 Ingresar CUIT ANALISIS PRESTADOR MUNICIPALIDAD DE LA [GEOG…" at bounding box center [243, 179] width 344 height 703
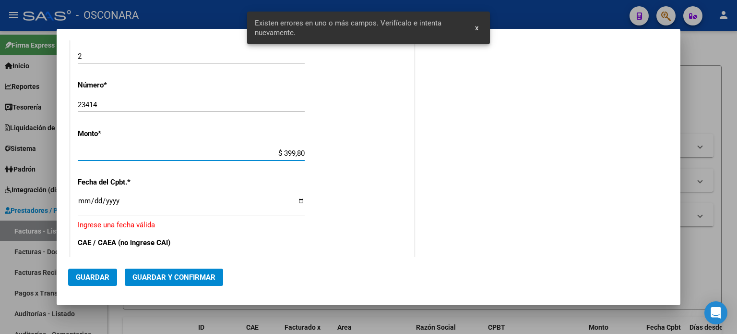
type input "$ 3.998,00"
click at [79, 199] on input "Ingresar la fecha" at bounding box center [191, 204] width 227 height 15
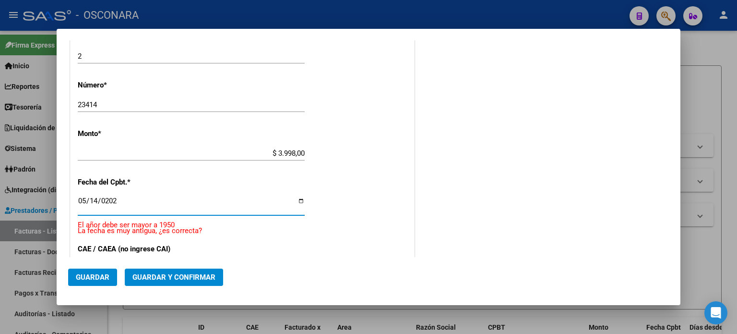
type input "[DATE]"
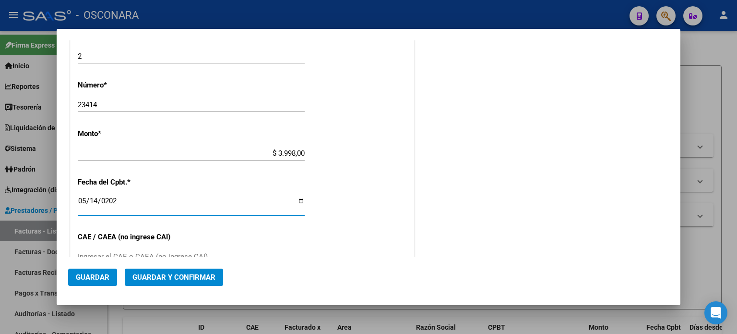
click at [182, 278] on span "Guardar y Confirmar" at bounding box center [173, 277] width 83 height 9
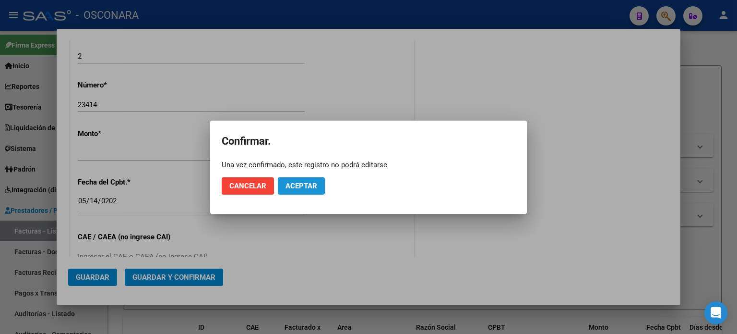
click at [306, 182] on span "Aceptar" at bounding box center [302, 185] width 32 height 9
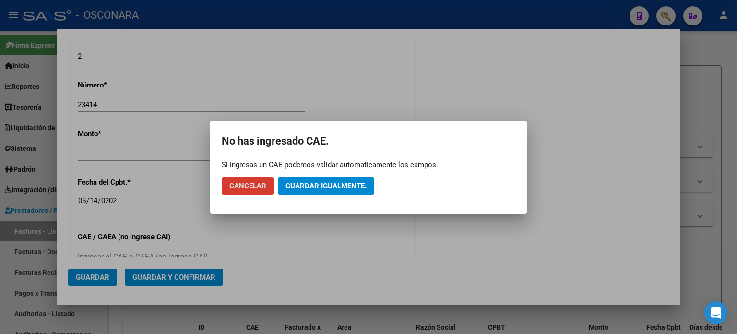
click at [306, 182] on span "Guardar igualmente." at bounding box center [326, 185] width 81 height 9
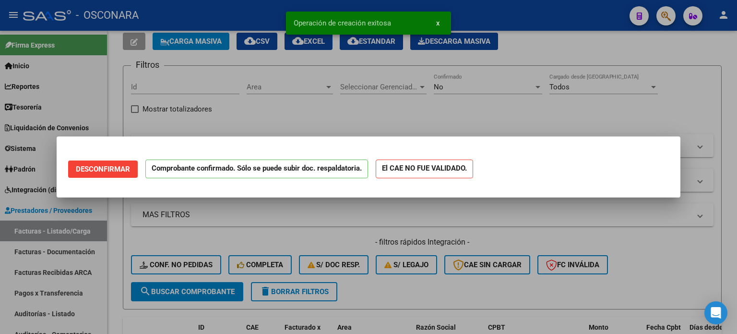
scroll to position [0, 0]
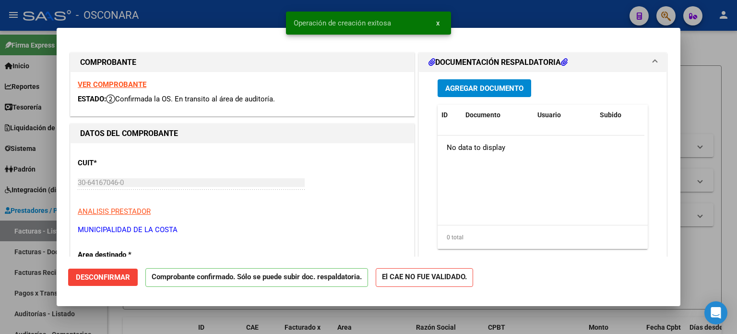
click at [0, 296] on div at bounding box center [368, 167] width 737 height 334
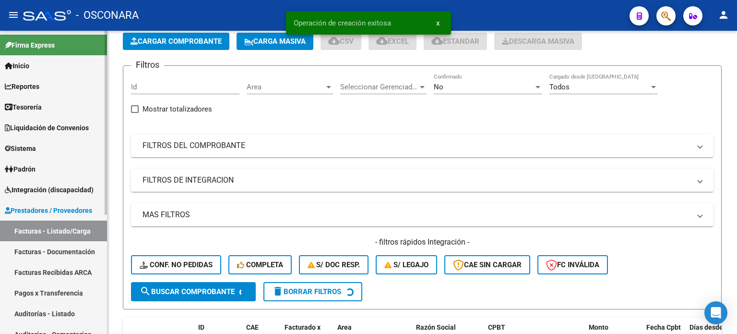
click at [19, 311] on link "Auditorías - Listado" at bounding box center [53, 313] width 107 height 21
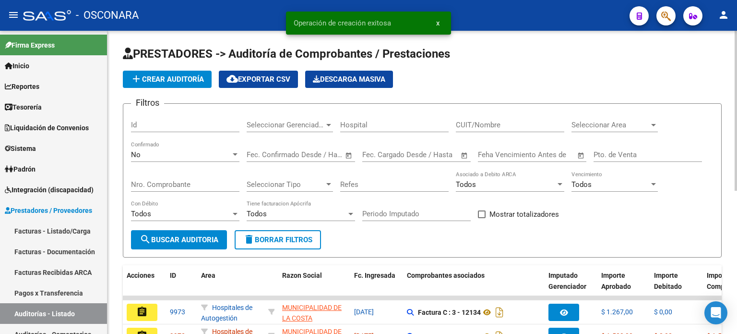
click at [163, 75] on span "add Crear Auditoría" at bounding box center [167, 79] width 73 height 9
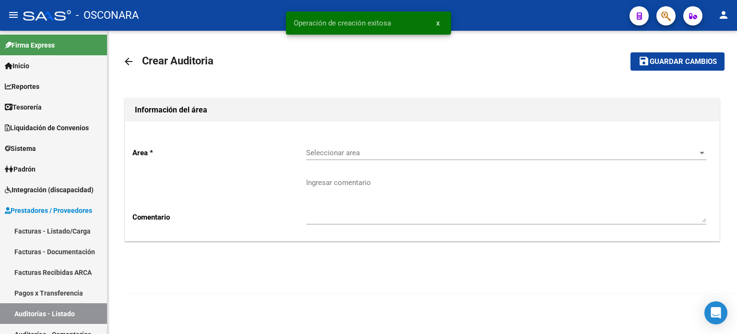
click at [368, 146] on div "Seleccionar area Seleccionar area" at bounding box center [506, 149] width 400 height 21
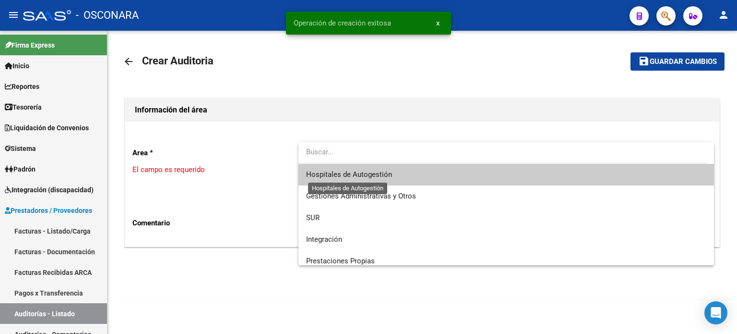
click at [362, 170] on span "Hospitales de Autogestión" at bounding box center [349, 174] width 86 height 9
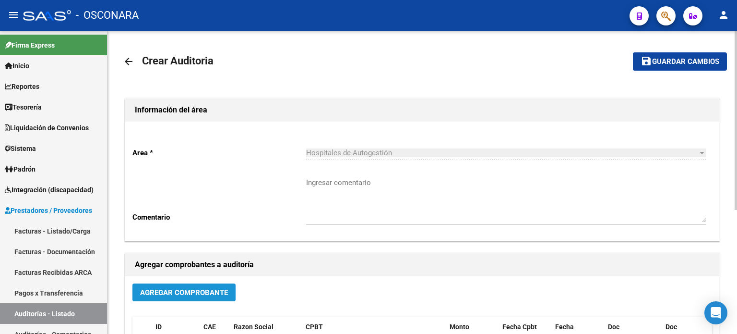
click at [168, 293] on span "Agregar Comprobante" at bounding box center [184, 292] width 88 height 9
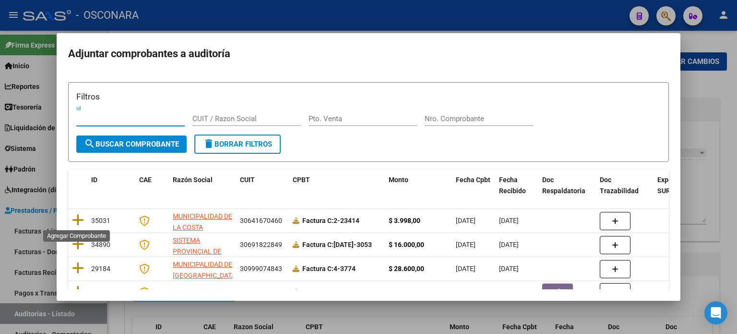
click at [79, 217] on icon at bounding box center [78, 219] width 12 height 13
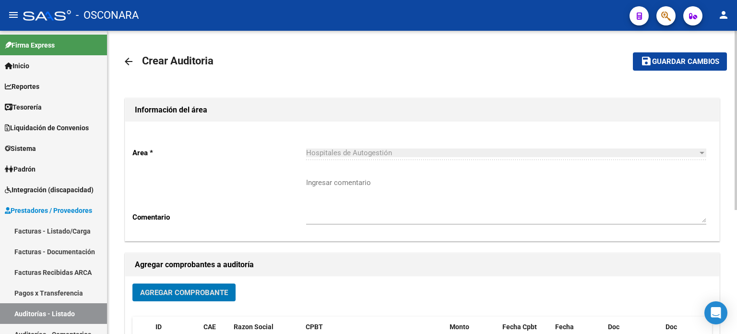
click at [653, 55] on button "save Guardar cambios" at bounding box center [680, 61] width 94 height 18
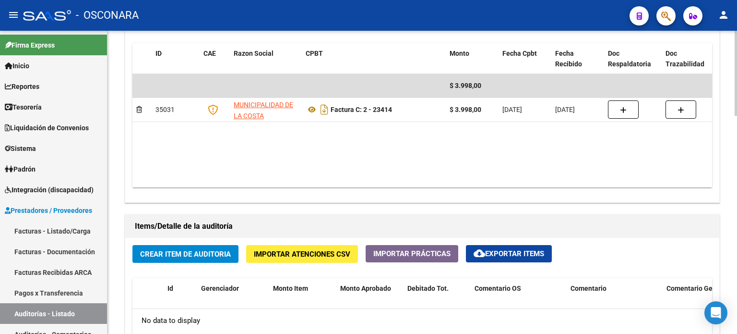
scroll to position [624, 0]
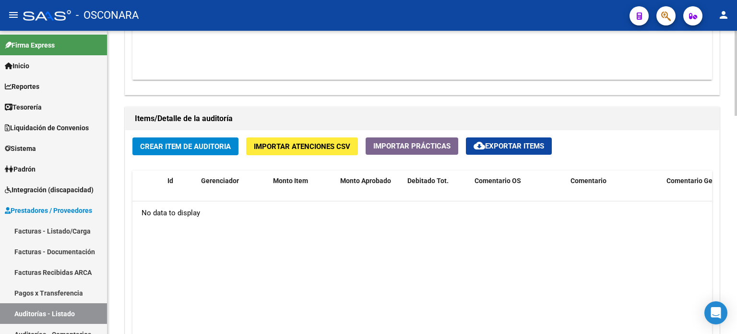
click at [200, 147] on span "Crear Item de Auditoria" at bounding box center [185, 146] width 91 height 9
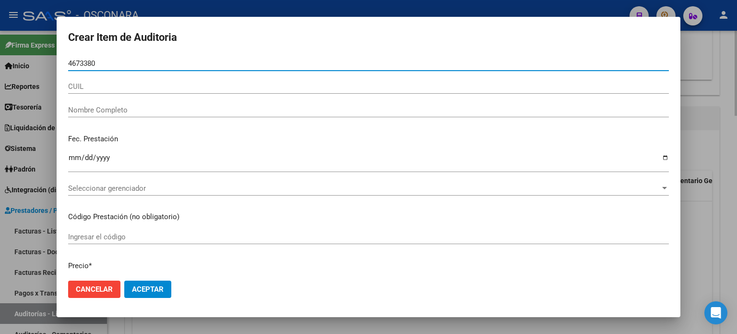
type input "46733805"
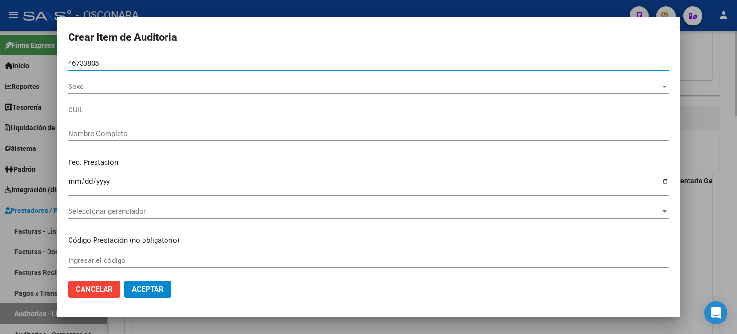
type input "27467338052"
type input "[PERSON_NAME] [PERSON_NAME] [PERSON_NAME]"
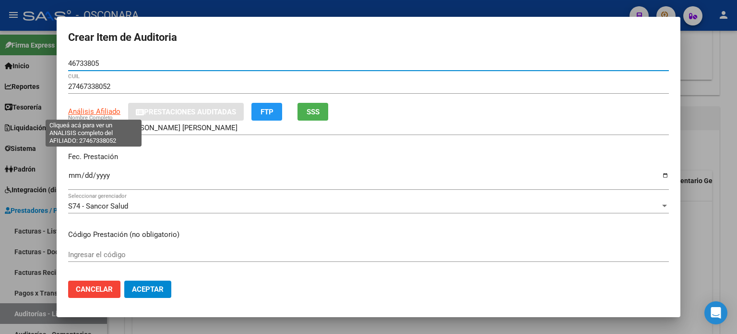
type input "46733805"
click at [90, 110] on span "Análisis Afiliado" at bounding box center [94, 111] width 52 height 9
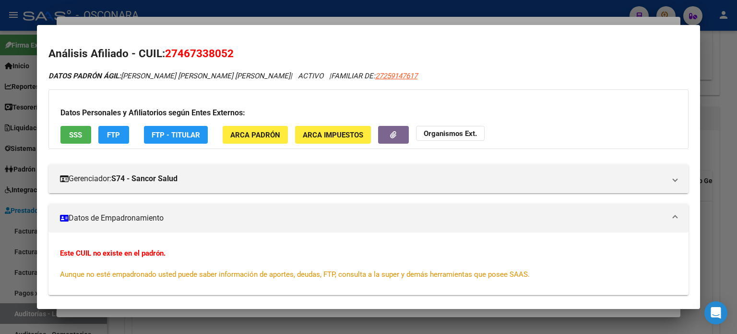
click at [72, 134] on span "SSS" at bounding box center [75, 135] width 13 height 9
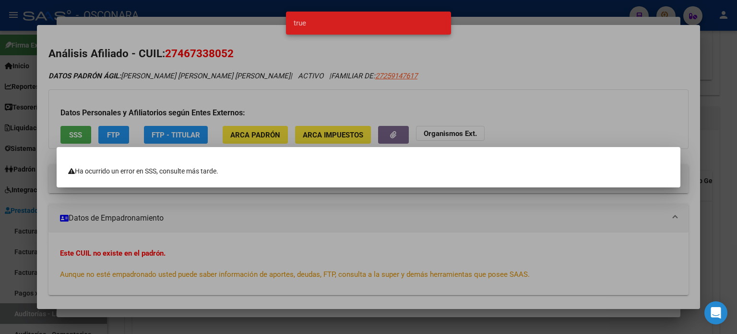
click at [716, 136] on div at bounding box center [368, 167] width 737 height 334
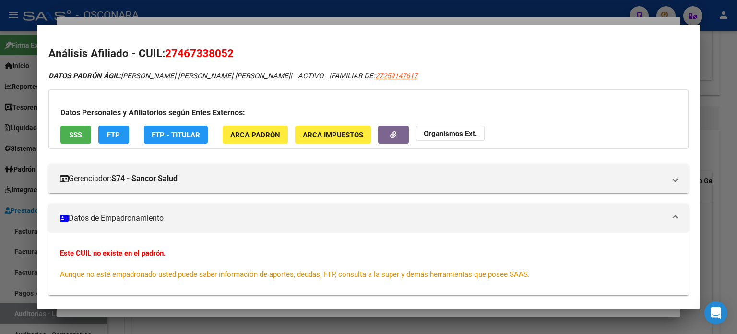
click at [716, 136] on div at bounding box center [368, 167] width 737 height 334
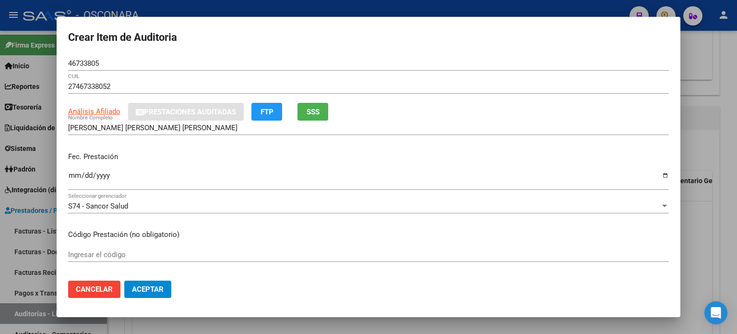
click at [73, 172] on input "Ingresar la fecha" at bounding box center [368, 178] width 601 height 15
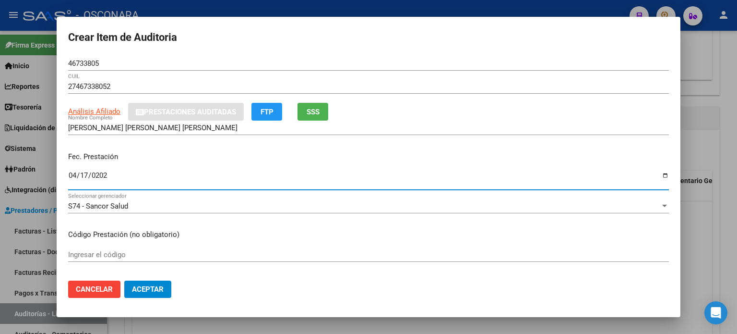
type input "[DATE]"
click at [322, 108] on button "SSS" at bounding box center [313, 112] width 31 height 18
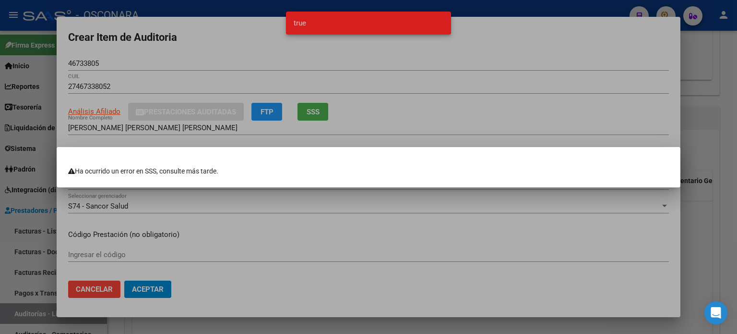
click at [707, 119] on div at bounding box center [368, 167] width 737 height 334
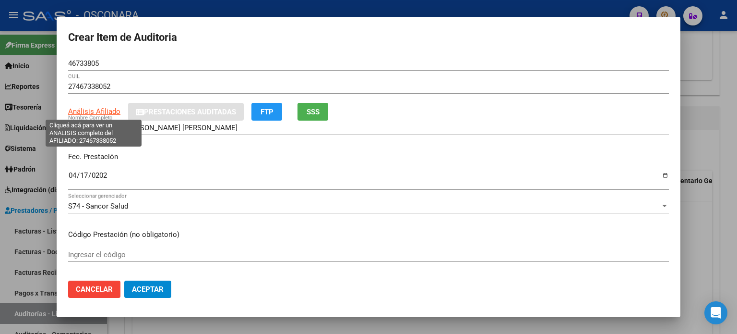
click at [104, 111] on span "Análisis Afiliado" at bounding box center [94, 111] width 52 height 9
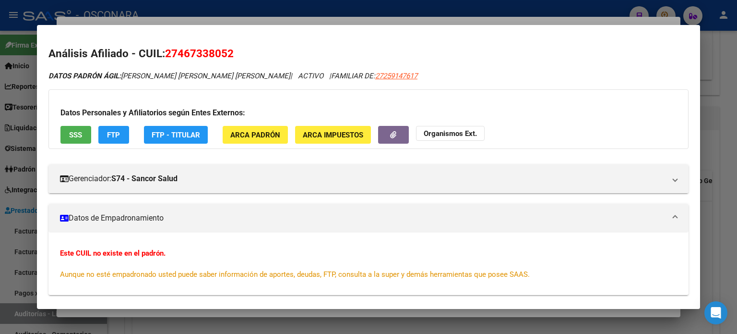
click at [72, 134] on span "SSS" at bounding box center [75, 135] width 13 height 9
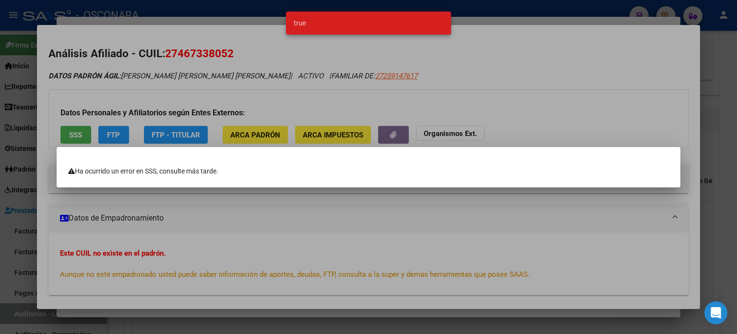
click at [713, 89] on div at bounding box center [368, 167] width 737 height 334
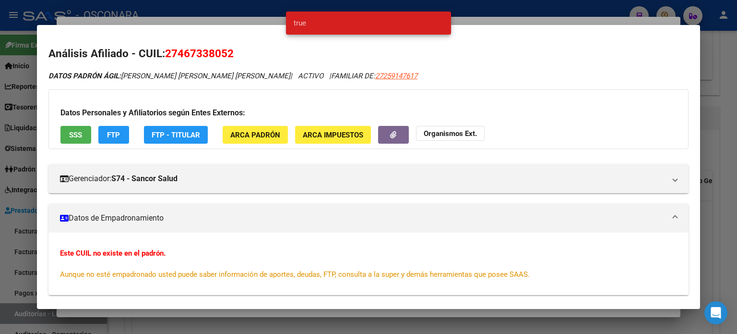
click at [708, 91] on div at bounding box center [368, 167] width 737 height 334
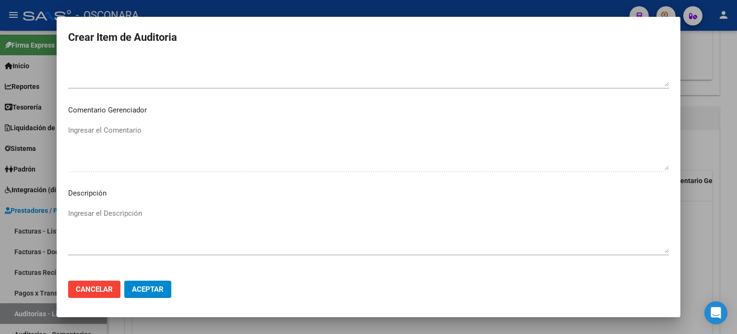
scroll to position [622, 0]
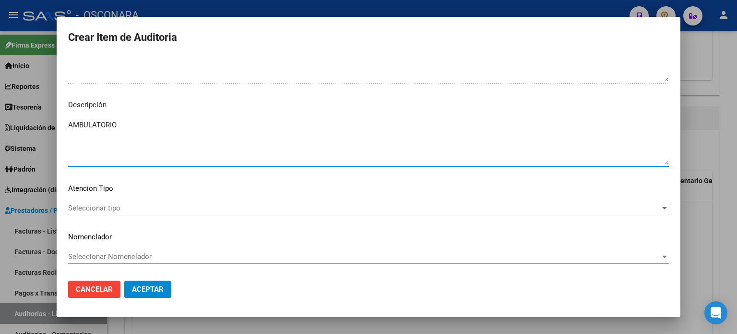
drag, startPoint x: 136, startPoint y: 138, endPoint x: 126, endPoint y: 157, distance: 21.9
click at [136, 137] on textarea "AMBULATORIO" at bounding box center [368, 142] width 601 height 45
type textarea "AMBULATORIO"
click at [109, 207] on span "Seleccionar tipo" at bounding box center [364, 208] width 592 height 9
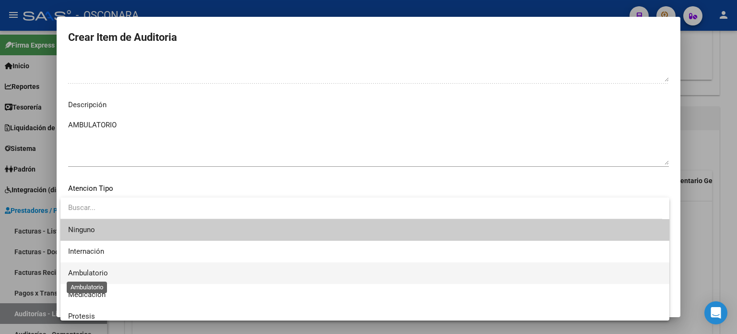
click at [95, 274] on span "Ambulatorio" at bounding box center [88, 272] width 40 height 9
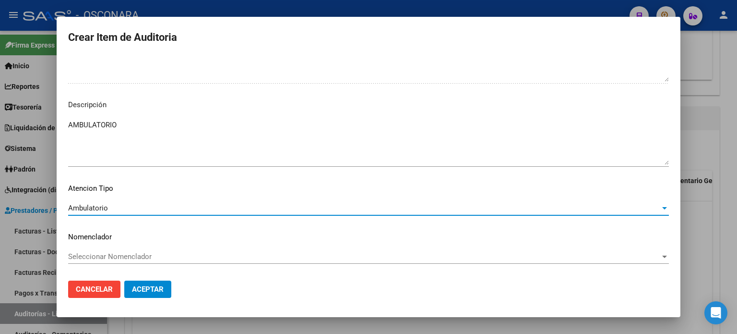
click at [142, 291] on span "Aceptar" at bounding box center [148, 289] width 32 height 9
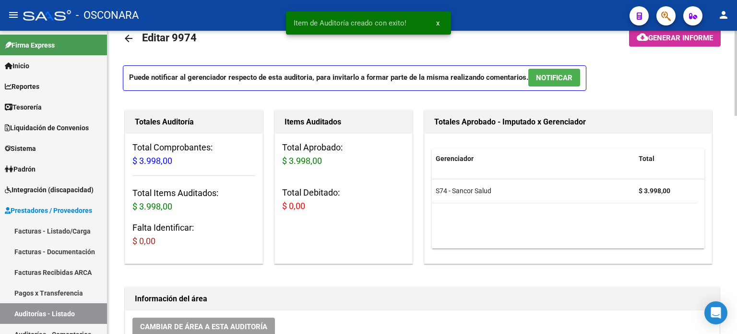
scroll to position [0, 0]
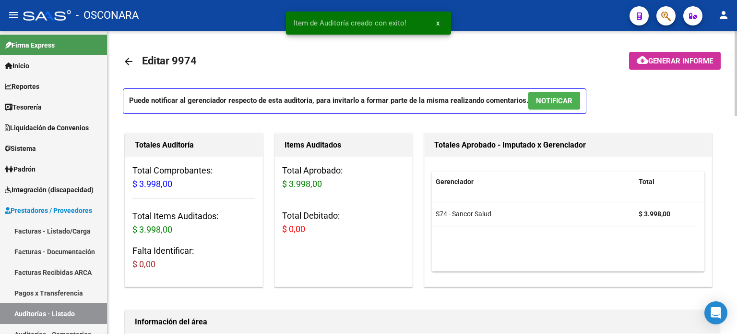
click at [545, 97] on span "NOTIFICAR" at bounding box center [554, 100] width 36 height 9
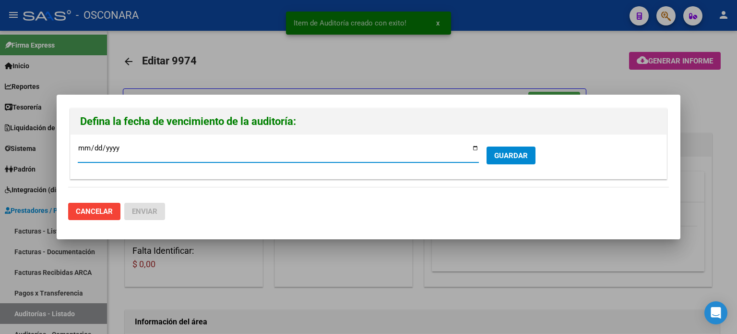
click at [474, 146] on input "[DATE]" at bounding box center [278, 151] width 401 height 15
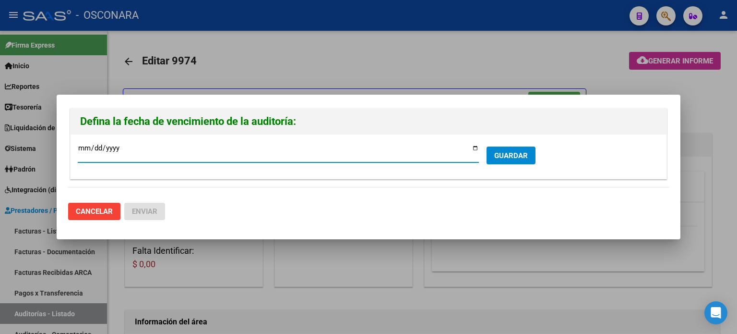
type input "[DATE]"
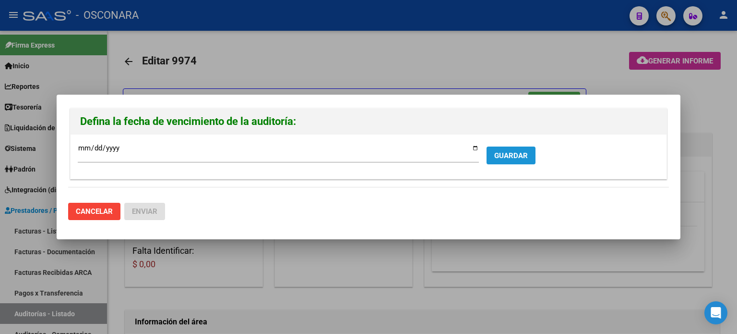
click at [517, 153] on span "GUARDAR" at bounding box center [511, 155] width 34 height 9
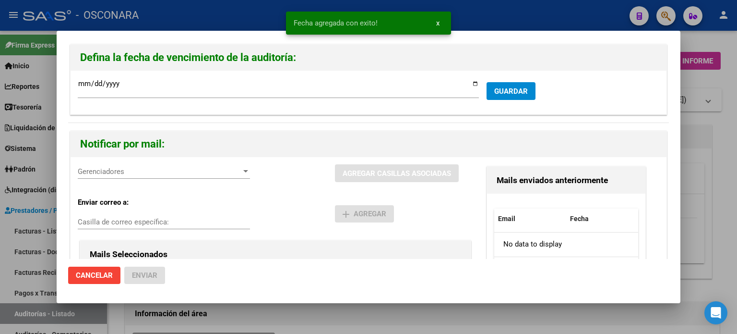
click at [141, 169] on span "Gerenciadores" at bounding box center [160, 171] width 164 height 9
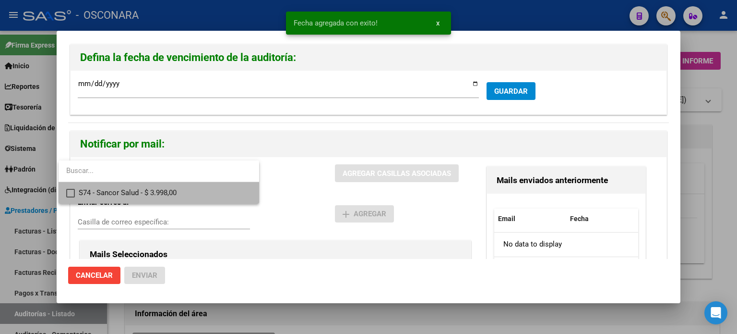
click at [127, 192] on span "S74 - Sancor Salud - $ 3.998,00" at bounding box center [165, 193] width 173 height 22
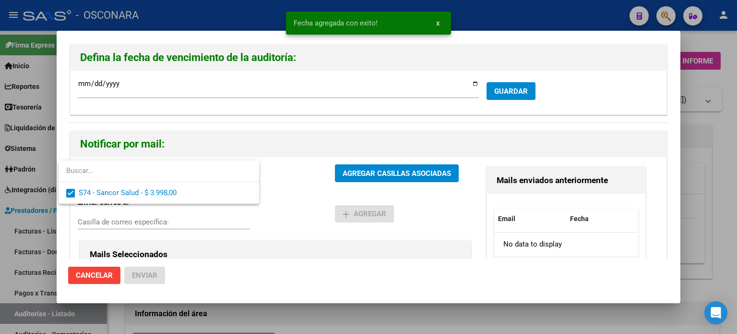
click at [359, 177] on div at bounding box center [368, 167] width 737 height 334
click at [359, 177] on span "AGREGAR CASILLAS ASOCIADAS" at bounding box center [397, 173] width 108 height 9
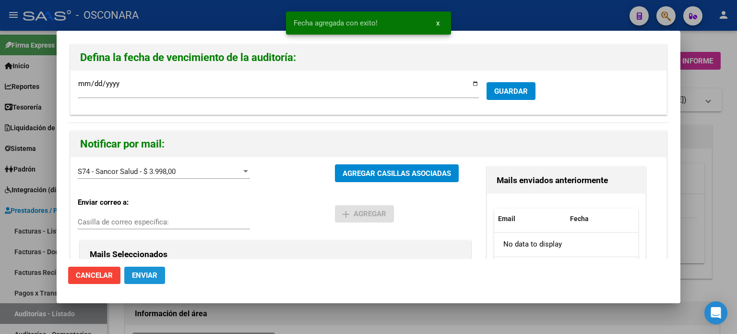
drag, startPoint x: 147, startPoint y: 279, endPoint x: 178, endPoint y: 268, distance: 32.9
click at [147, 278] on span "Enviar" at bounding box center [144, 275] width 25 height 9
